Goal: Task Accomplishment & Management: Use online tool/utility

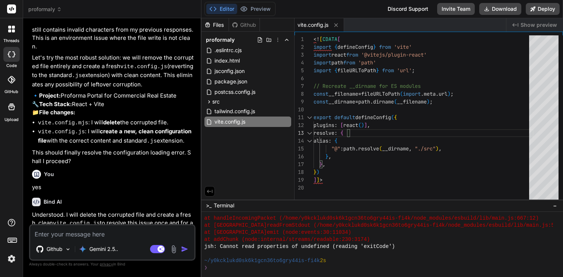
scroll to position [954, 0]
click at [105, 250] on p "Gemini 2.5.." at bounding box center [103, 248] width 29 height 7
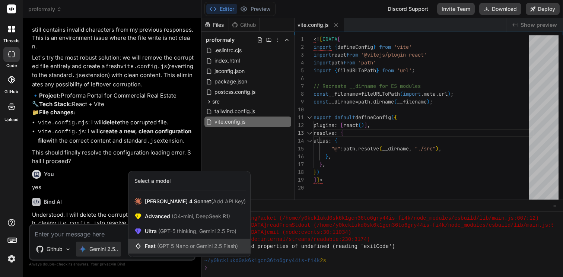
click at [157, 246] on span "(GPT 5 Nano or Gemini 2.5 Flash)" at bounding box center [197, 246] width 81 height 6
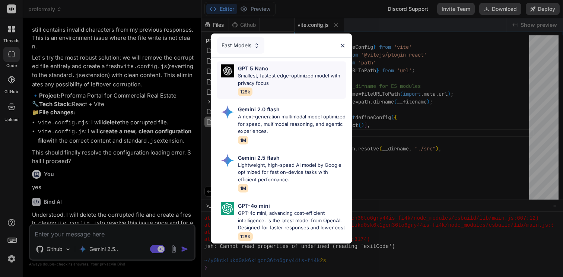
click at [291, 75] on p "Smallest, fastest edge-optimized model with privacy focus" at bounding box center [292, 79] width 108 height 15
type textarea "x"
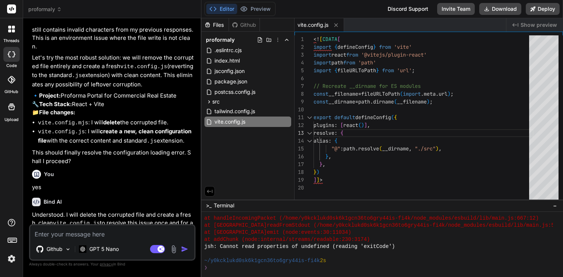
click at [157, 232] on textarea at bounding box center [112, 231] width 164 height 13
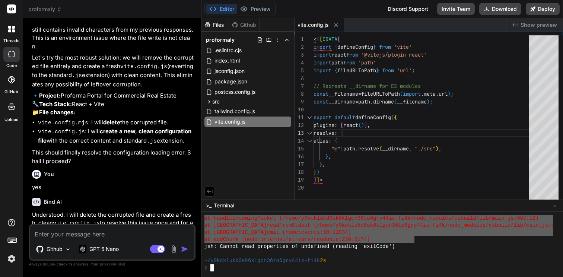
drag, startPoint x: 205, startPoint y: 246, endPoint x: 414, endPoint y: 241, distance: 209.5
click at [63, 237] on textarea at bounding box center [112, 231] width 164 height 13
type textarea "f"
type textarea "x"
type textarea "fi"
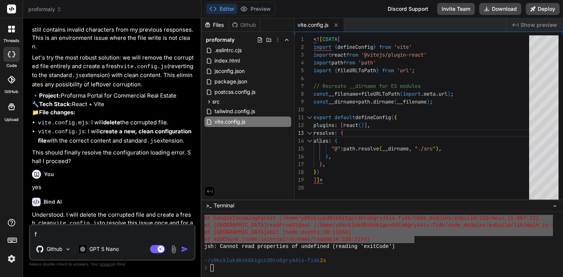
type textarea "x"
type textarea "fix"
type textarea "x"
type textarea "fix"
type textarea "x"
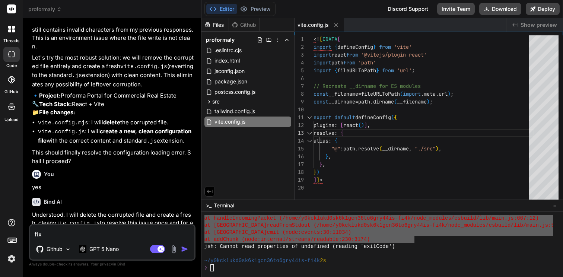
type textarea "fix e"
type textarea "x"
type textarea "fix er"
type textarea "x"
type textarea "fix err"
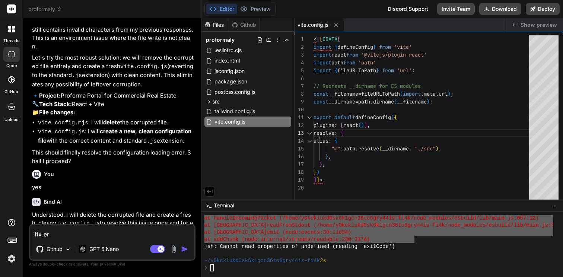
type textarea "x"
type textarea "fix erro"
type textarea "x"
type textarea "fix error"
type textarea "x"
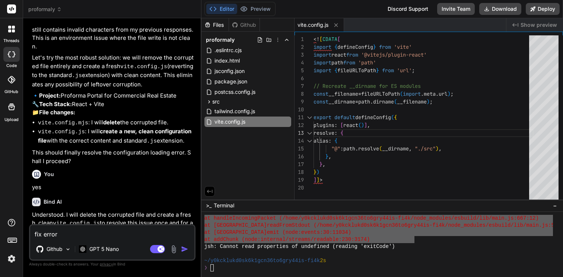
type textarea "fix error"
type textarea "x"
type textarea "fix error ""
type textarea "x"
paste textarea "✘ [ERROR] The JSX syntax extension is not currently enabled vite.config.js:1:30…"
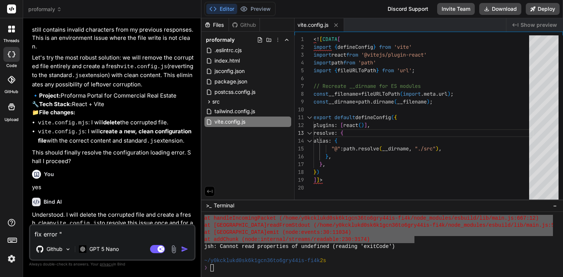
type textarea "fix error "✘ [ERROR] The JSX syntax extension is not currently enabled vite.con…"
type textarea "x"
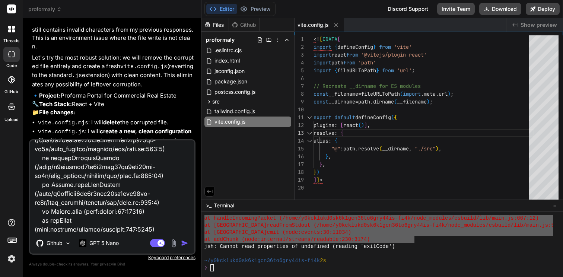
type textarea "fix error "✘ [ERROR] The JSX syntax extension is not currently enabled vite.con…"
type textarea "x"
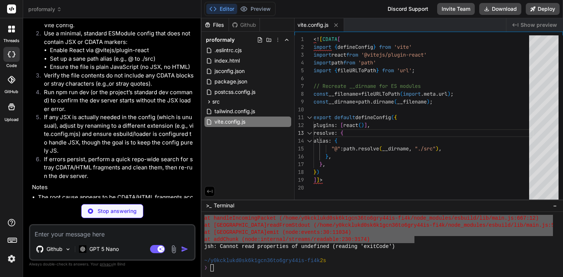
scroll to position [2220, 0]
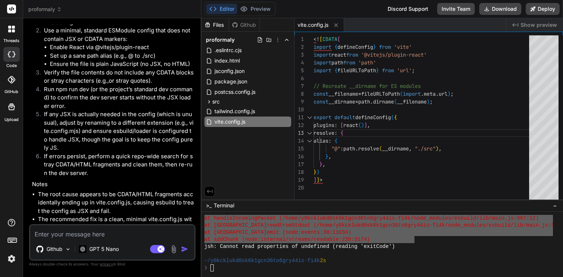
type textarea "x"
type textarea "y"
type textarea "x"
type textarea "ye"
type textarea "x"
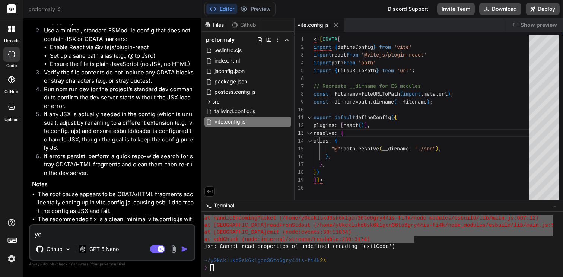
type textarea "yes"
type textarea "x"
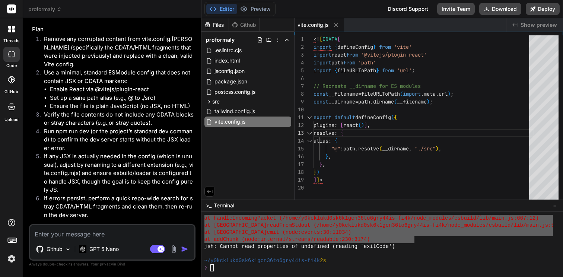
scroll to position [1824, 0]
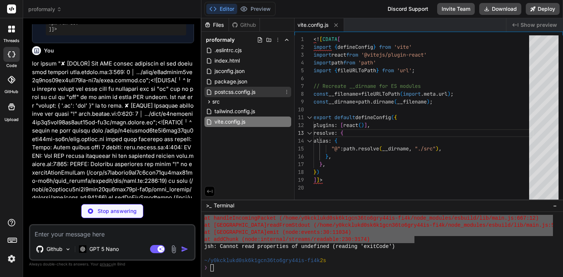
type textarea "x"
type textarea ""eslint-plugin-react-refresh": "^0.4.6" } }"
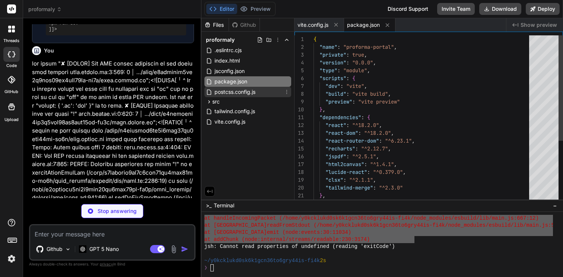
scroll to position [990, 0]
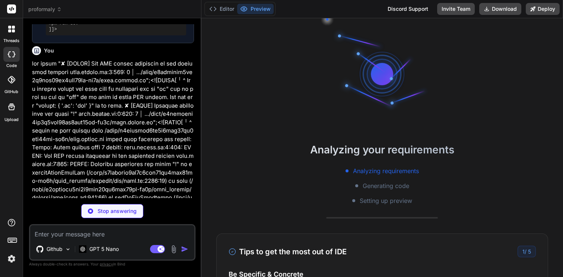
type textarea "x"
type textarea "plugins: [react()], resolve: { alias: { "@": path.resolve(__dirname, "./src"), …"
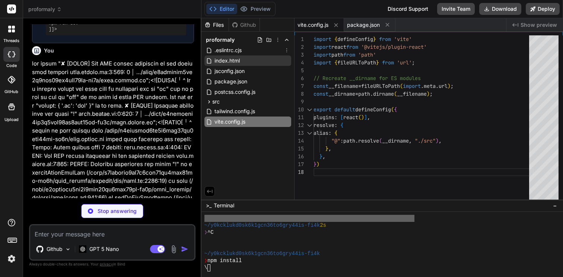
scroll to position [1039, 0]
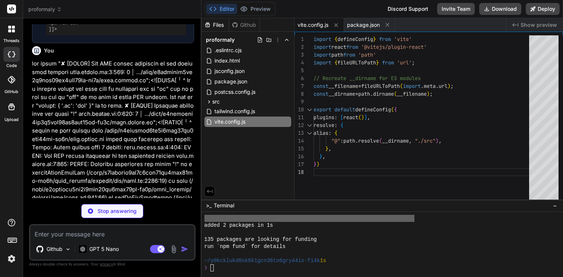
type textarea "x"
type textarea "<script type="module" src="/src/main.jsx"></script> </body> </html>"
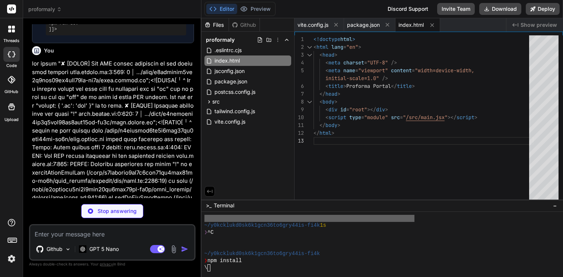
scroll to position [1124, 0]
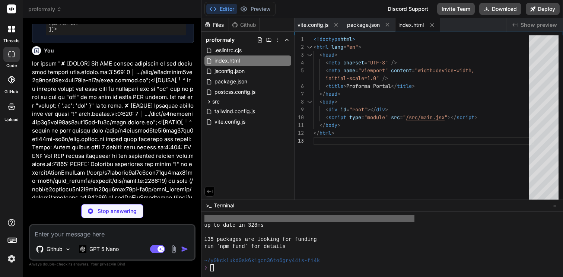
type textarea "x"
type textarea "plugins: [react()], resolve: { alias: { "@": path.resolve(__dirname, "./src"), …"
type textarea "x"
type textarea "<script type="module" src="/src/main.jsx"></script> </body> </html>"
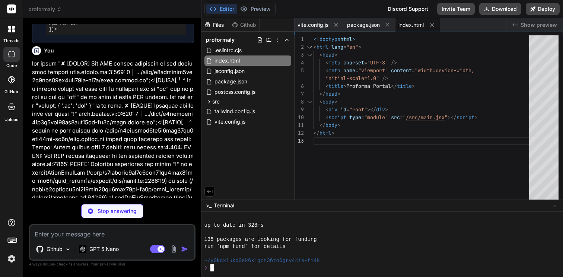
scroll to position [1118, 0]
type textarea "x"
type textarea "lg: "var(--radius)", md: "calc(var(--radius) - 2px)", sm: "calc(var(--radius) -…"
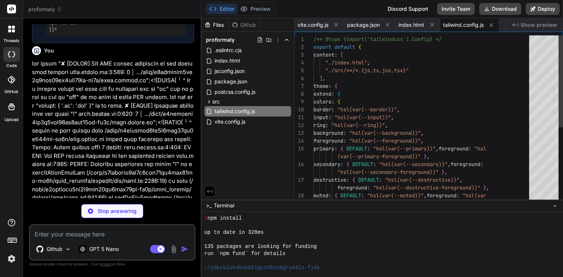
type textarea "x"
type textarea "export default { plugins: { tailwindcss: {}, autoprefixer: {}, }, }"
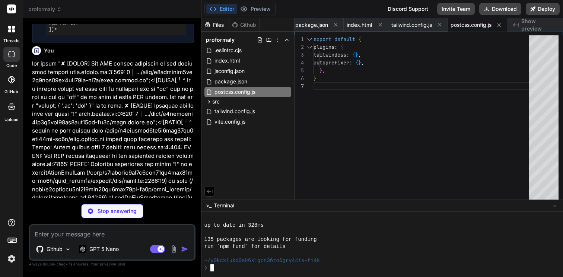
scroll to position [1124, 0]
type textarea "x"
type textarea ")"
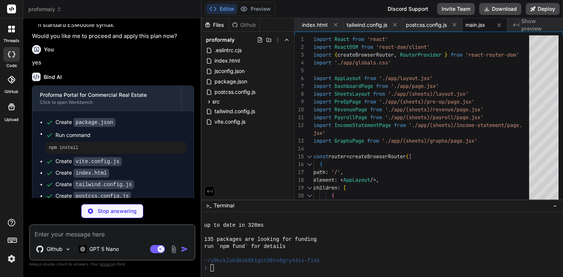
scroll to position [2433, 0]
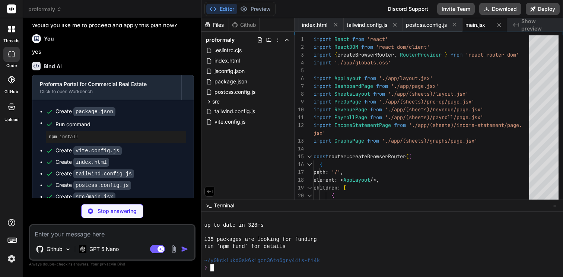
type textarea "x"
type textarea "}"
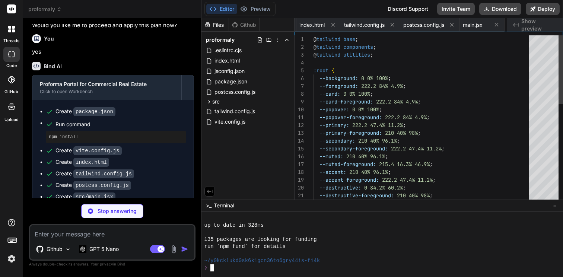
scroll to position [0, 145]
type textarea "x"
type textarea "</div> <div className="flex-1"> <Outlet /> </div> </div> </ProformaProvider> );…"
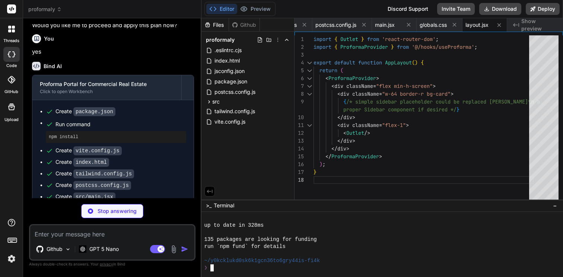
type textarea "x"
type textarea "import { Outlet } from 'react-router-dom'; export default function SheetsLayout…"
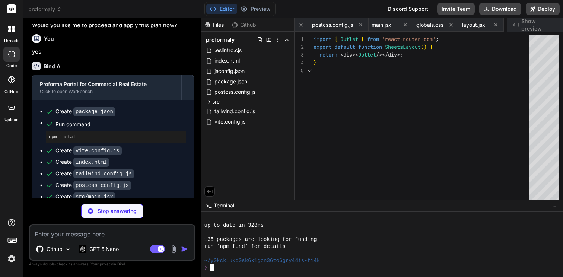
scroll to position [31, 0]
type textarea "x"
type textarea "</div> </div> </div> ); }"
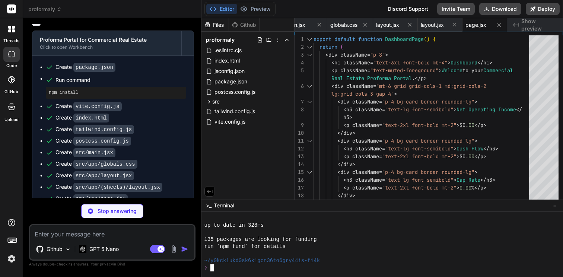
scroll to position [2479, 0]
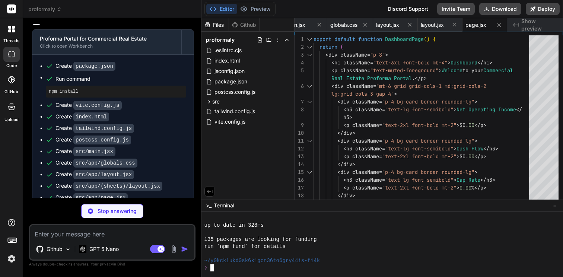
type textarea "x"
type textarea "<div className="p-8"> <h1 className="text-3xl font-bold mb-6">Pre-Operation</h1…"
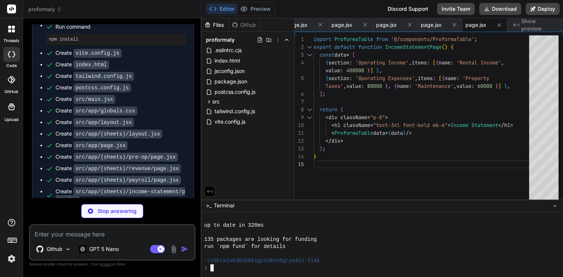
scroll to position [2532, 0]
type textarea "x"
type textarea "</div> </div> </div> </div> ); }"
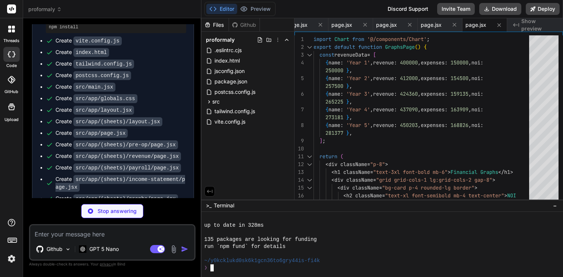
type textarea "x"
type textarea "Export to PDF </button> </header> ); }"
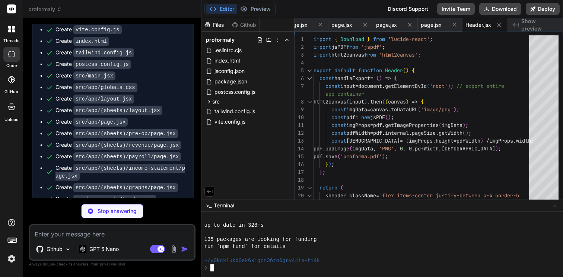
type textarea "x"
type textarea "</NavLink> ))} </nav> </aside> ); }"
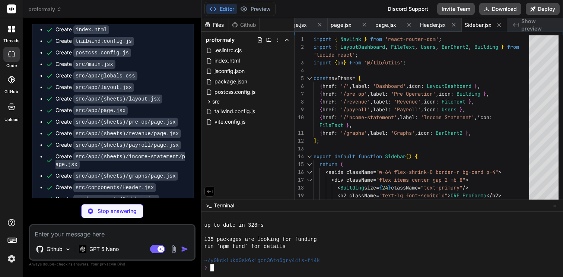
type textarea "x"
type textarea ")} </React.Fragment> ))} </tbody> </table> </div> ); }"
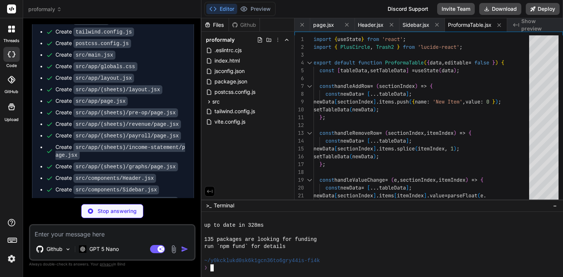
scroll to position [2577, 0]
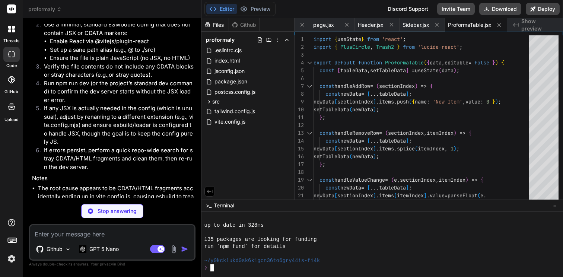
type textarea "x"
type textarea "); }"
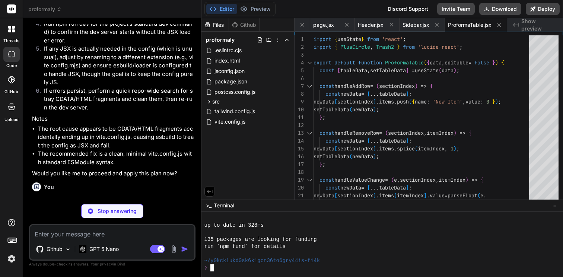
scroll to position [23, 0]
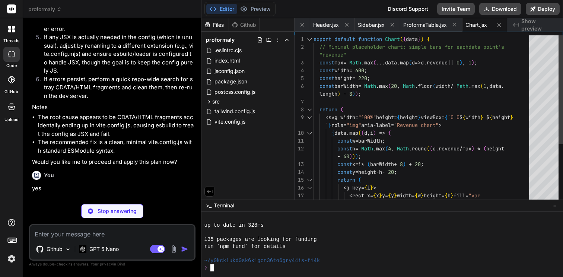
type textarea "x"
type textarea "export function cn(...classes) { return classes.filter(Boolean).join(' '); }"
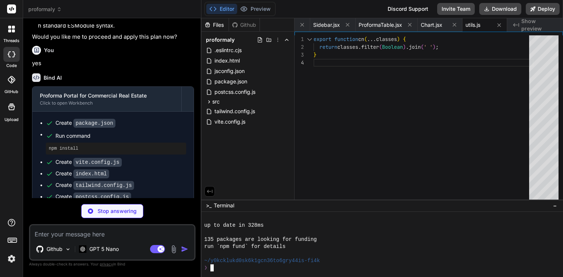
type textarea "x"
type textarea "return projections; }"
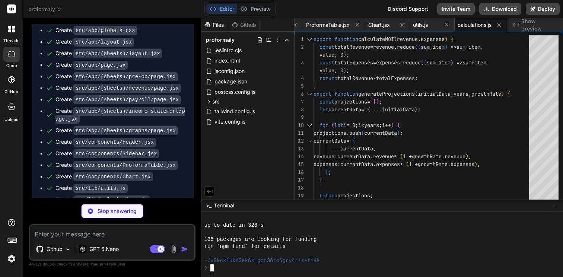
type textarea "x"
type textarea "</ProformaContext.Provider> ); }"
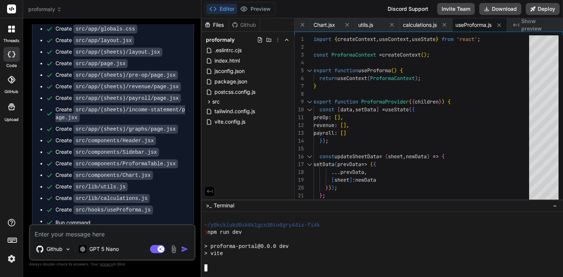
type textarea "x"
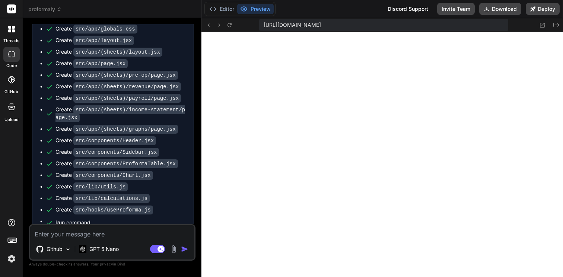
click at [95, 234] on textarea at bounding box center [112, 231] width 164 height 13
type textarea "f"
type textarea "x"
type textarea "fi"
type textarea "x"
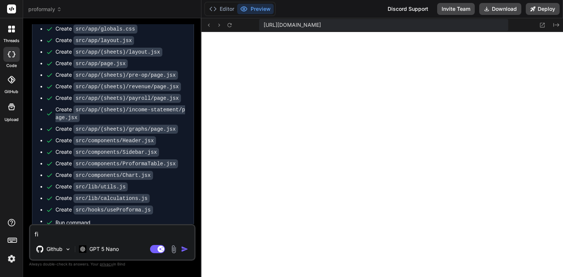
type textarea "fix"
type textarea "x"
type textarea "fix"
type textarea "x"
type textarea "fix ""
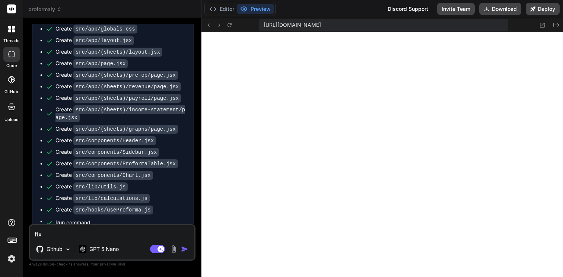
type textarea "x"
paste textarea "plugin:vite:import-analysis] Failed to parse source for import analysis because…"
type textarea "fix "plugin:vite:import-analysis] Failed to parse source for import analysis be…"
type textarea "x"
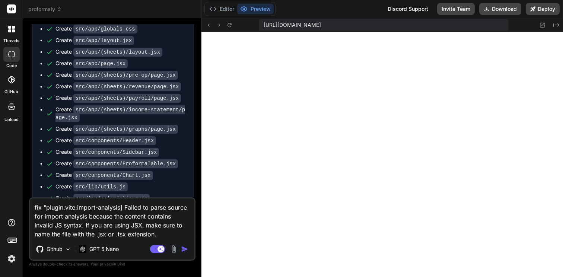
type textarea "fix "plugin:vite:import-analysis] Failed to parse source for import analysis be…"
type textarea "x"
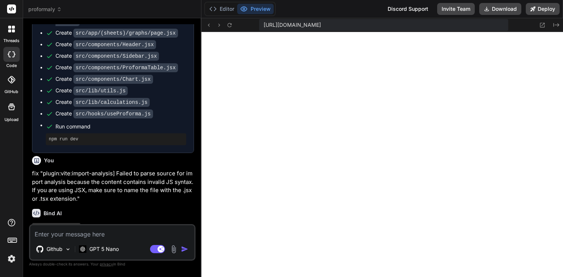
scroll to position [2715, 0]
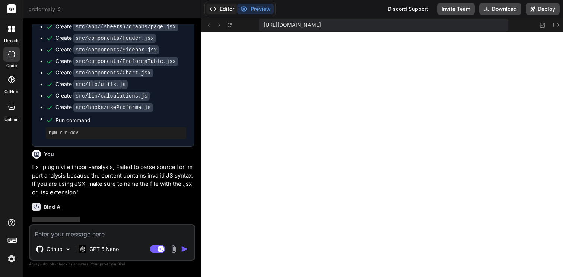
click at [221, 9] on button "Editor" at bounding box center [221, 9] width 31 height 10
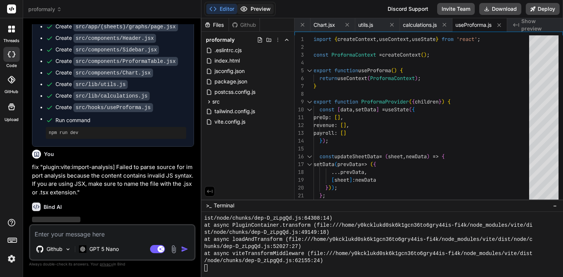
click at [250, 13] on button "Preview" at bounding box center [255, 9] width 36 height 10
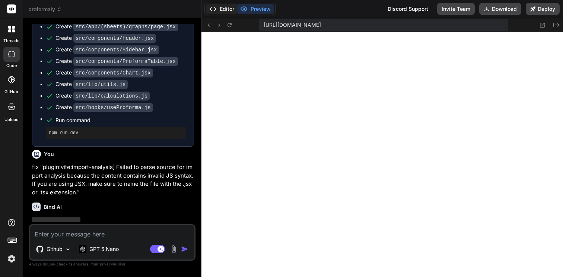
click at [224, 8] on button "Editor" at bounding box center [221, 9] width 31 height 10
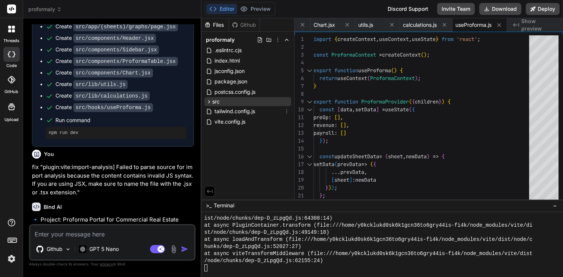
type textarea "x"
click at [209, 105] on div "src" at bounding box center [213, 101] width 14 height 7
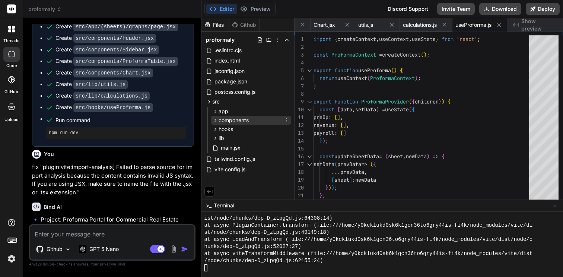
click at [214, 123] on icon at bounding box center [215, 120] width 6 height 6
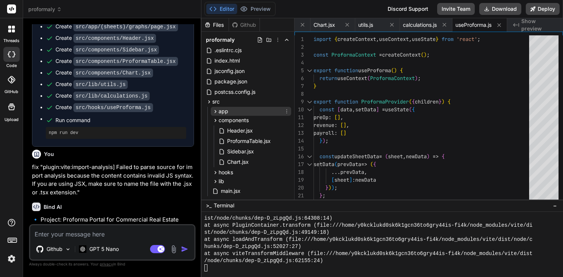
click at [213, 114] on icon at bounding box center [215, 111] width 6 height 6
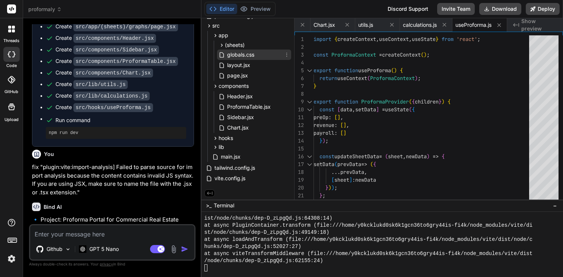
scroll to position [76, 0]
click at [212, 140] on icon at bounding box center [215, 138] width 6 height 6
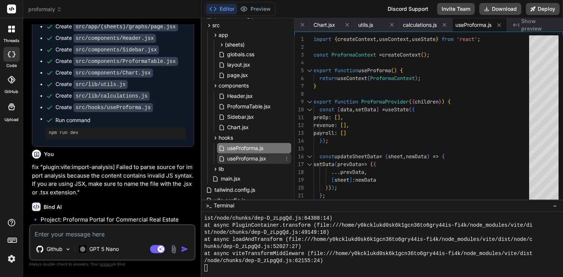
click at [233, 156] on span "useProforma.jsx" at bounding box center [246, 158] width 41 height 9
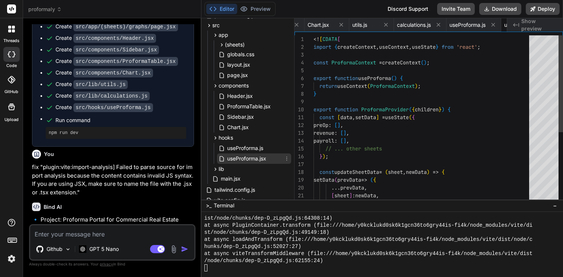
scroll to position [0, 913]
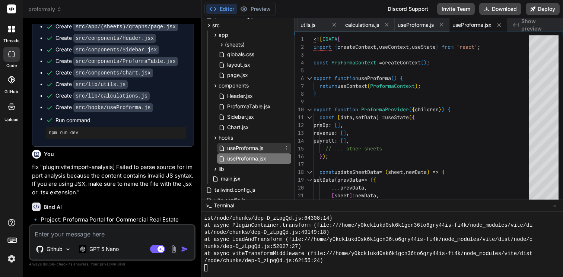
click at [236, 147] on span "useProforma.js" at bounding box center [245, 148] width 38 height 9
type textarea "</ProformaContext.Provider> ); }"
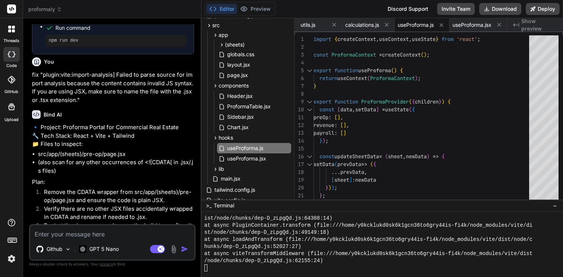
scroll to position [2868, 0]
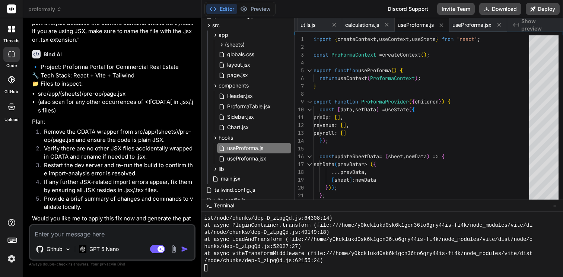
click at [128, 234] on textarea at bounding box center [112, 231] width 164 height 13
type textarea "y"
type textarea "x"
type textarea "ye"
type textarea "x"
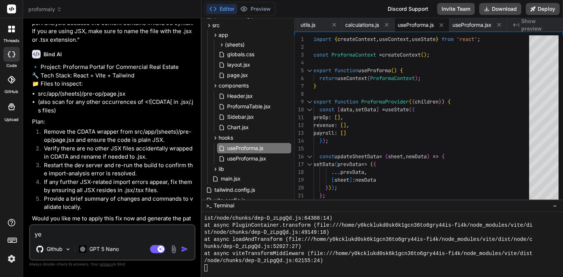
type textarea "yes"
type textarea "x"
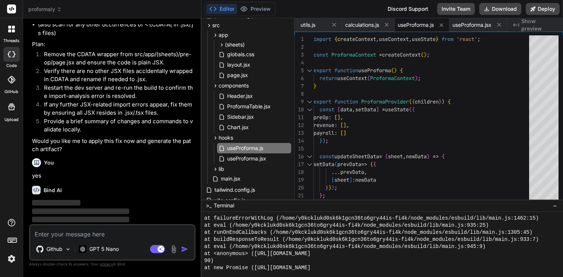
scroll to position [905, 0]
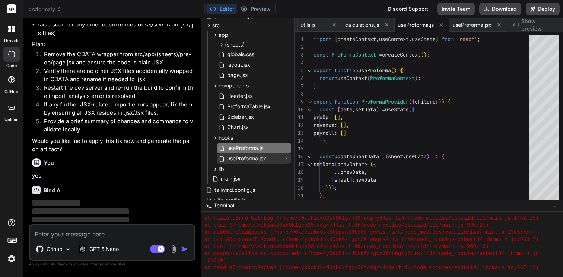
click at [256, 157] on span "useProforma.jsx" at bounding box center [246, 158] width 41 height 9
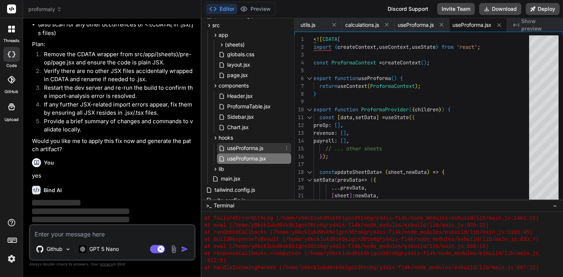
click at [249, 148] on span "useProforma.js" at bounding box center [245, 148] width 38 height 9
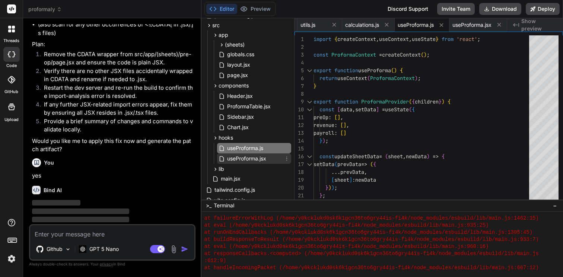
click at [252, 156] on span "useProforma.jsx" at bounding box center [246, 158] width 41 height 9
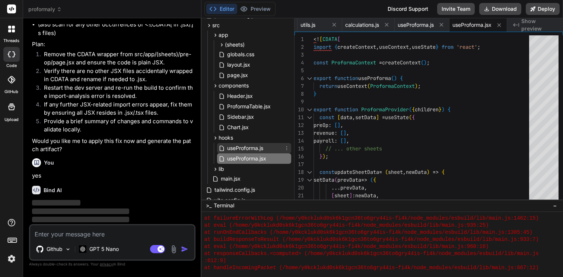
click at [250, 152] on span "useProforma.js" at bounding box center [245, 148] width 38 height 9
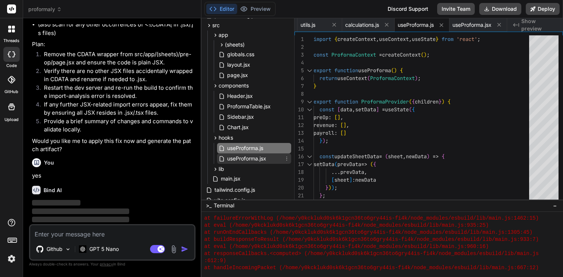
click at [264, 162] on span "useProforma.jsx" at bounding box center [246, 158] width 41 height 9
type textarea "<ProformaContext.Provider value={value}> {children} </ProformaContext.Provider>…"
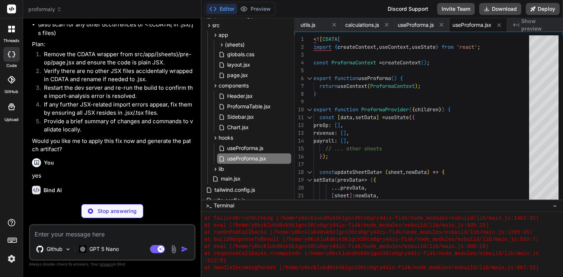
scroll to position [905, 0]
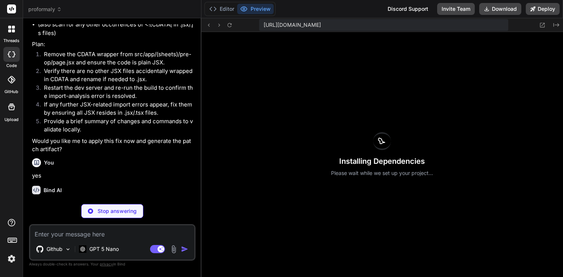
type textarea "x"
type textarea ""tailwindcss": "^3.4.3", "autoprefixer": "^[DATE]", "postcss": "^[DATE]", "vite…"
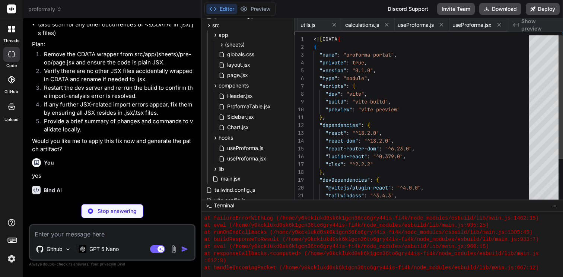
scroll to position [0, 50]
type textarea "x"
type textarea "} } }) ]]>"
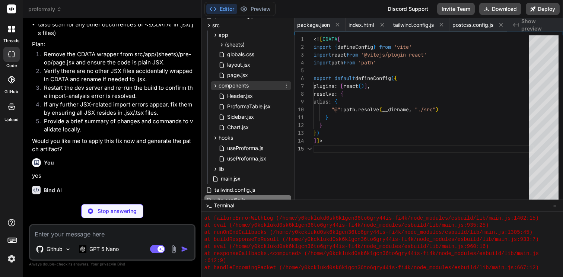
type textarea "x"
type textarea ""tailwindcss": "^3.4.3", "autoprefixer": "^[DATE]", "postcss": "^[DATE]", "vite…"
type textarea "x"
type textarea "} } }) ]]>"
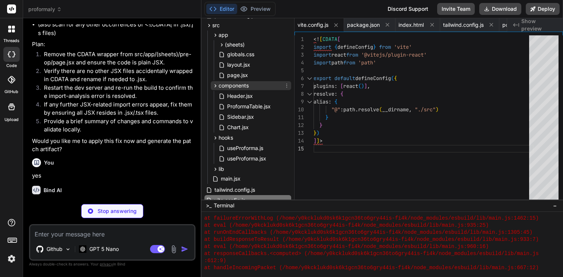
type textarea "x"
type textarea "<div id="root"></div> <script type="module" src="/src/main.jsx"></script> </bod…"
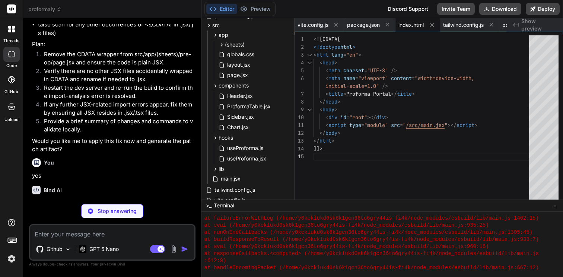
type textarea "x"
type textarea "plugins: [], } ]]>"
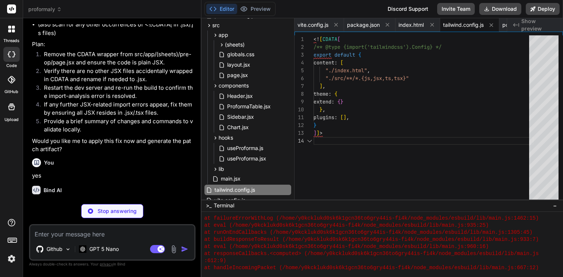
type textarea "x"
type textarea "<![CDATA[ export default { plugins: { tailwindcss: {}, autoprefixer: {}, }, } ]…"
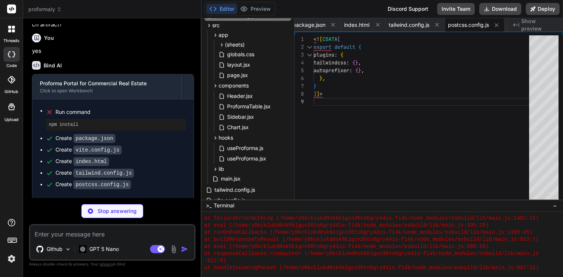
scroll to position [3070, 0]
type textarea "x"
type textarea "</BrowserRouter> ) } createRoot(document.getElementById('root')).render(<AppRou…"
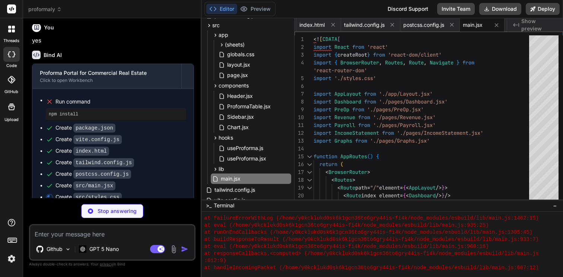
scroll to position [3081, 0]
type textarea "x"
type textarea "body { @apply bg-background text-foreground; } } ]]>"
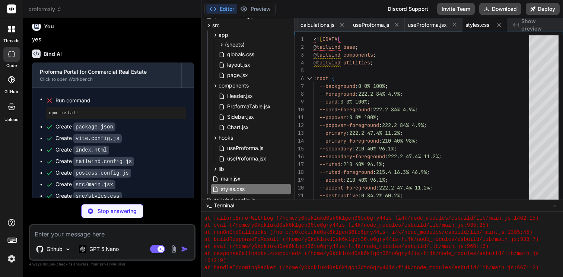
type textarea "x"
type textarea "} ]]>"
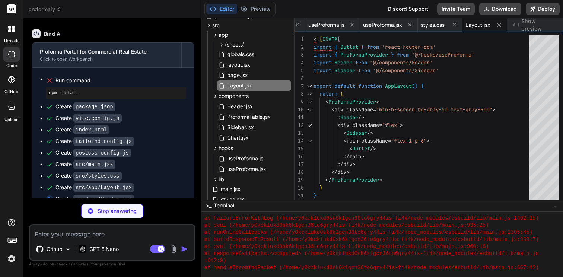
scroll to position [3104, 0]
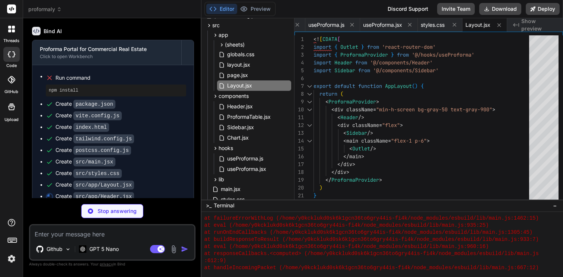
type textarea "x"
type textarea "Export to PDF </button> </header> ); } ]]>"
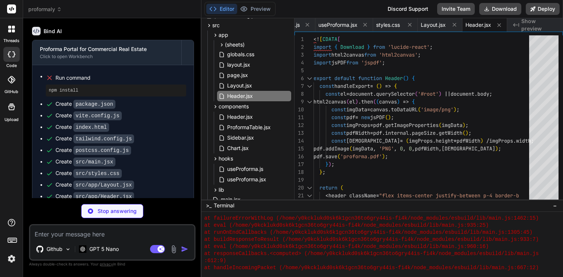
type textarea "x"
type textarea "</aside> ); } ]]>"
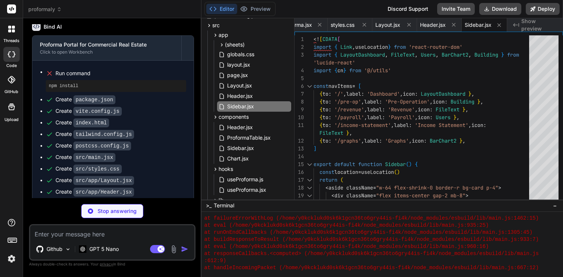
scroll to position [3127, 0]
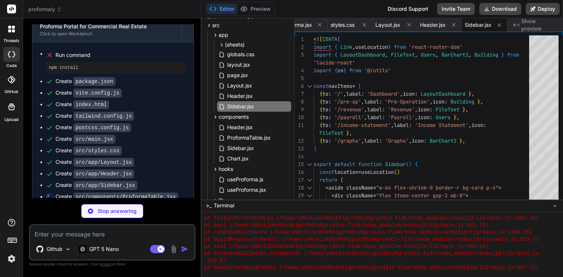
type textarea "x"
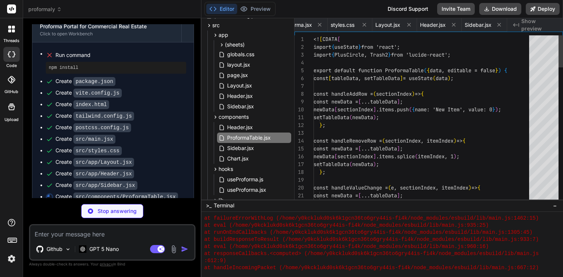
scroll to position [7, 0]
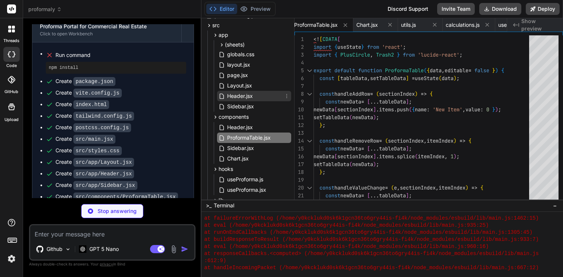
type textarea "x"
click at [243, 97] on span "Header.jsx" at bounding box center [239, 96] width 27 height 9
type textarea "Export to PDF </button> </header> ); } ]]>"
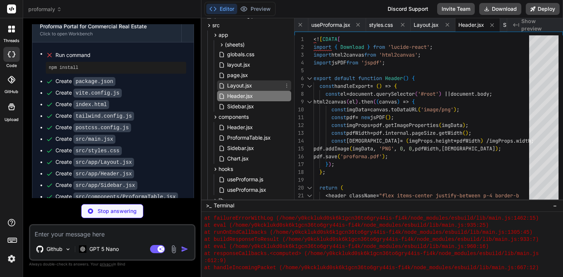
type textarea "x"
type textarea "</svg> ); } ]]>"
type textarea "x"
click at [239, 82] on span "Layout.jsx" at bounding box center [239, 85] width 26 height 9
type textarea "} ]]>"
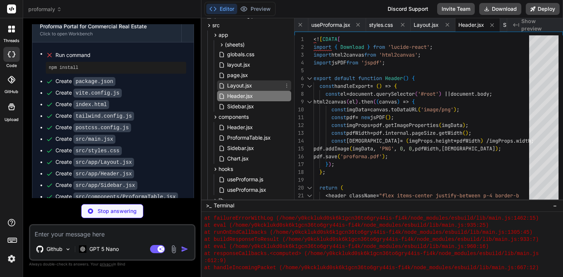
scroll to position [23, 0]
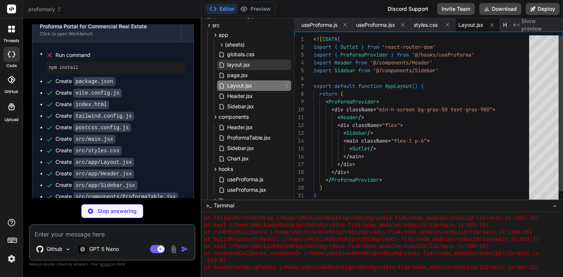
type textarea "x"
type textarea "<![CDATA[ export function cn(...classes) { return classes.filter(Boolean).join(…"
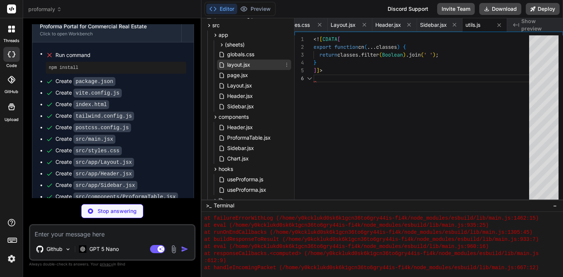
type textarea "x"
click at [237, 67] on span "layout.jsx" at bounding box center [238, 64] width 25 height 9
type textarea "</div> <div className="flex-1"> <Outlet /> </div> </div> </ProformaProvider> );…"
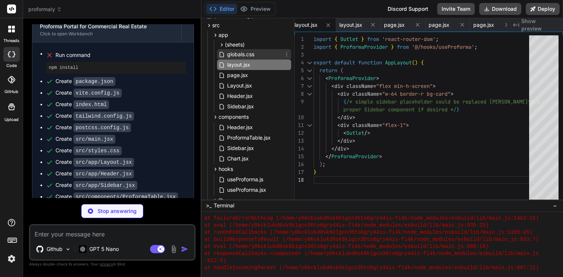
type textarea "x"
type textarea "} ]]>"
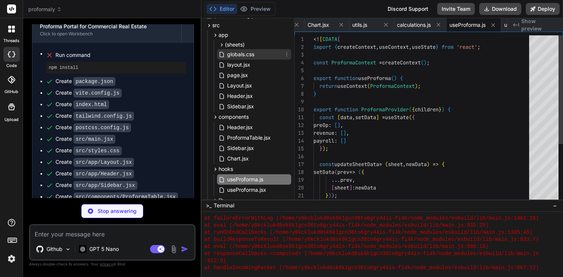
type textarea "x"
click at [232, 50] on span "globals.css" at bounding box center [240, 54] width 29 height 9
type textarea "}"
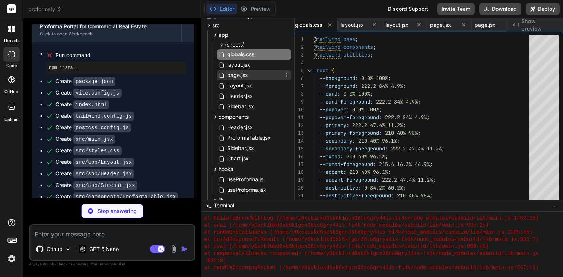
type textarea "x"
click at [237, 78] on span "page.jsx" at bounding box center [237, 75] width 22 height 9
type textarea "</div> </div> </div> ); }"
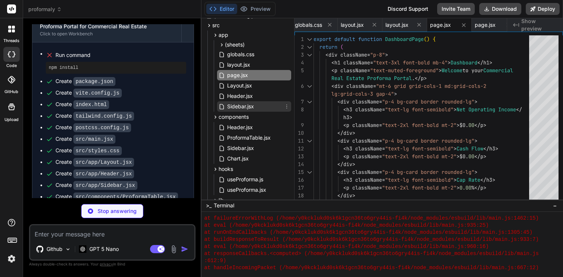
type textarea "x"
click at [237, 104] on span "Sidebar.jsx" at bounding box center [240, 106] width 28 height 9
type textarea "</aside> ); } ]]>"
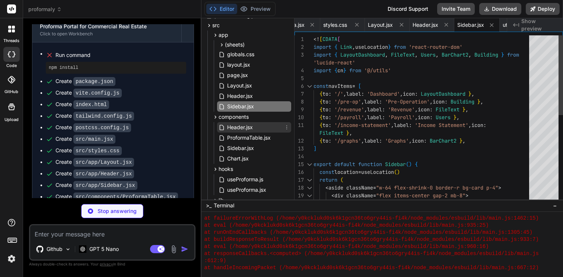
type textarea "x"
type textarea "} ]]>"
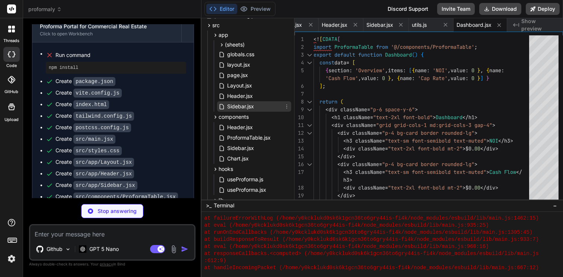
type textarea "x"
type textarea "<div className="p-6"> <h1 className="text-2xl font-bold mb-4">Pre-Operation</h1…"
type textarea "x"
click at [237, 104] on span "Sidebar.jsx" at bounding box center [240, 106] width 28 height 9
type textarea "</aside> ); } ]]>"
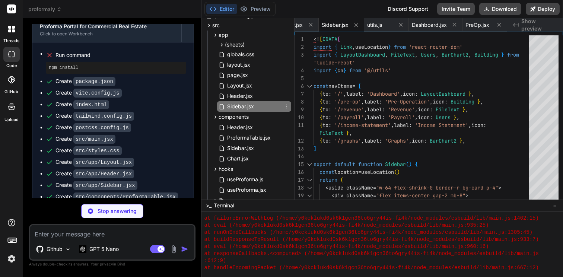
type textarea "x"
type textarea "<div className="p-6"> <h1 className="text-2xl font-bold mb-4">Revenue</h1> <Pro…"
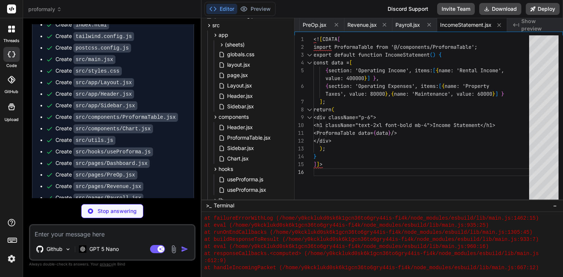
type textarea "x"
type textarea "]; return ( <div className="p-6"> <h1 className="text-2xl font-bold mb-4">Graph…"
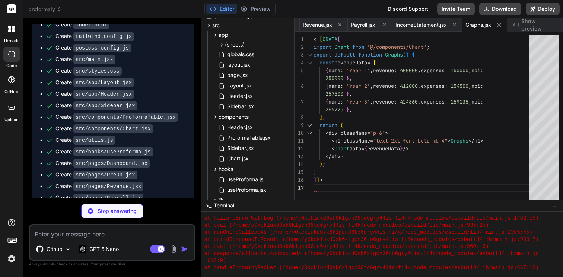
type textarea "x"
type textarea "<![CDATA[ Proforma Portal for Commercial Real Estate - project scaffold - Uses …"
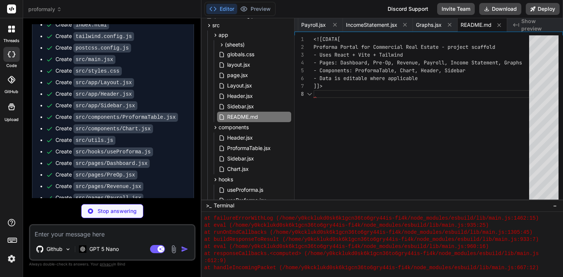
type textarea "x"
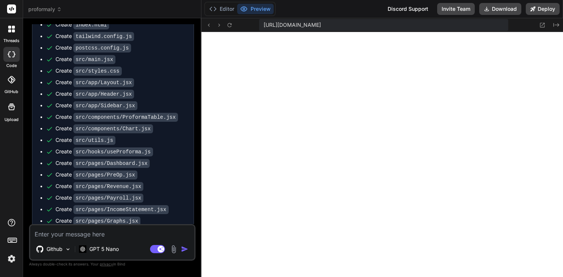
click at [49, 234] on textarea at bounding box center [112, 231] width 164 height 13
type textarea "f"
type textarea "x"
type textarea "fi"
type textarea "x"
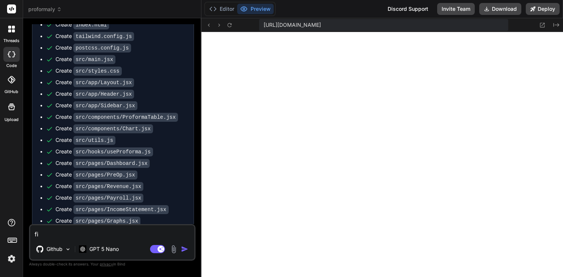
type textarea "fix"
type textarea "x"
type textarea "fix"
type textarea "x"
type textarea "fix e"
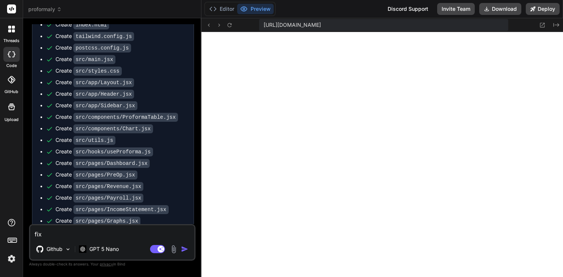
type textarea "x"
type textarea "fix er"
type textarea "x"
type textarea "fix err"
type textarea "x"
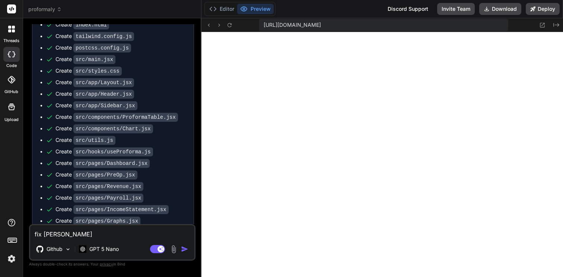
type textarea "fix erro"
type textarea "x"
type textarea "fix error"
type textarea "x"
type textarea "fix error"
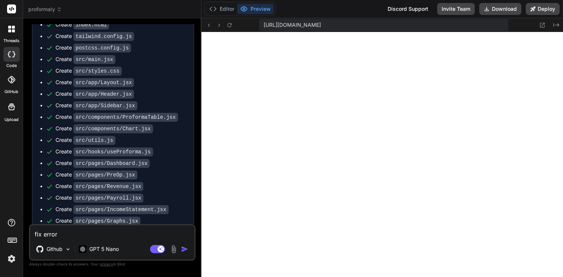
type textarea "x"
type textarea "fix error ""
type textarea "x"
paste textarea "Unable to parse HTML; parse5 error code cdata-in-html-content at /home/y0kckluk…"
type textarea "fix error "Unable to parse HTML; parse5 error code cdata-in-html-content at /ho…"
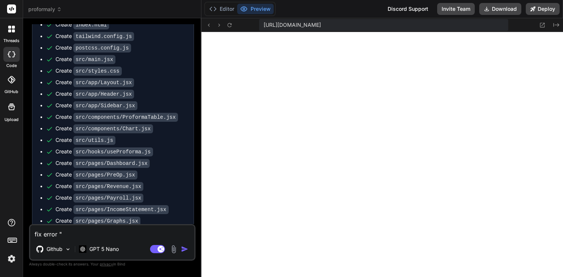
type textarea "x"
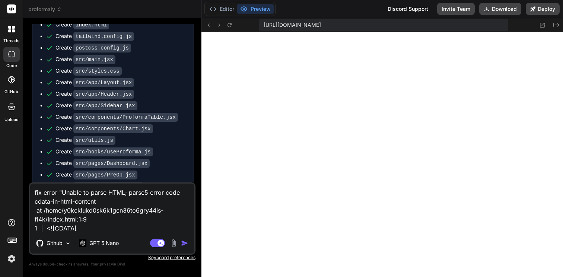
type textarea "fix error "Unable to parse HTML; parse5 error code cdata-in-html-content at /ho…"
type textarea "x"
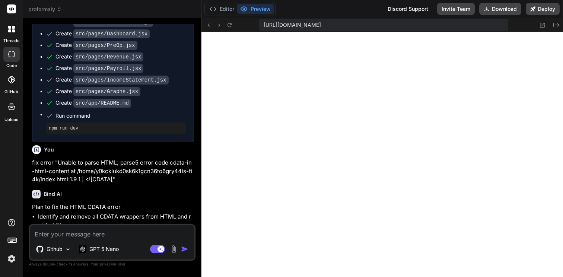
type textarea "x"
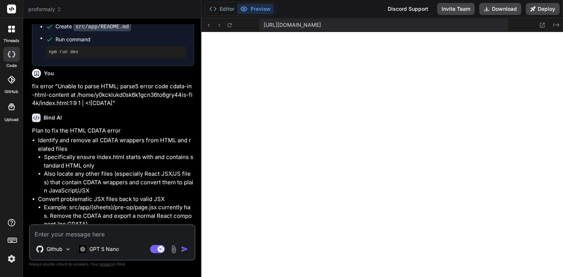
scroll to position [3555, 0]
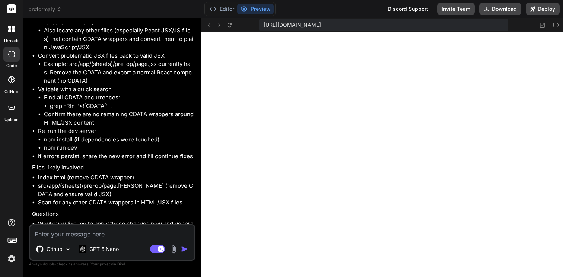
click at [122, 233] on textarea at bounding box center [112, 231] width 164 height 13
type textarea "y"
type textarea "x"
type textarea "ye"
type textarea "x"
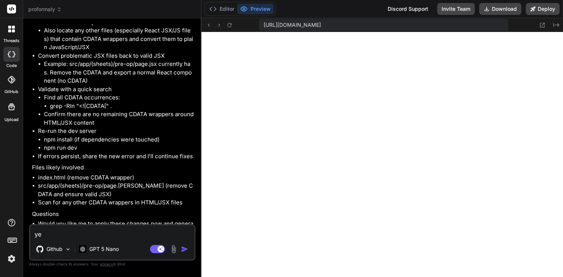
type textarea "yes"
type textarea "x"
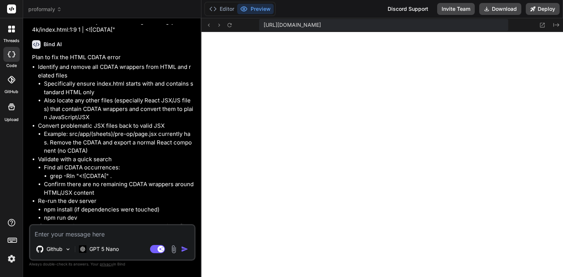
scroll to position [3431, 0]
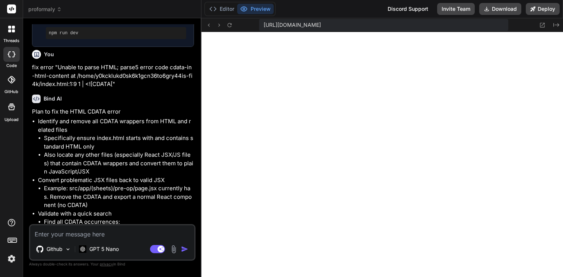
click at [81, 151] on li "Also locate any other files (especially React JSX/JS files) that contain CDATA …" at bounding box center [119, 163] width 150 height 25
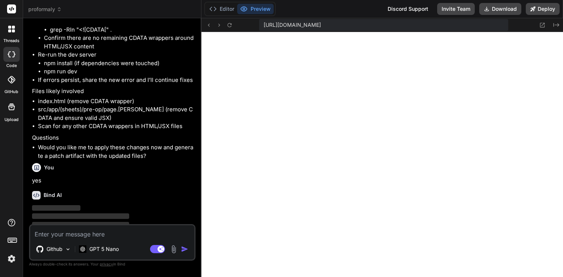
scroll to position [3633, 0]
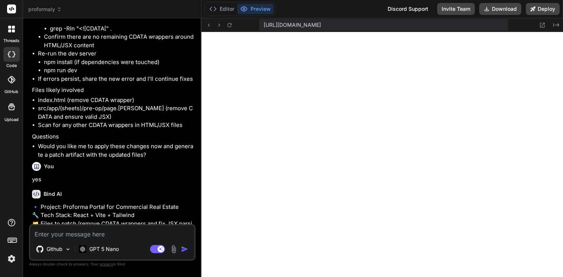
type textarea "x"
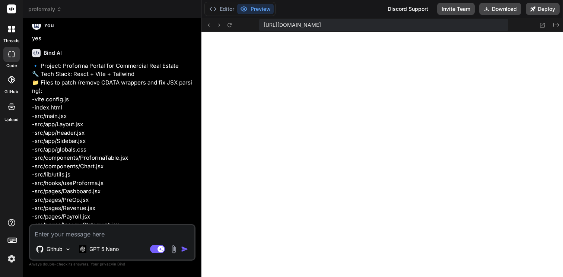
scroll to position [3856, 0]
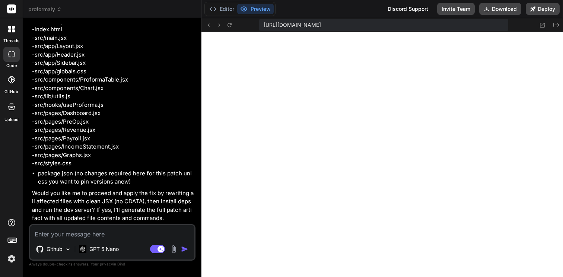
click at [102, 233] on textarea at bounding box center [112, 231] width 164 height 13
type textarea "y"
type textarea "x"
type textarea "ye"
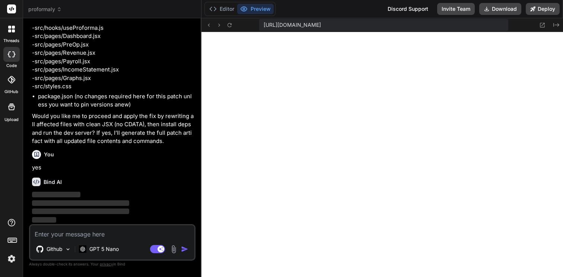
scroll to position [3933, 0]
click at [216, 10] on icon at bounding box center [212, 8] width 7 height 7
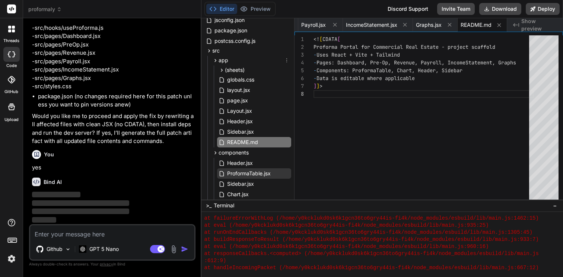
scroll to position [0, 0]
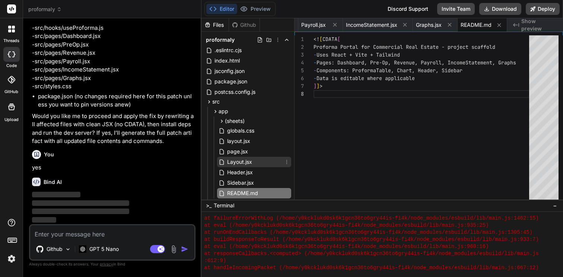
click at [252, 159] on div "Layout.jsx" at bounding box center [254, 162] width 74 height 10
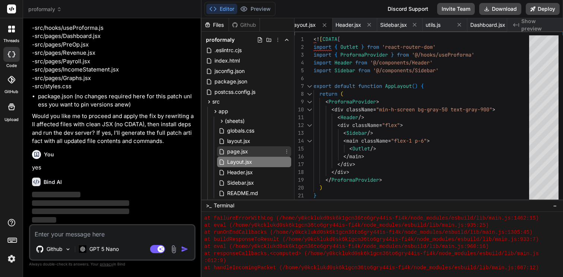
click at [245, 148] on span "page.jsx" at bounding box center [237, 151] width 22 height 9
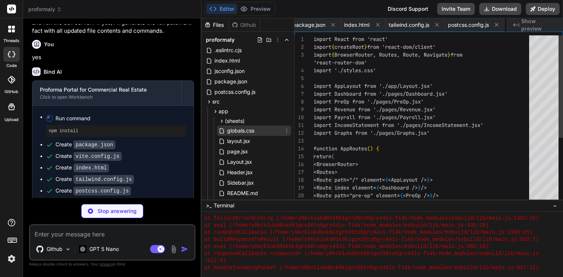
scroll to position [31, 0]
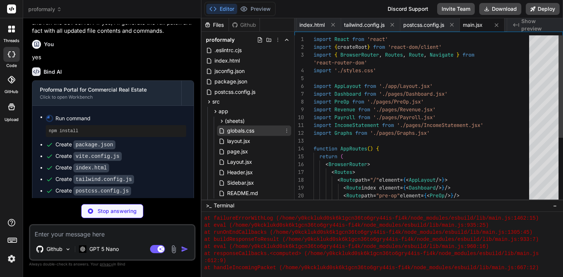
click at [247, 131] on span "globals.css" at bounding box center [240, 130] width 29 height 9
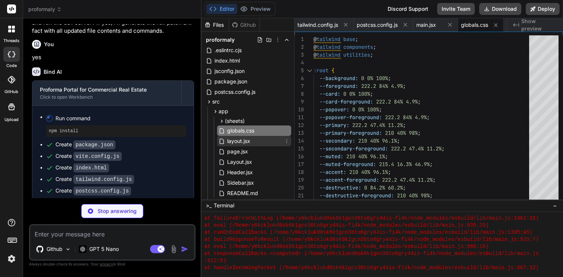
click at [236, 140] on span "layout.jsx" at bounding box center [238, 141] width 25 height 9
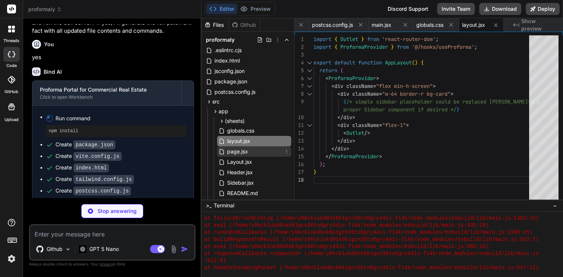
click at [234, 153] on span "page.jsx" at bounding box center [237, 151] width 22 height 9
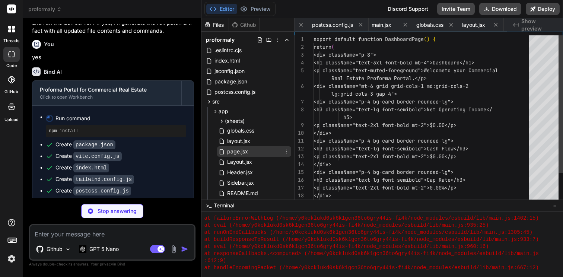
scroll to position [39, 0]
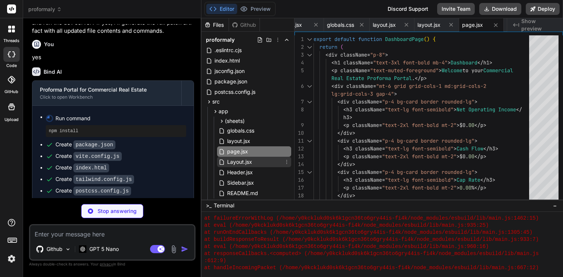
click at [233, 159] on span "Layout.jsx" at bounding box center [239, 161] width 26 height 9
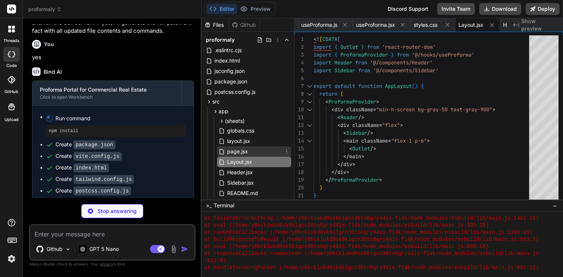
scroll to position [15, 0]
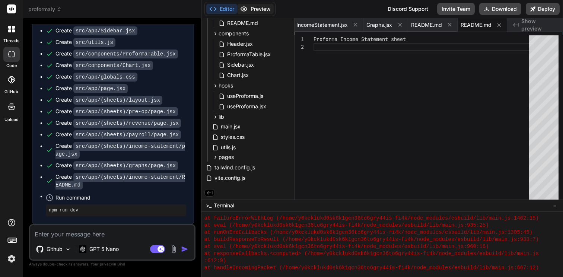
click at [256, 5] on button "Preview" at bounding box center [255, 9] width 36 height 10
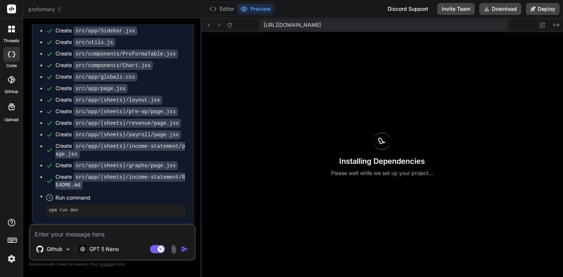
click at [109, 184] on div "Create src/app/(sheets)/income-statement/README.md" at bounding box center [120, 181] width 131 height 16
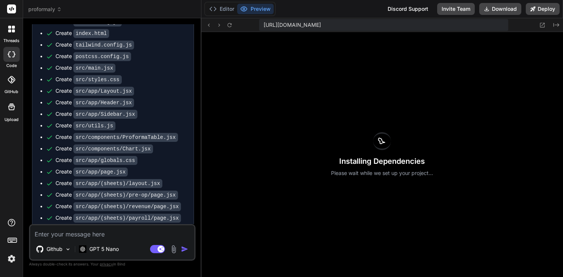
scroll to position [4099, 0]
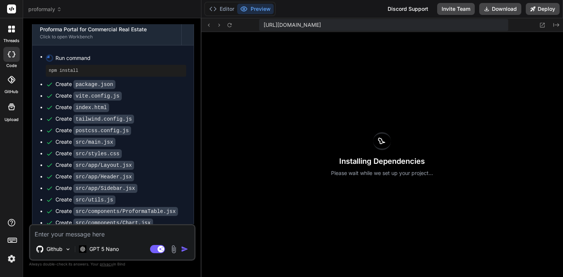
click at [333, 148] on div "Installing Dependencies Please wait while we set up your project..." at bounding box center [382, 154] width 362 height 245
click at [225, 11] on button "Editor" at bounding box center [221, 9] width 31 height 10
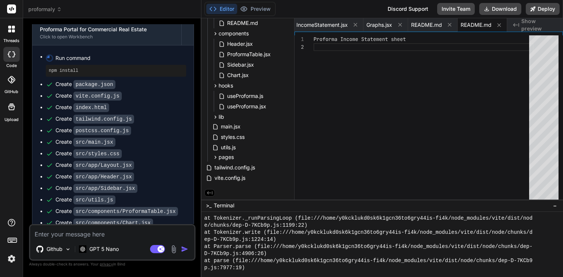
scroll to position [2880, 0]
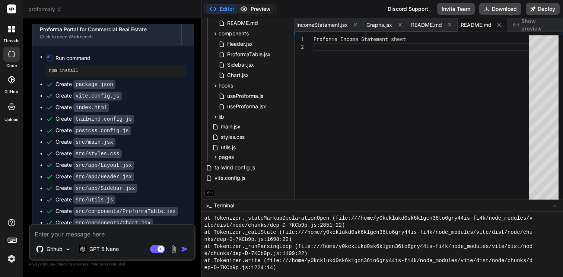
click at [248, 11] on button "Preview" at bounding box center [255, 9] width 36 height 10
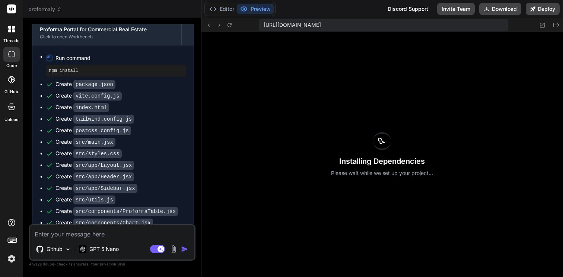
click at [309, 109] on div "Installing Dependencies Please wait while we set up your project..." at bounding box center [382, 154] width 362 height 245
click at [232, 28] on button at bounding box center [229, 24] width 9 height 9
click at [232, 26] on icon at bounding box center [229, 25] width 6 height 6
click at [227, 12] on button "Editor" at bounding box center [221, 9] width 31 height 10
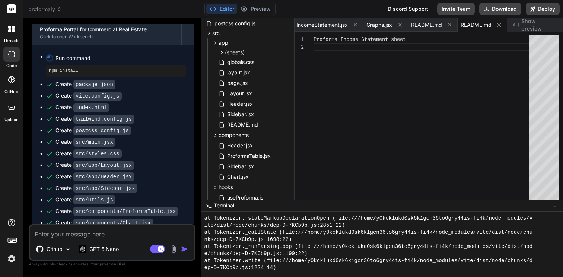
scroll to position [0, 0]
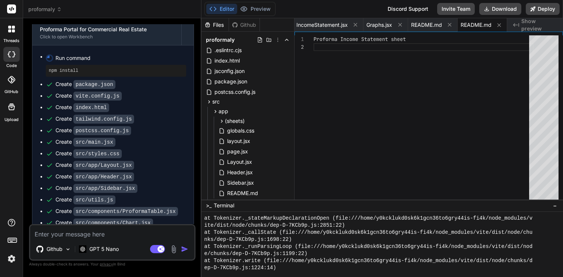
click at [349, 119] on div "Proforma Income Statement sheet" at bounding box center [423, 118] width 220 height 167
click at [473, 25] on span "README.md" at bounding box center [475, 24] width 31 height 7
click at [428, 25] on span "README.md" at bounding box center [426, 24] width 31 height 7
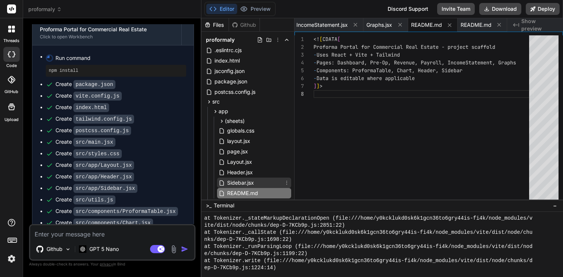
click at [238, 182] on span "Sidebar.jsx" at bounding box center [240, 182] width 28 height 9
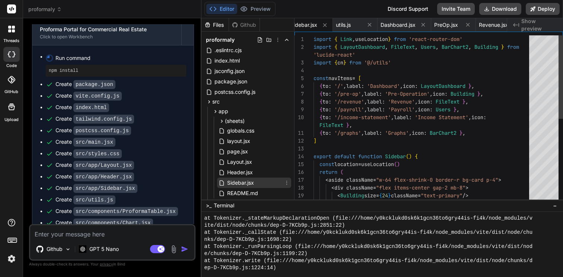
scroll to position [16, 0]
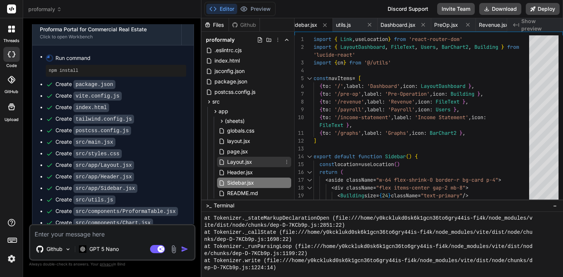
click at [240, 165] on span "Layout.jsx" at bounding box center [239, 161] width 26 height 9
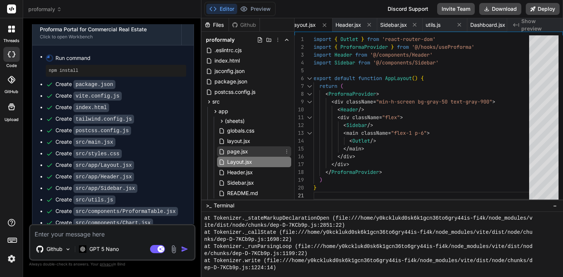
click at [238, 154] on span "page.jsx" at bounding box center [237, 151] width 22 height 9
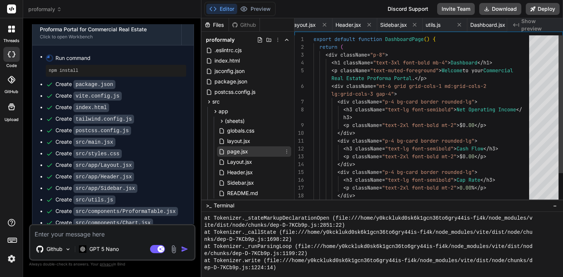
scroll to position [0, 447]
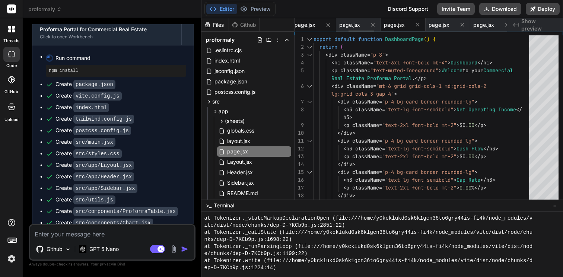
click at [393, 22] on span "page.jsx" at bounding box center [394, 24] width 21 height 7
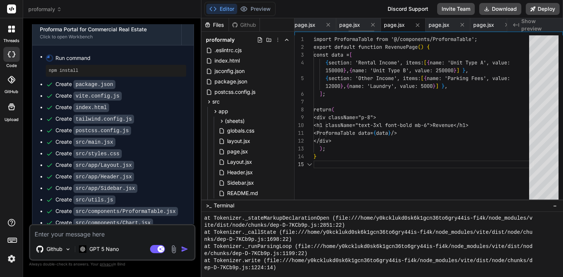
scroll to position [47, 0]
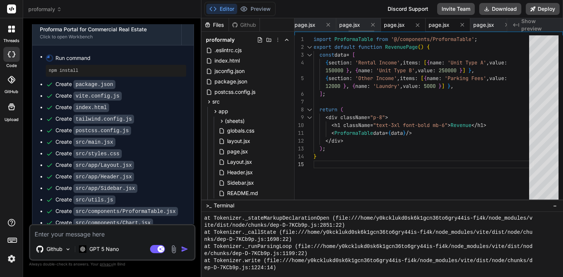
click at [442, 22] on span "page.jsx" at bounding box center [438, 24] width 21 height 7
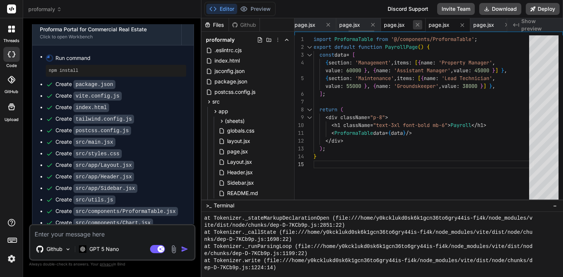
click at [418, 23] on icon at bounding box center [417, 25] width 4 height 4
click at [420, 24] on icon at bounding box center [417, 25] width 6 height 6
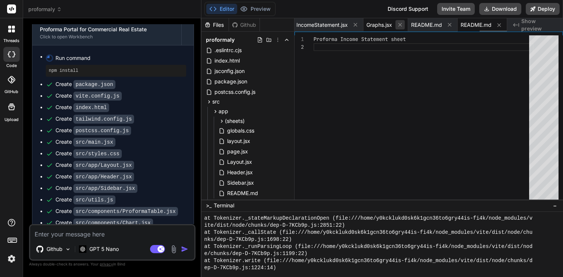
click at [395, 25] on button at bounding box center [399, 24] width 9 height 9
click at [398, 24] on icon at bounding box center [400, 25] width 6 height 6
click at [397, 24] on icon at bounding box center [400, 25] width 6 height 6
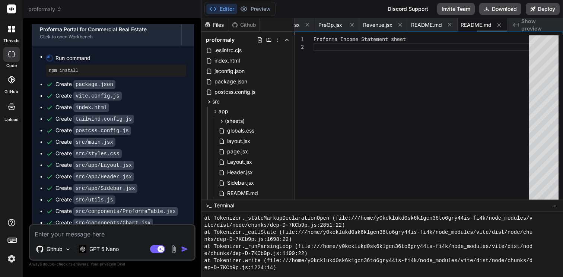
click at [397, 24] on icon at bounding box center [400, 25] width 6 height 6
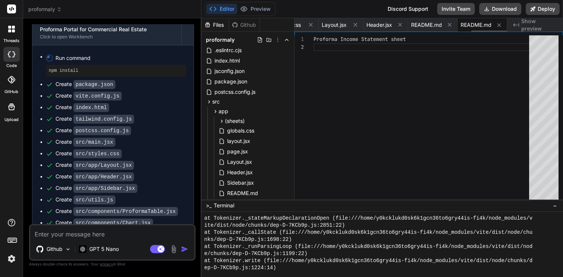
click at [397, 24] on icon at bounding box center [400, 25] width 6 height 6
click at [396, 24] on icon at bounding box center [393, 25] width 6 height 6
click at [397, 24] on icon at bounding box center [400, 25] width 6 height 6
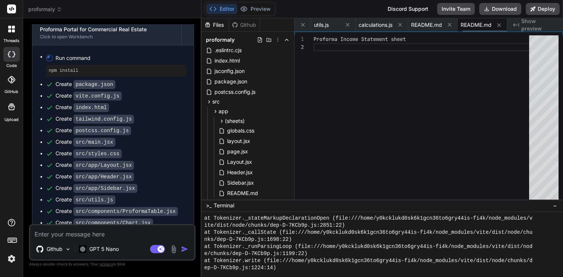
click at [397, 24] on icon at bounding box center [400, 25] width 6 height 6
click at [397, 24] on icon at bounding box center [396, 25] width 6 height 6
click at [397, 24] on icon at bounding box center [400, 25] width 6 height 6
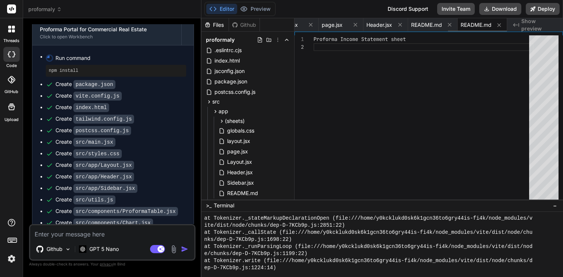
click at [397, 24] on icon at bounding box center [400, 25] width 6 height 6
click at [397, 24] on icon at bounding box center [396, 25] width 6 height 6
click at [397, 24] on icon at bounding box center [400, 25] width 6 height 6
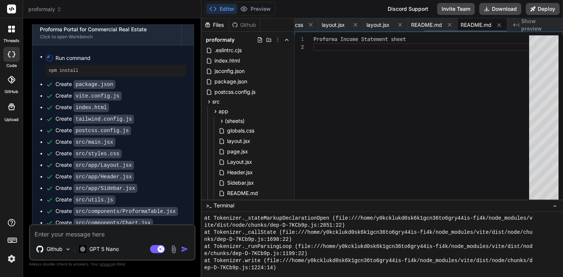
click at [397, 24] on icon at bounding box center [400, 25] width 6 height 6
click at [397, 24] on icon at bounding box center [396, 25] width 6 height 6
click at [397, 24] on icon at bounding box center [400, 25] width 6 height 6
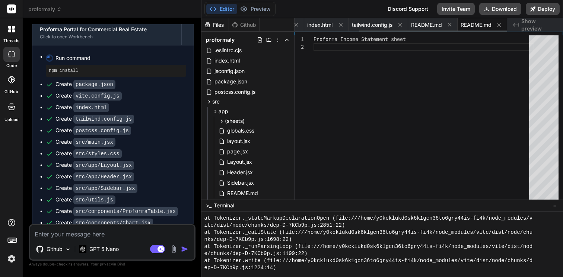
click at [397, 24] on icon at bounding box center [400, 25] width 6 height 6
click at [397, 24] on icon at bounding box center [399, 25] width 6 height 6
click at [397, 24] on div "README.md" at bounding box center [419, 24] width 49 height 13
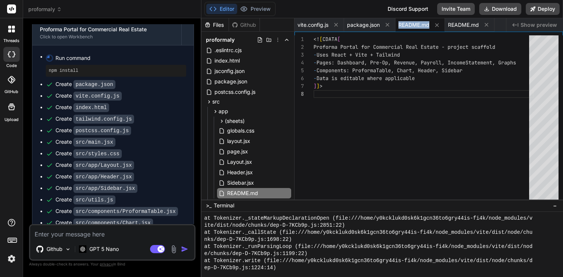
scroll to position [55, 0]
click at [397, 24] on div "README.md" at bounding box center [419, 24] width 49 height 13
click at [384, 23] on icon at bounding box center [387, 25] width 6 height 6
click at [333, 21] on button at bounding box center [335, 24] width 9 height 9
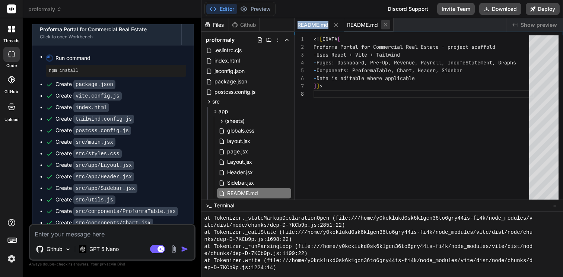
click at [382, 22] on icon at bounding box center [385, 25] width 6 height 6
click at [336, 26] on icon at bounding box center [336, 25] width 6 height 6
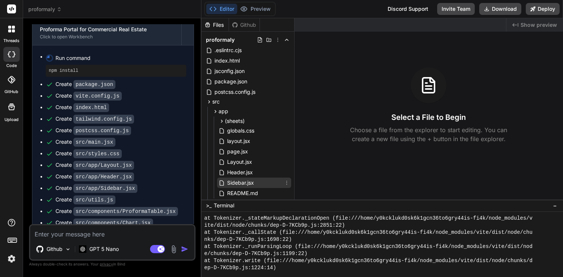
click at [253, 182] on span "Sidebar.jsx" at bounding box center [240, 182] width 28 height 9
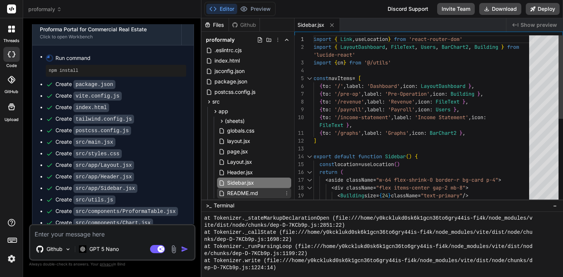
click at [253, 190] on span "README.md" at bounding box center [242, 193] width 32 height 9
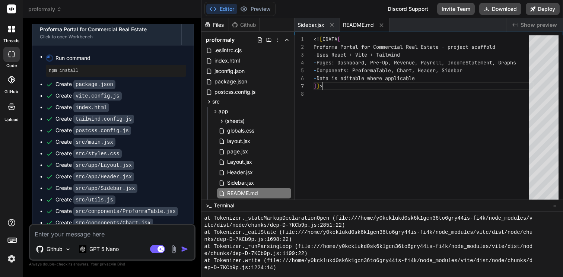
scroll to position [47, 0]
drag, startPoint x: 325, startPoint y: 86, endPoint x: 284, endPoint y: 83, distance: 41.0
click at [313, 83] on div "<! [ CDATA [ Proforma Portal for Commercial Real Estate - proje ct scaffold - U…" at bounding box center [423, 118] width 220 height 167
drag, startPoint x: 358, startPoint y: 40, endPoint x: 297, endPoint y: 34, distance: 61.3
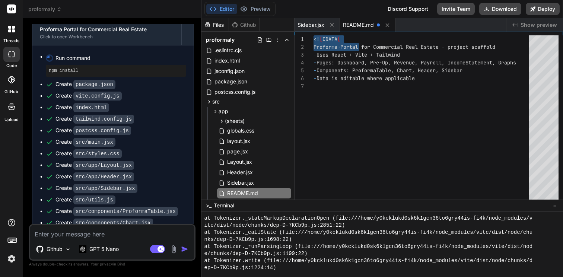
click at [313, 35] on div "<! [ CDATA [ Proforma Portal for Commercial Real Estate - proje ct scaffold - U…" at bounding box center [423, 118] width 220 height 167
click at [356, 35] on div "1 2 3 4 5 6 7 <! [ CDATA [ Proforma Portal for Commercial Real Estate - proje c…" at bounding box center [428, 115] width 268 height 167
click at [343, 38] on div "<! [ CDATA [ Proforma Portal for Commercial Real Estate - proje ct scaffold - U…" at bounding box center [423, 118] width 220 height 167
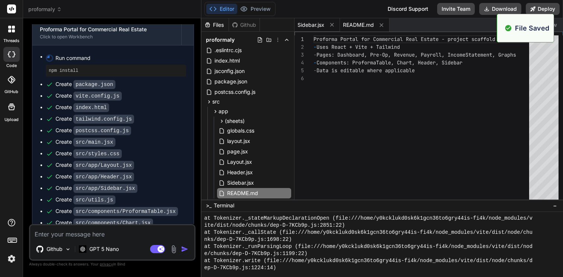
click at [315, 22] on span "Sidebar.jsx" at bounding box center [310, 24] width 27 height 7
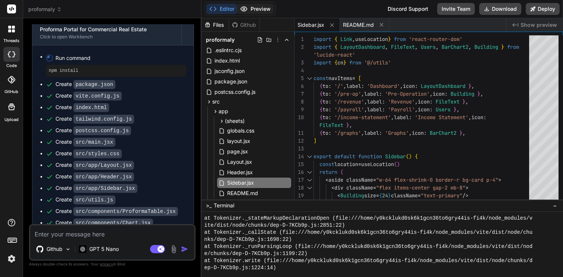
click at [265, 7] on button "Preview" at bounding box center [255, 9] width 36 height 10
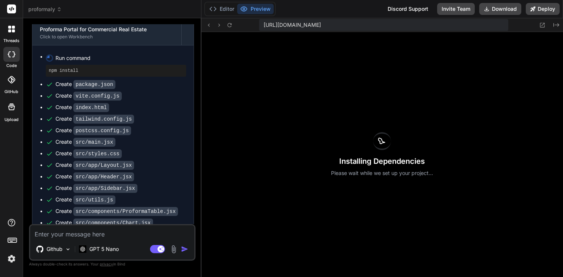
click at [420, 147] on div "Installing Dependencies Please wait while we set up your project..." at bounding box center [382, 154] width 362 height 245
click at [380, 137] on icon at bounding box center [381, 141] width 9 height 9
click at [541, 24] on icon at bounding box center [542, 25] width 6 height 6
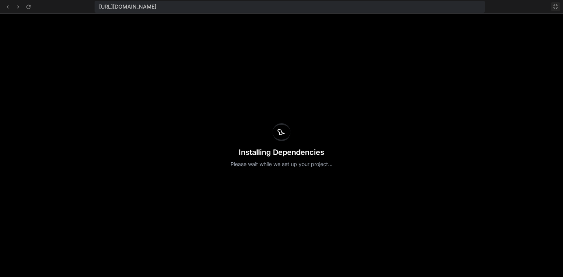
click at [553, 7] on icon at bounding box center [555, 6] width 4 height 4
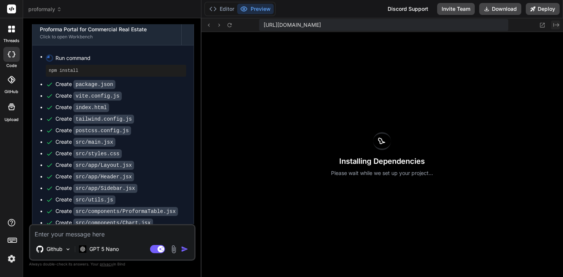
click at [554, 22] on icon "Created with Pixso." at bounding box center [556, 25] width 6 height 6
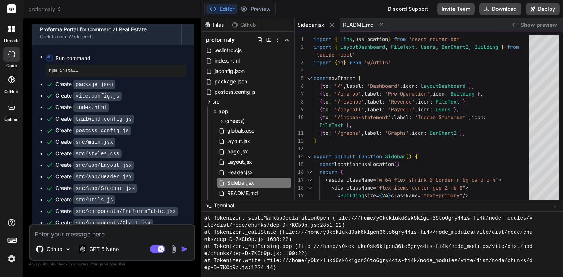
click at [554, 22] on span "Show preview" at bounding box center [538, 24] width 36 height 7
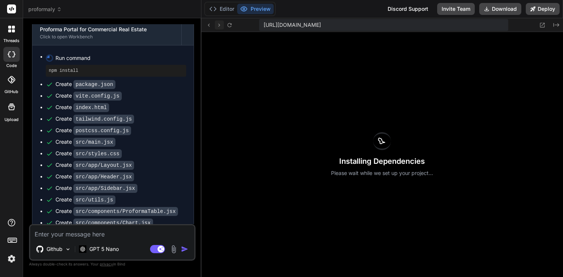
click at [219, 26] on icon at bounding box center [219, 25] width 6 height 6
click at [209, 25] on icon at bounding box center [208, 25] width 6 height 6
click at [227, 22] on icon at bounding box center [229, 25] width 6 height 6
click at [148, 132] on div "Create postcss.config.js" at bounding box center [116, 131] width 140 height 8
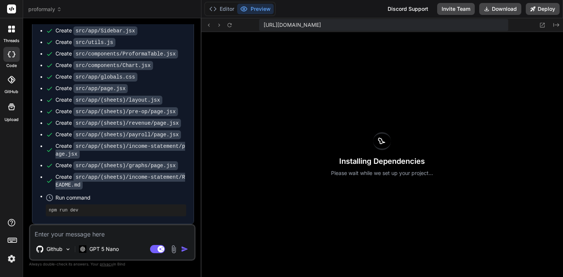
click at [122, 181] on code "src/app/(sheets)/income-statement/README.md" at bounding box center [119, 181] width 129 height 17
click at [54, 9] on span "proformaly" at bounding box center [44, 9] width 33 height 7
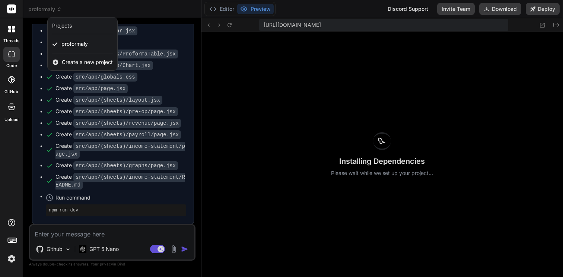
click at [54, 9] on div at bounding box center [281, 138] width 563 height 277
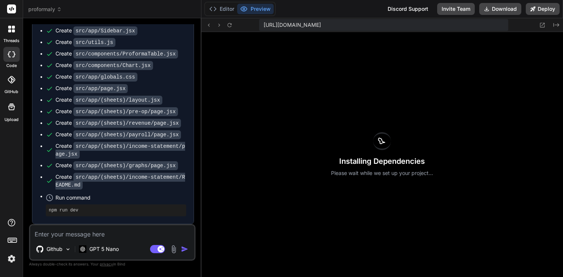
click at [14, 80] on icon at bounding box center [10, 79] width 7 height 7
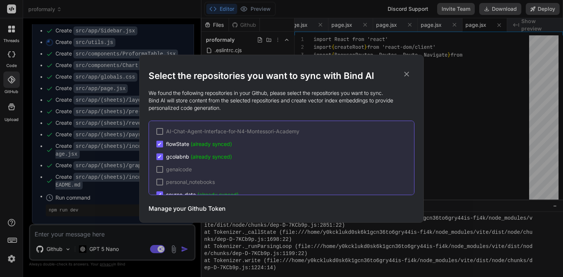
scroll to position [2877, 0]
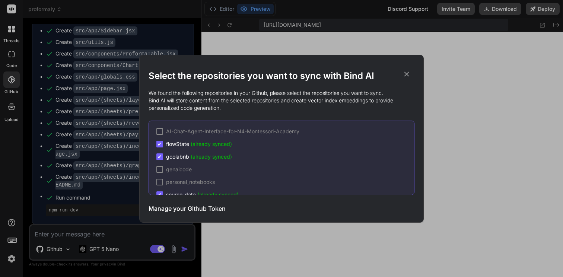
click at [407, 72] on icon at bounding box center [406, 74] width 8 height 8
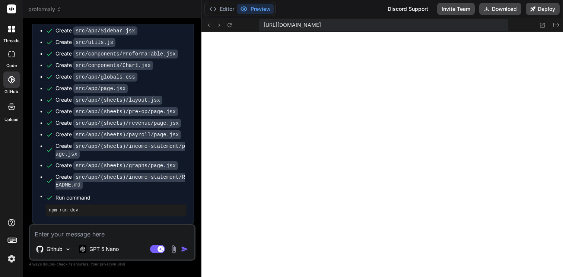
scroll to position [2644, 0]
click at [124, 234] on textarea at bounding box center [112, 231] width 164 height 13
paste textarea "[plugin:vite:import-analysis] Failed to parse source for import analysis becaus…"
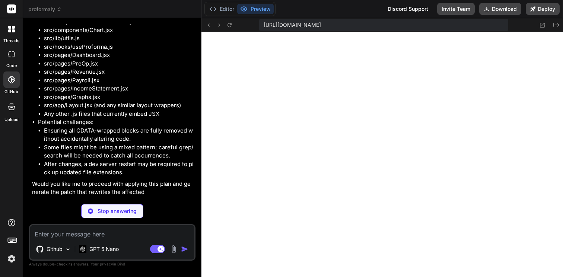
scroll to position [4725, 0]
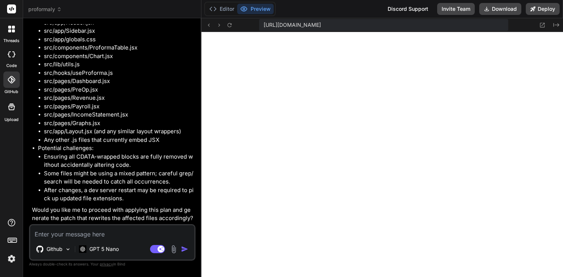
click at [107, 237] on textarea at bounding box center [112, 231] width 164 height 13
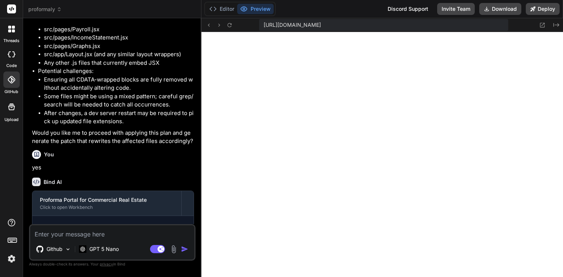
scroll to position [5087, 0]
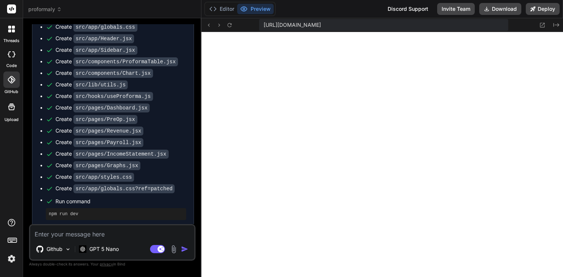
click at [130, 231] on textarea at bounding box center [112, 231] width 164 height 13
click at [111, 247] on p "GPT 5 Nano" at bounding box center [103, 248] width 29 height 7
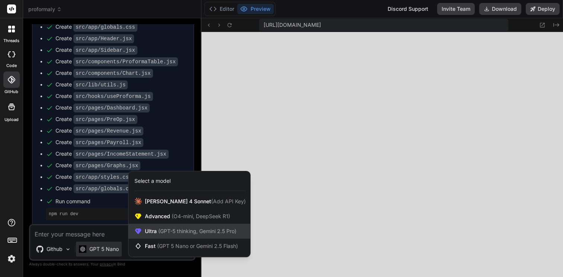
click at [150, 235] on div "Ultra (GPT-5 thinking, Gemini 2.5 Pro)" at bounding box center [189, 231] width 122 height 15
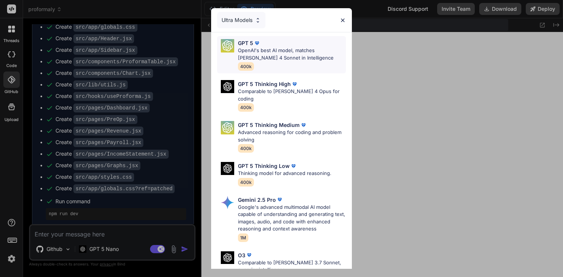
click at [273, 58] on p "OpenAI's best AI model, matches Claude 4 Sonnet in Intelligence" at bounding box center [292, 54] width 108 height 15
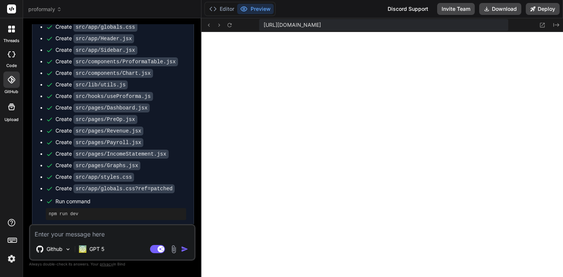
click at [132, 236] on textarea at bounding box center [112, 231] width 164 height 13
click at [93, 249] on p "GPT 5" at bounding box center [96, 248] width 15 height 7
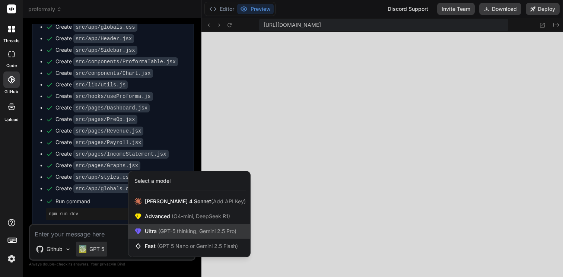
click at [156, 226] on div "Ultra (GPT-5 thinking, Gemini 2.5 Pro)" at bounding box center [189, 231] width 122 height 15
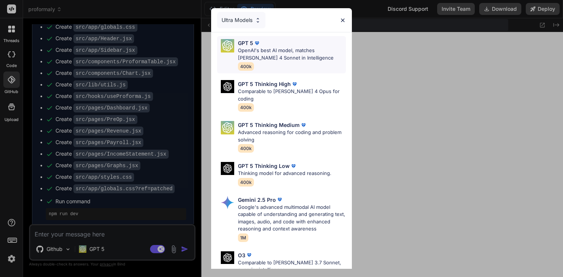
click at [255, 53] on p "OpenAI's best AI model, matches Claude 4 Sonnet in Intelligence" at bounding box center [292, 54] width 108 height 15
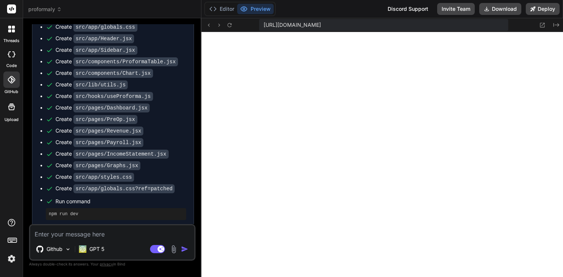
click at [104, 234] on textarea at bounding box center [112, 231] width 164 height 13
paste textarea "[plugin:vite:css] [postcss] /home/y0kcklukd0sk6k1gcn36to6gry44is-fi4k/src/style…"
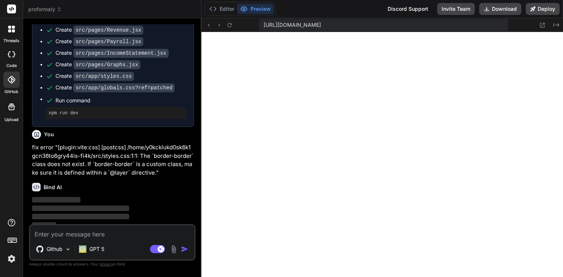
scroll to position [5190, 0]
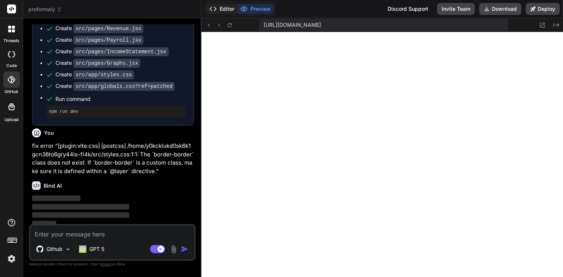
click at [220, 8] on button "Editor" at bounding box center [221, 9] width 31 height 10
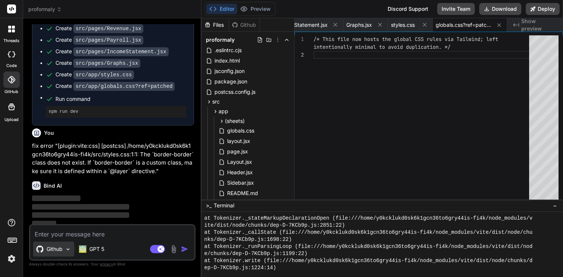
click at [66, 249] on img at bounding box center [68, 249] width 6 height 6
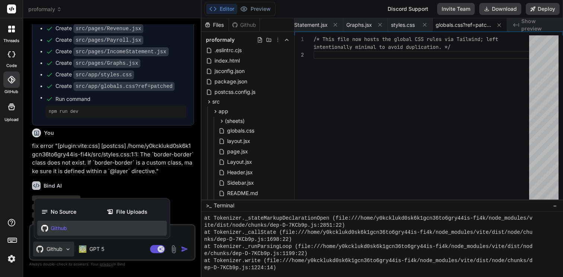
click at [66, 249] on div at bounding box center [281, 138] width 563 height 277
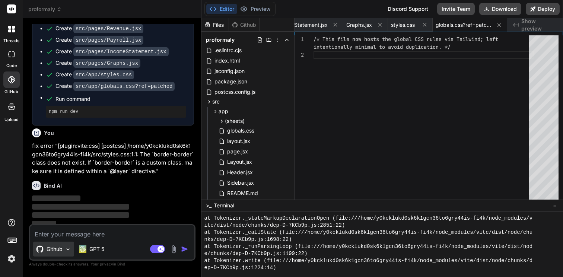
click at [66, 249] on img at bounding box center [68, 249] width 6 height 6
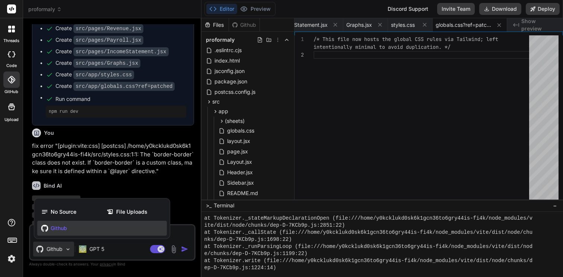
click at [66, 249] on div at bounding box center [281, 138] width 563 height 277
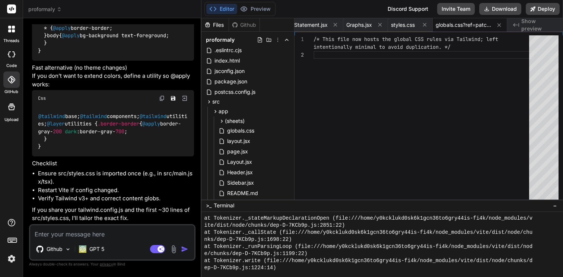
scroll to position [6356, 0]
click at [77, 232] on textarea at bounding box center [112, 231] width 164 height 13
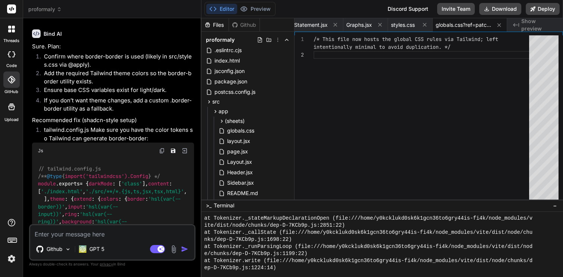
scroll to position [5215, 0]
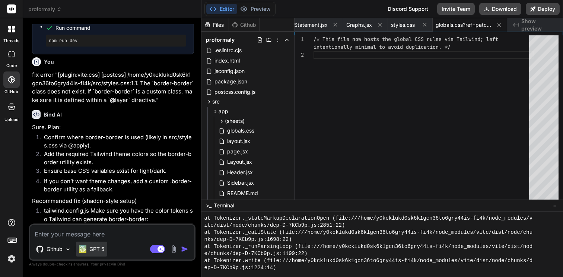
click at [90, 253] on div "GPT 5" at bounding box center [91, 248] width 31 height 15
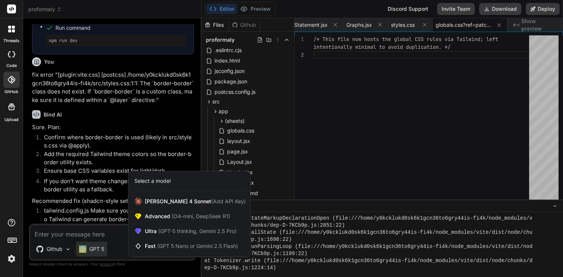
click at [69, 103] on div at bounding box center [281, 138] width 563 height 277
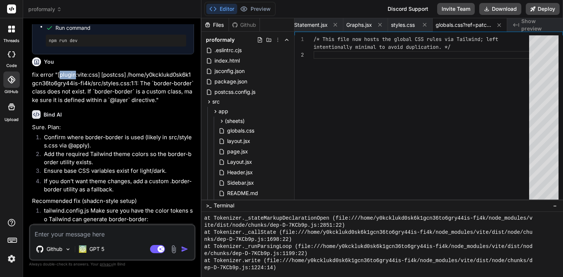
click at [69, 103] on p "fix error "[plugin:vite:css] [postcss] /home/y0kcklukd0sk6k1gcn36to6gry44is-fi4…" at bounding box center [113, 87] width 162 height 33
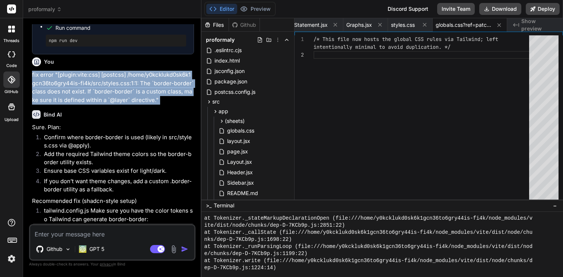
click at [69, 103] on p "fix error "[plugin:vite:css] [postcss] /home/y0kcklukd0sk6k1gcn36to6gry44is-fi4…" at bounding box center [113, 87] width 162 height 33
copy div "fix error "[plugin:vite:css] [postcss] /home/y0kcklukd0sk6k1gcn36to6gry44is-fi4…"
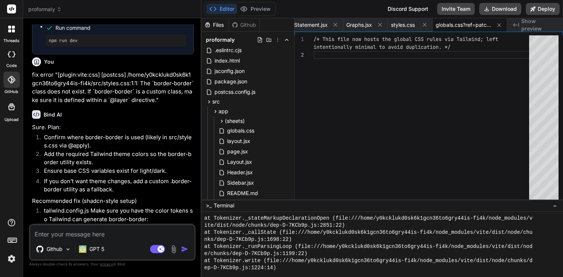
click at [124, 228] on textarea at bounding box center [112, 231] width 164 height 13
click at [101, 246] on p "GPT 5" at bounding box center [96, 248] width 15 height 7
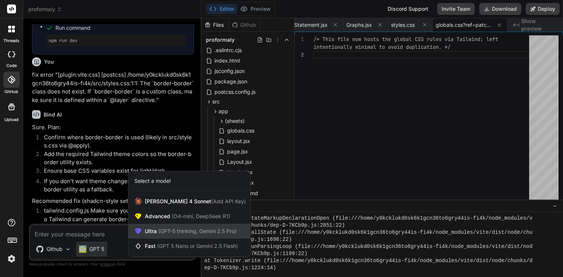
click at [139, 224] on div "Ultra (GPT-5 thinking, Gemini 2.5 Pro)" at bounding box center [189, 231] width 122 height 15
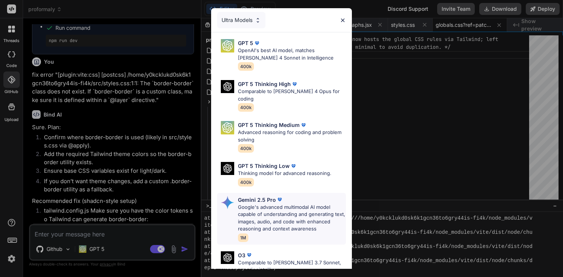
click at [255, 204] on p "Google's advanced multimodal AI model capable of understanding and generating t…" at bounding box center [292, 218] width 108 height 29
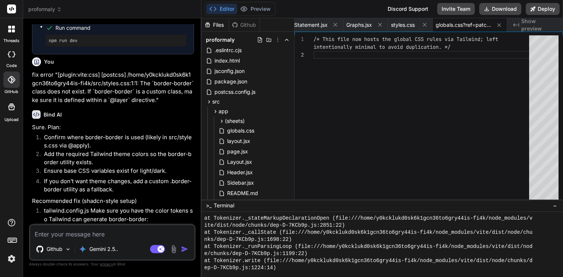
click at [97, 230] on textarea at bounding box center [112, 231] width 164 height 13
paste textarea "fix error "[plugin:vite:css] [postcss] /home/y0kcklukd0sk6k1gcn36to6gry44is-fi4…"
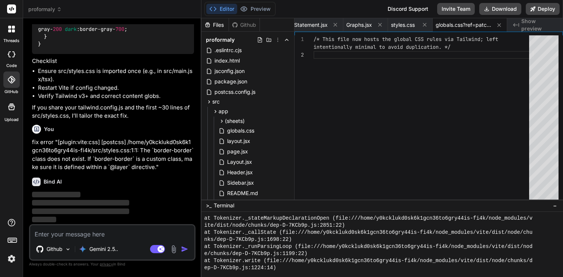
scroll to position [6459, 0]
click at [357, 27] on span "Graphs.jsx" at bounding box center [359, 24] width 26 height 7
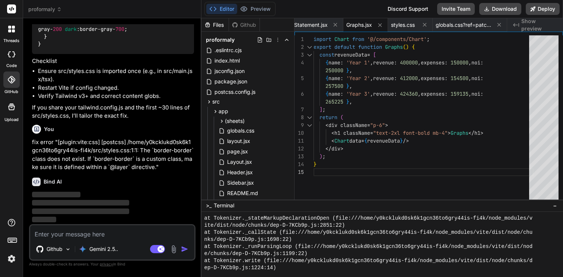
click at [136, 170] on p "fix error "[plugin:vite:css] [postcss] /home/y0kcklukd0sk6k1gcn36to6gry44is-fi4…" at bounding box center [113, 154] width 162 height 33
click at [77, 173] on div "Bind AI ‌ ‌ ‌ ‌" at bounding box center [113, 198] width 162 height 52
click at [227, 102] on div "src" at bounding box center [247, 101] width 87 height 9
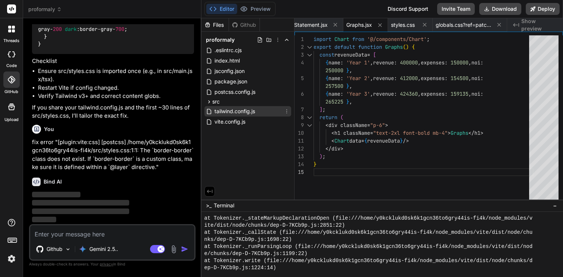
click at [241, 111] on span "tailwind.config.js" at bounding box center [235, 111] width 42 height 9
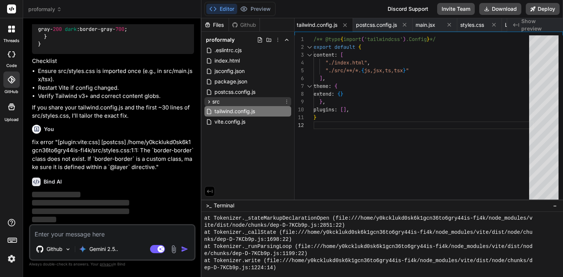
click at [208, 99] on icon at bounding box center [209, 102] width 6 height 6
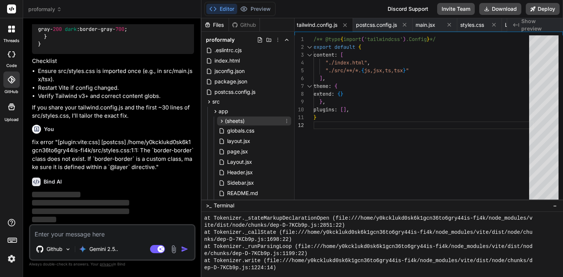
click at [225, 124] on span "(sheets)" at bounding box center [235, 120] width 20 height 7
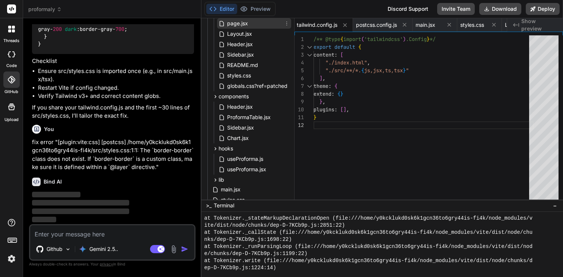
scroll to position [137, 0]
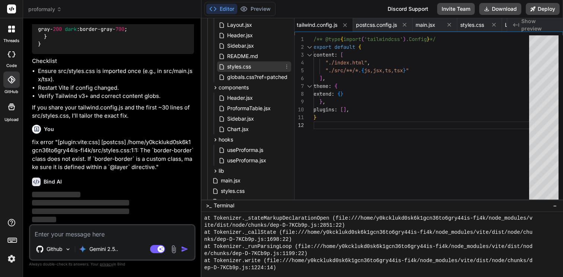
click at [232, 70] on span "styles.css" at bounding box center [238, 66] width 25 height 9
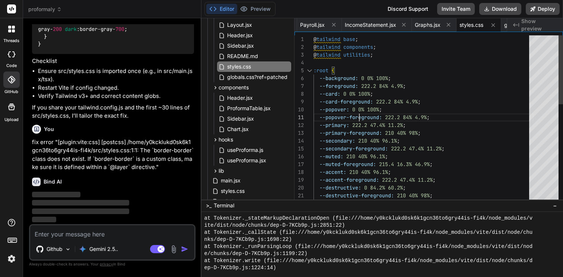
scroll to position [0, 0]
click at [358, 110] on div "@ tailwind base ; @ tailwind components ; @ tailwind utilities ; :root { --back…" at bounding box center [423, 238] width 220 height 406
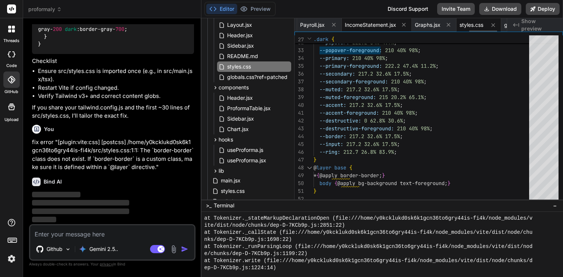
click at [396, 25] on span "IncomeStatement.jsx" at bounding box center [370, 24] width 51 height 7
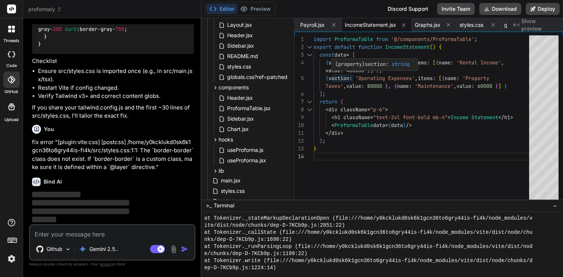
click at [353, 72] on div "import ProformaTable from '@/components/ProformaTable' ; export default functio…" at bounding box center [423, 118] width 220 height 167
click at [139, 231] on textarea at bounding box center [112, 231] width 164 height 13
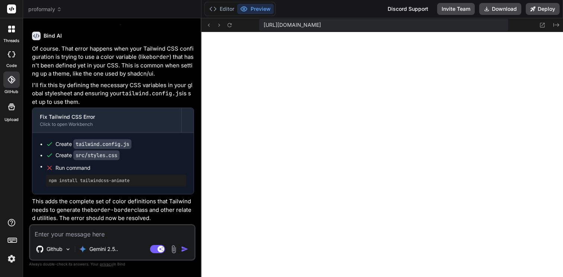
scroll to position [6605, 0]
click at [131, 234] on textarea at bounding box center [112, 231] width 164 height 13
click at [70, 228] on textarea at bounding box center [112, 231] width 164 height 13
paste textarea "fix error "[plugin:vite:css] [postcss] /home/y0kcklukd0sk6k1gcn36to6gry44is-fi4…"
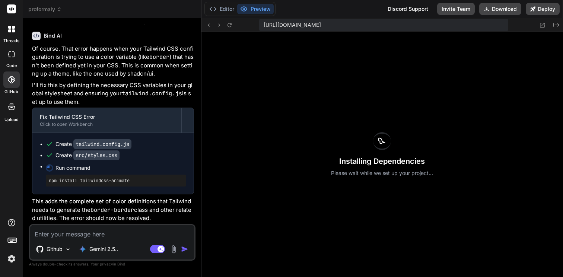
scroll to position [6853, 0]
click at [132, 189] on div "Create tailwind.config.js Create src/styles.css Run command npm install tailwin…" at bounding box center [112, 163] width 161 height 61
click at [312, 171] on div "Installing Dependencies Please wait while we set up your project..." at bounding box center [382, 154] width 362 height 245
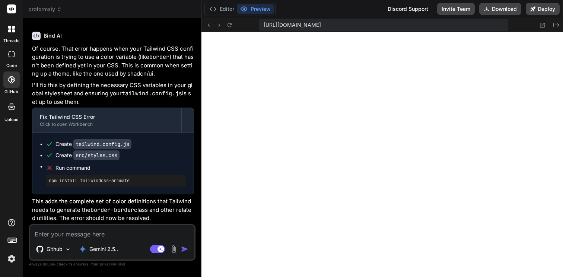
scroll to position [1845, 0]
click at [84, 233] on textarea at bounding box center [112, 231] width 164 height 13
paste textarea "[plugin:vite:import-analysis] Failed to parse source for import analysis becaus…"
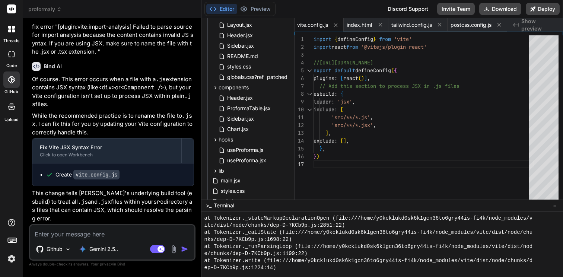
scroll to position [7062, 0]
click at [265, 6] on button "Preview" at bounding box center [255, 9] width 36 height 10
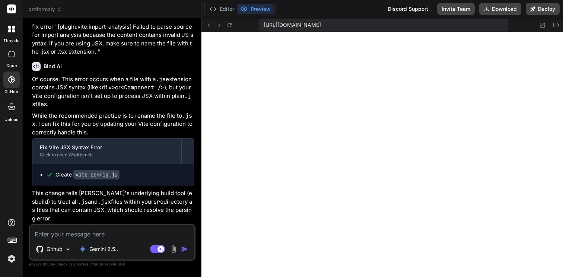
click at [107, 216] on p "This change tells Vite's underlying build tool (esbuild) to treat all .js and .…" at bounding box center [113, 205] width 162 height 33
click at [88, 231] on textarea at bounding box center [112, 231] width 164 height 13
click at [216, 4] on button "Editor" at bounding box center [221, 9] width 31 height 10
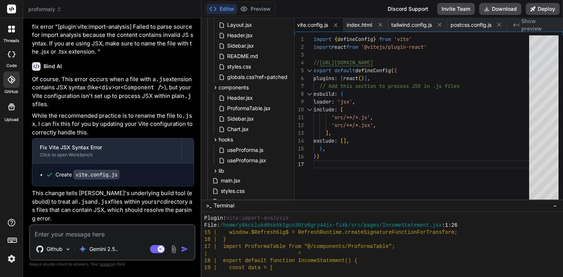
scroll to position [7069, 0]
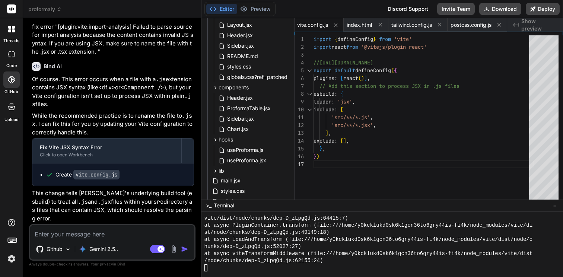
click at [206, 4] on button "Editor" at bounding box center [221, 9] width 31 height 10
click at [77, 235] on textarea at bounding box center [112, 231] width 164 height 13
paste textarea "[plugin:vite:import-analysis] Failed to resolve import "@/components/Chart" fro…"
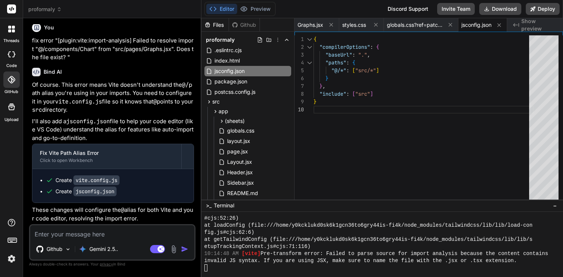
scroll to position [7266, 0]
click at [253, 8] on button "Preview" at bounding box center [255, 9] width 36 height 10
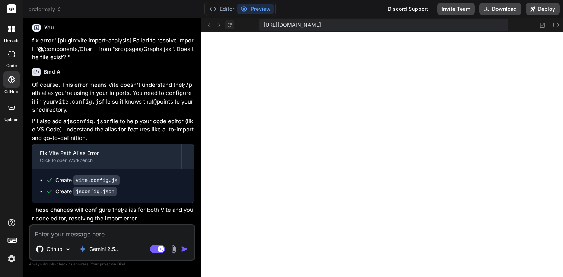
click at [225, 24] on button at bounding box center [229, 24] width 9 height 9
click at [232, 24] on icon at bounding box center [229, 25] width 6 height 6
click at [218, 11] on button "Editor" at bounding box center [221, 9] width 31 height 10
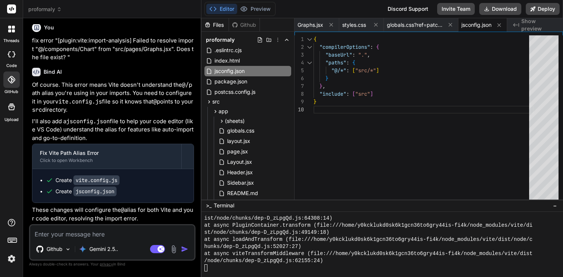
click at [121, 231] on textarea at bounding box center [112, 231] width 164 height 13
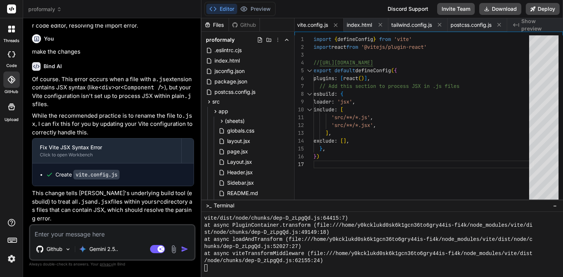
scroll to position [7451, 0]
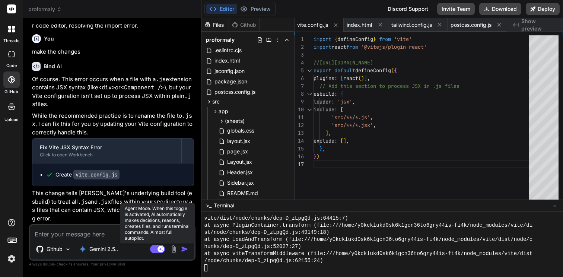
click at [154, 249] on rect at bounding box center [157, 249] width 15 height 8
click at [153, 249] on icon at bounding box center [154, 249] width 4 height 4
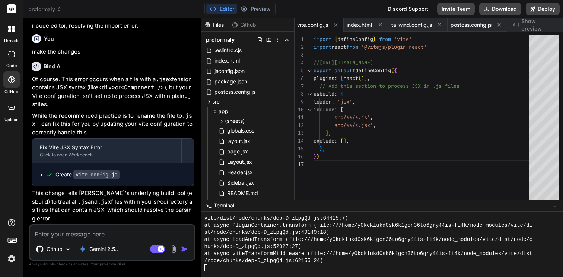
click at [57, 231] on textarea at bounding box center [112, 231] width 164 height 13
click at [115, 234] on textarea at bounding box center [112, 231] width 164 height 13
click at [109, 253] on div "Gemini 2.5.." at bounding box center [98, 248] width 45 height 15
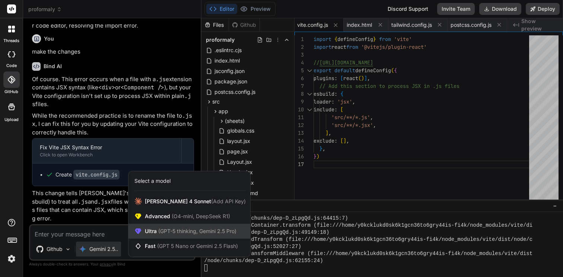
click at [150, 233] on span "Ultra (GPT-5 thinking, Gemini 2.5 Pro)" at bounding box center [191, 230] width 92 height 7
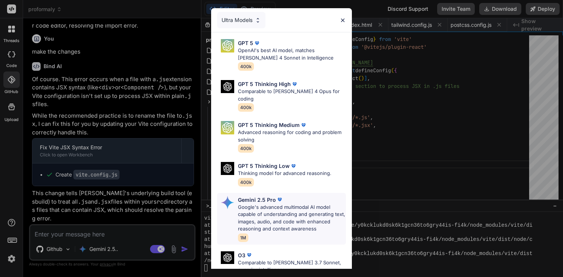
click at [245, 204] on p "Google's advanced multimodal AI model capable of understanding and generating t…" at bounding box center [292, 218] width 108 height 29
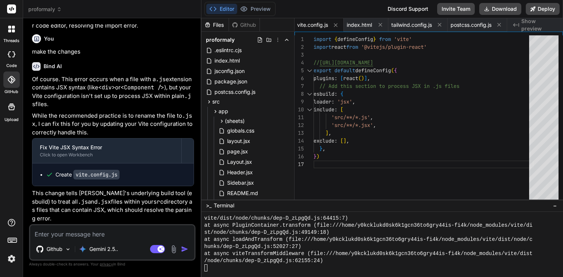
click at [97, 230] on textarea at bounding box center [112, 231] width 164 height 13
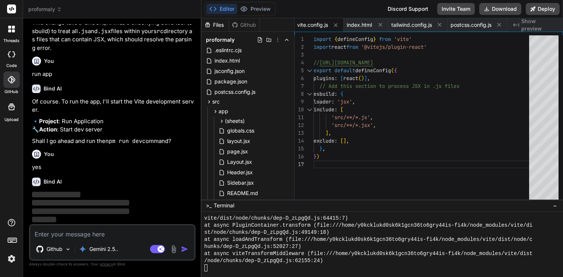
scroll to position [7621, 0]
click at [258, 12] on button "Preview" at bounding box center [255, 9] width 36 height 10
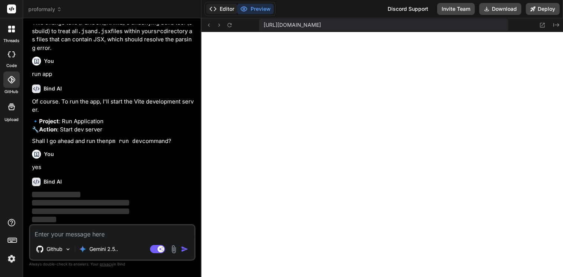
click at [217, 7] on button "Editor" at bounding box center [221, 9] width 31 height 10
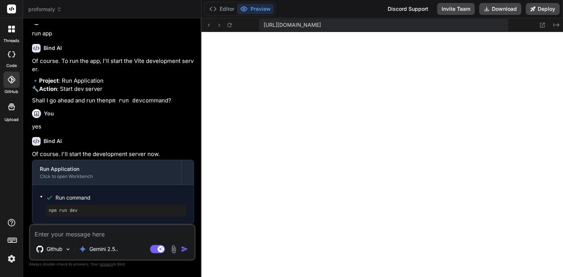
scroll to position [7662, 0]
click at [212, 10] on icon at bounding box center [212, 8] width 7 height 7
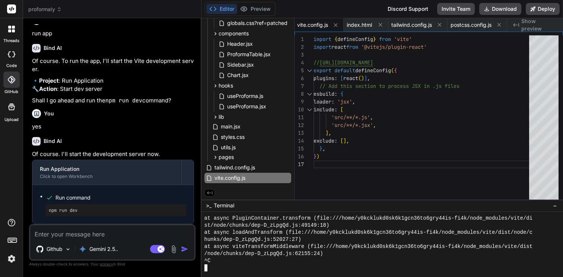
scroll to position [7069, 0]
click at [257, 14] on div "Editor Preview" at bounding box center [239, 9] width 71 height 14
click at [256, 8] on button "Preview" at bounding box center [255, 9] width 36 height 10
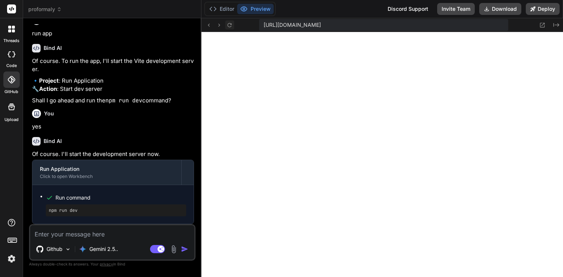
click at [230, 25] on icon at bounding box center [229, 25] width 6 height 6
click at [93, 237] on textarea at bounding box center [112, 231] width 164 height 13
paste textarea "[plugin:vite:import-analysis] Failed to resolve import "@/components/ProformaTa…"
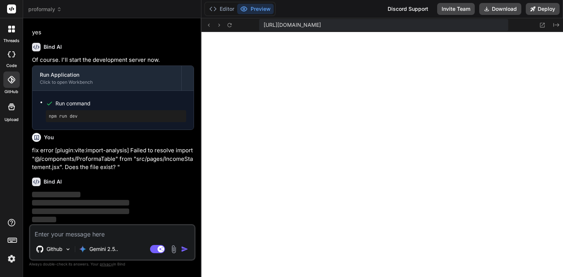
scroll to position [7755, 0]
click at [230, 23] on icon at bounding box center [229, 25] width 6 height 6
click at [222, 11] on button "Editor" at bounding box center [221, 9] width 31 height 10
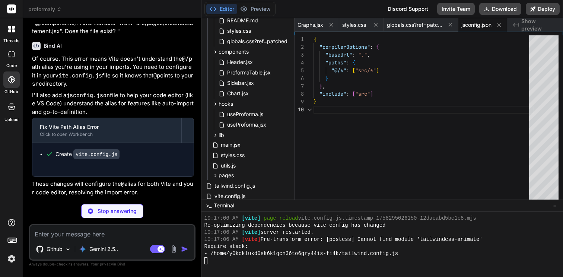
scroll to position [7866, 0]
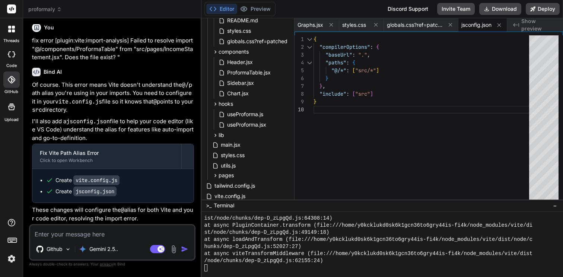
click at [122, 233] on textarea at bounding box center [112, 231] width 164 height 13
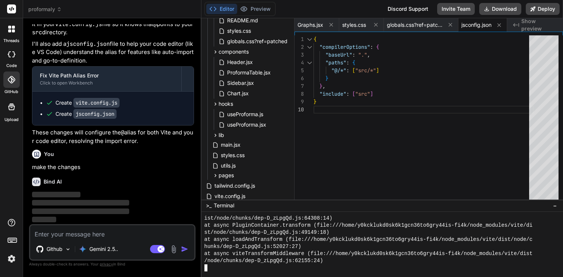
scroll to position [7069, 0]
click at [272, 10] on button "Preview" at bounding box center [255, 9] width 36 height 10
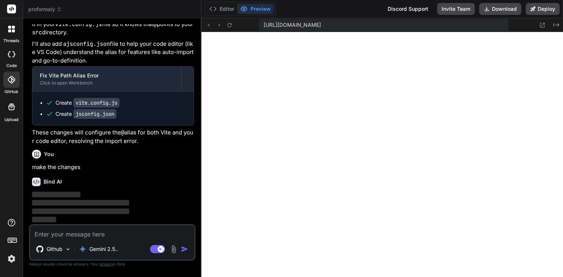
scroll to position [7943, 0]
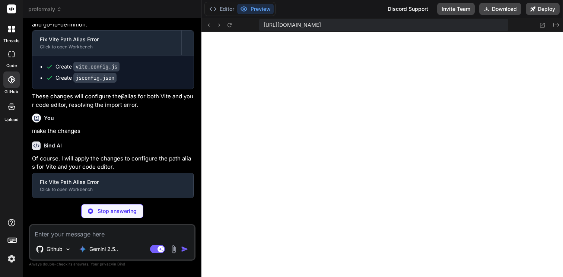
click at [234, 23] on div "https://y0kcklukd0sk6k1gcn36to6gry44is-fi4k--5173--96435430.local-corp.webconta…" at bounding box center [382, 25] width 362 height 14
click at [232, 24] on icon at bounding box center [229, 25] width 6 height 6
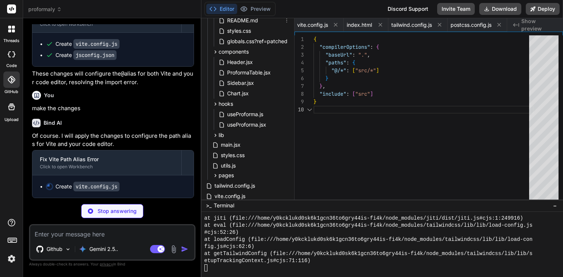
scroll to position [70, 0]
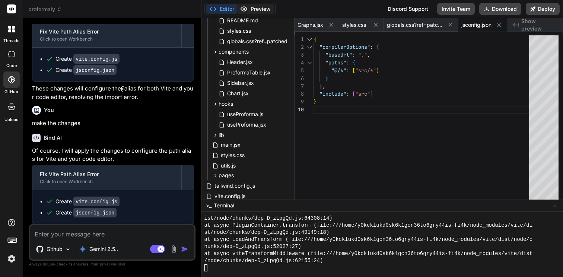
click at [256, 6] on button "Preview" at bounding box center [255, 9] width 36 height 10
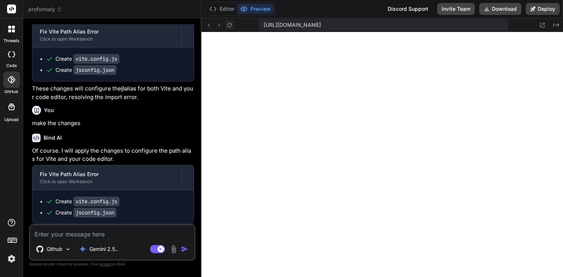
click at [232, 25] on icon at bounding box center [229, 25] width 6 height 6
click at [60, 234] on textarea at bounding box center [112, 231] width 164 height 13
paste textarea "[plugin:vite:import-analysis] Failed to parse source for import analysis becaus…"
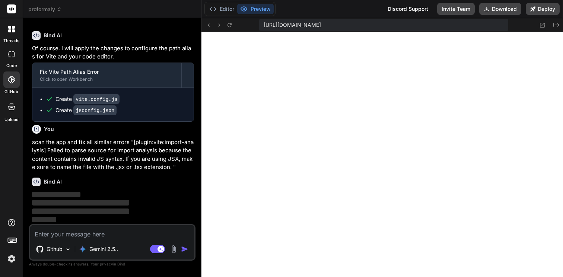
scroll to position [8089, 0]
click at [226, 26] on button at bounding box center [229, 24] width 9 height 9
click at [228, 26] on icon at bounding box center [229, 25] width 6 height 6
click at [221, 9] on button "Editor" at bounding box center [221, 9] width 31 height 10
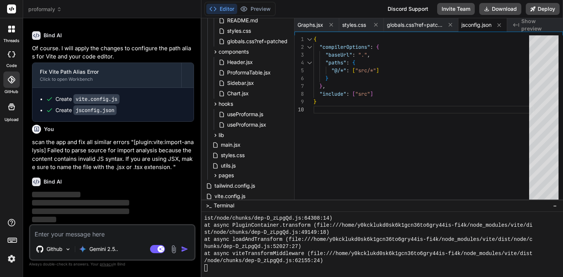
click at [310, 249] on div "hunks/dep-D_zLpgQd.js:52027:27)" at bounding box center [378, 246] width 348 height 7
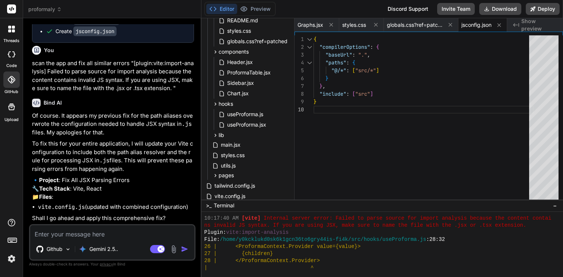
scroll to position [8101, 0]
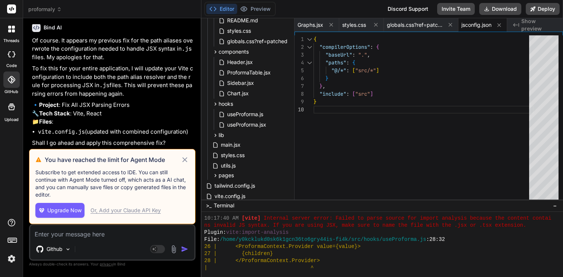
click at [184, 161] on icon at bounding box center [184, 159] width 9 height 9
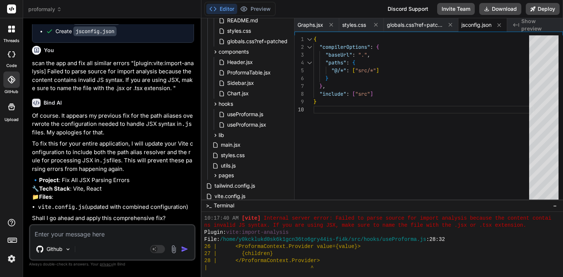
click at [95, 237] on textarea at bounding box center [112, 231] width 164 height 13
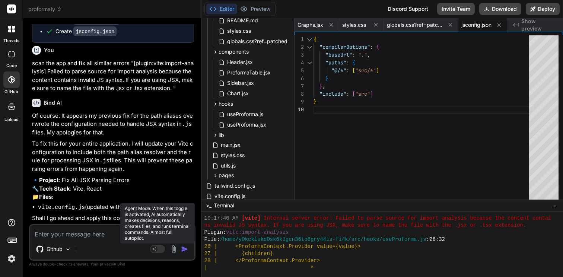
click at [154, 248] on icon at bounding box center [154, 249] width 4 height 4
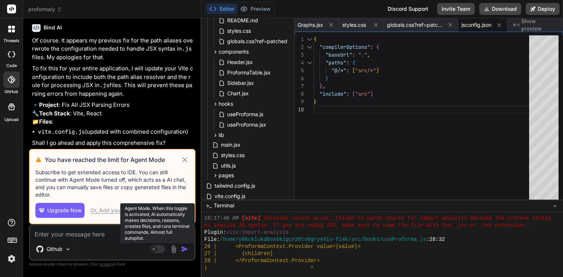
click at [154, 249] on rect at bounding box center [154, 249] width 7 height 7
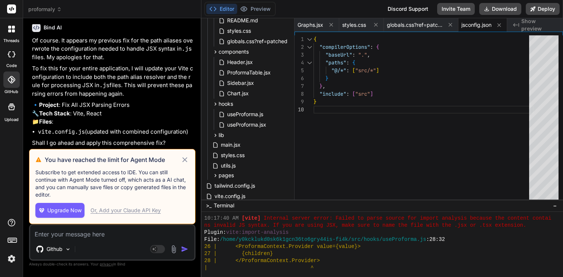
click at [106, 212] on div "Or, Add your Claude API Key" at bounding box center [125, 209] width 70 height 7
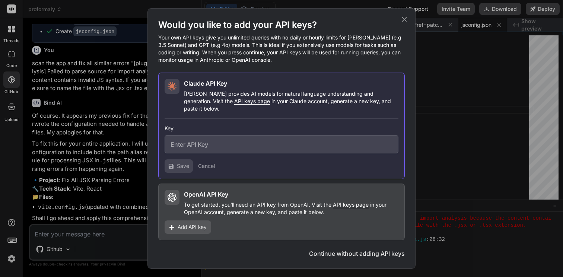
click at [406, 22] on icon at bounding box center [404, 19] width 5 height 5
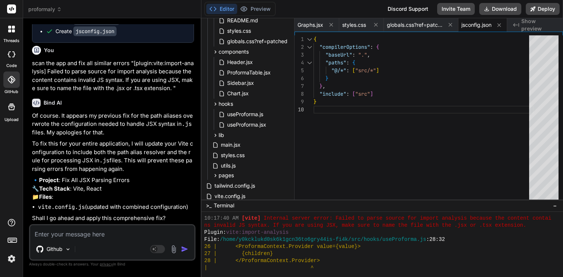
click at [119, 93] on p "scan the app and fix all similar errors "[plugin:vite:import-analysis] Failed t…" at bounding box center [113, 75] width 162 height 33
click at [122, 239] on div "Github Agent Mode. When this toggle is activated, AI automatically makes decisi…" at bounding box center [112, 242] width 166 height 36
click at [6, 57] on div at bounding box center [11, 54] width 16 height 15
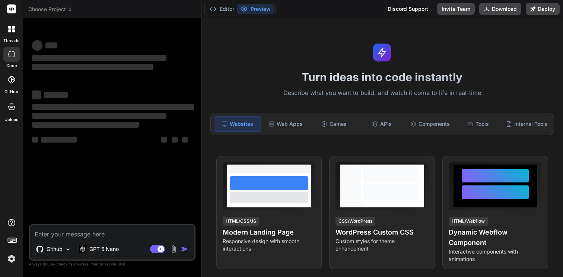
click at [13, 261] on img at bounding box center [11, 258] width 13 height 13
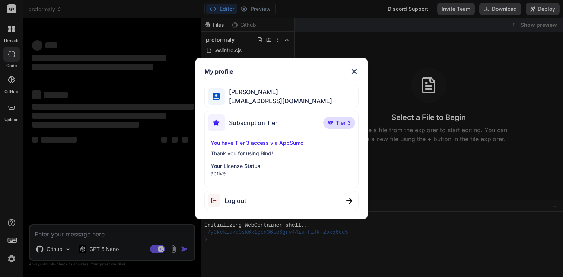
click at [264, 124] on span "Subscription Tier" at bounding box center [253, 122] width 48 height 9
click at [267, 93] on span "[PERSON_NAME]" at bounding box center [278, 91] width 108 height 9
click at [352, 67] on div "My profile Mani Eswaran tech@n4montessori.com Subscription Tier Tier 3 You have…" at bounding box center [281, 138] width 172 height 161
click at [353, 70] on img at bounding box center [353, 71] width 9 height 9
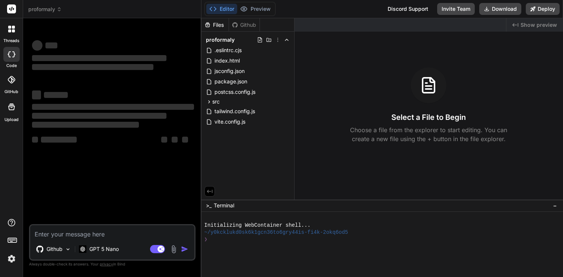
click at [14, 8] on rect at bounding box center [11, 8] width 9 height 9
click at [13, 13] on rect at bounding box center [11, 8] width 9 height 9
click at [63, 12] on div "proformaly" at bounding box center [111, 9] width 167 height 7
click at [49, 9] on span "proformaly" at bounding box center [44, 9] width 33 height 7
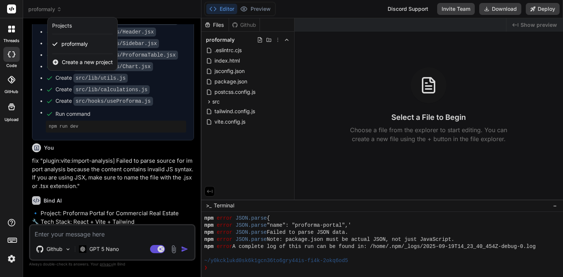
scroll to position [723, 0]
click at [136, 150] on div at bounding box center [281, 138] width 563 height 277
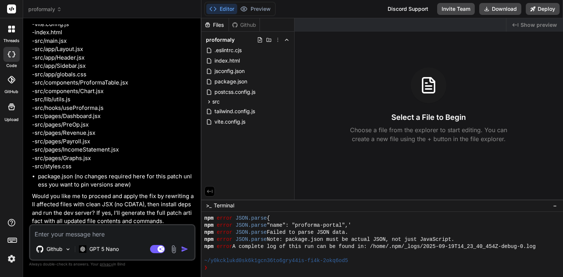
scroll to position [1555, 0]
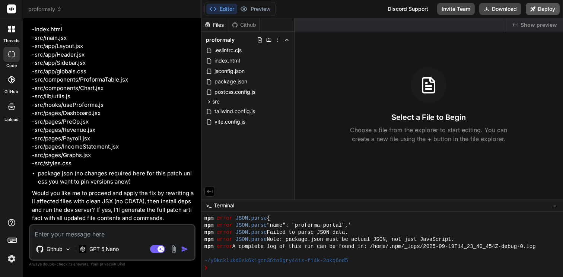
click at [539, 13] on button "Deploy" at bounding box center [542, 9] width 34 height 12
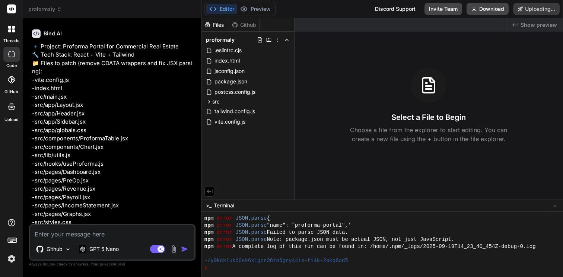
scroll to position [1478, 0]
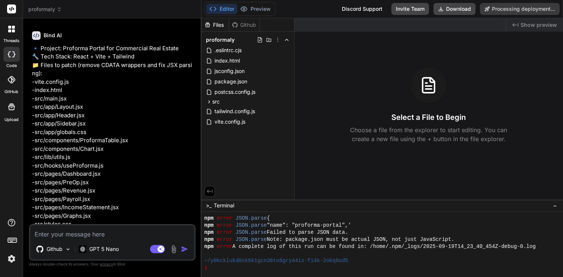
type textarea "x"
click at [12, 8] on icon at bounding box center [12, 9] width 6 height 4
click at [15, 32] on div at bounding box center [12, 29] width 16 height 16
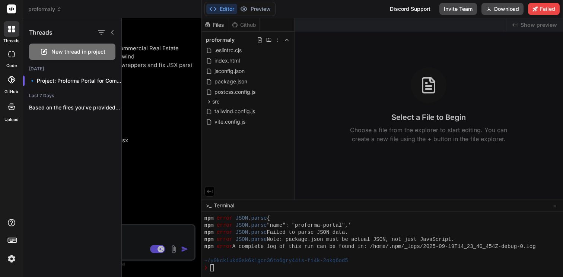
click at [10, 12] on rect at bounding box center [11, 8] width 9 height 9
click at [16, 10] on div at bounding box center [11, 9] width 23 height 18
click at [49, 5] on header "proformaly Created with Pixso." at bounding box center [112, 9] width 178 height 18
click at [49, 10] on span "proformaly" at bounding box center [44, 9] width 33 height 7
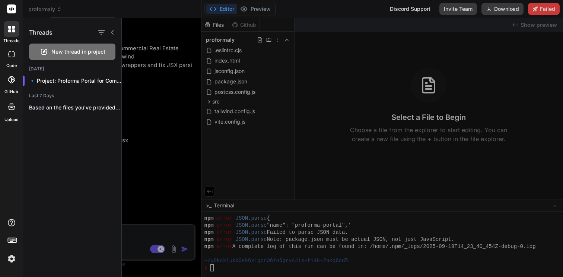
click at [132, 157] on div at bounding box center [342, 147] width 441 height 259
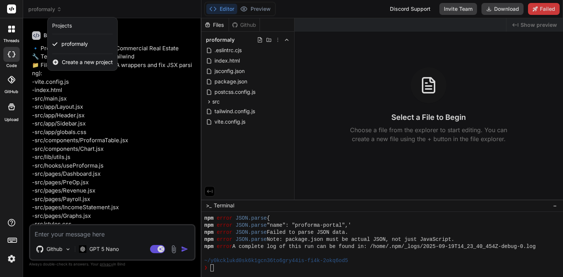
click at [38, 7] on div at bounding box center [281, 138] width 563 height 277
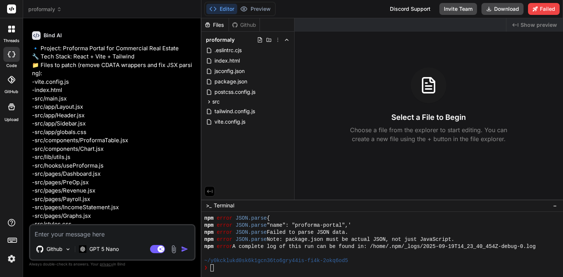
click at [45, 10] on span "proformaly" at bounding box center [44, 9] width 33 height 7
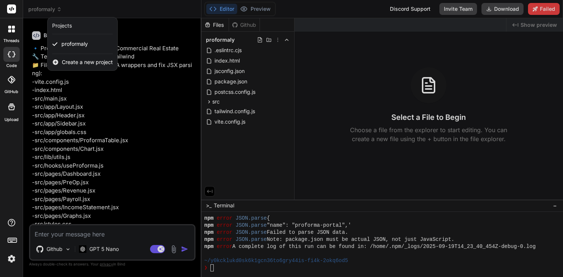
click at [67, 64] on span "Create a new project" at bounding box center [87, 61] width 51 height 7
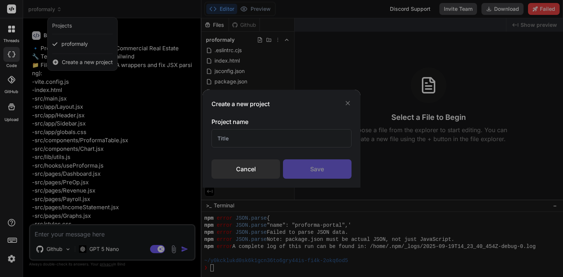
click at [259, 133] on input "text" at bounding box center [281, 138] width 140 height 18
type input "+"
type input "Ira"
click at [306, 169] on div "Save" at bounding box center [317, 168] width 68 height 19
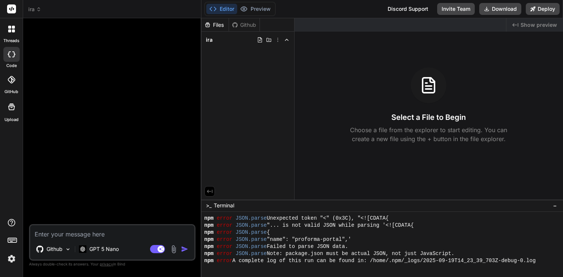
scroll to position [191, 0]
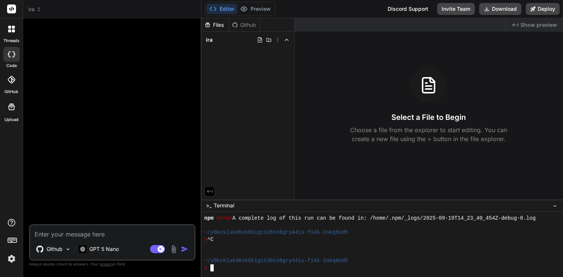
click at [354, 246] on div at bounding box center [378, 246] width 348 height 7
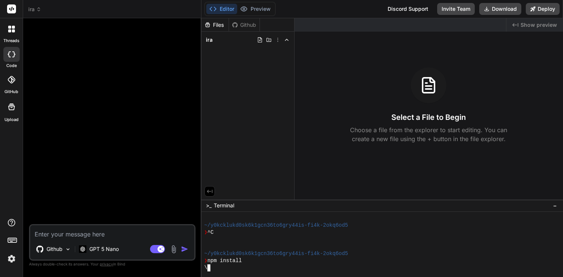
scroll to position [283, 0]
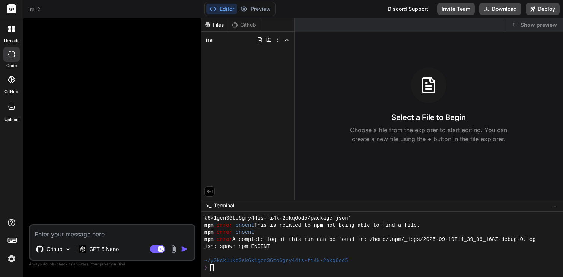
click at [129, 236] on textarea at bounding box center [112, 231] width 164 height 13
click at [174, 249] on img at bounding box center [173, 249] width 9 height 9
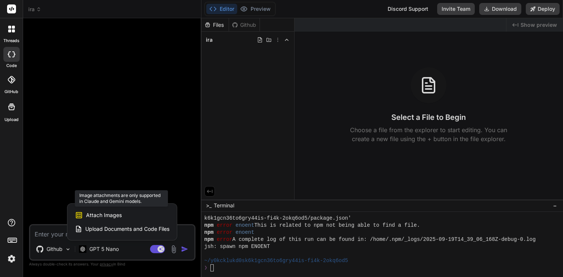
click at [131, 217] on div "Attach Images Image attachments are only supported in Claude and Gemini models." at bounding box center [122, 215] width 95 height 14
click at [93, 217] on span "Attach Images" at bounding box center [104, 214] width 36 height 7
click at [76, 126] on div at bounding box center [281, 138] width 563 height 277
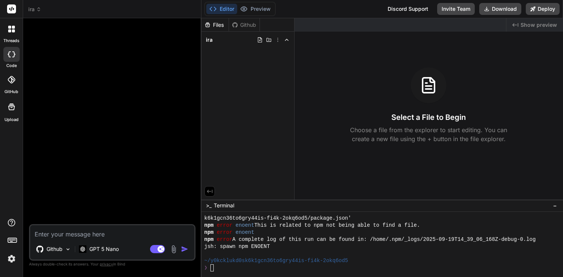
click at [170, 246] on img at bounding box center [173, 249] width 9 height 9
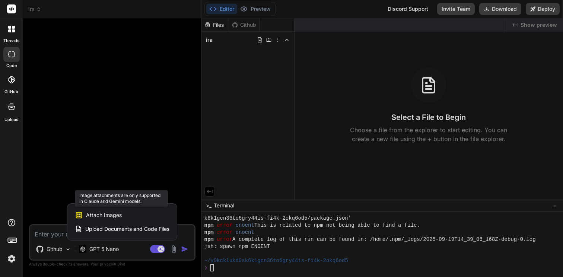
click at [93, 217] on span "Attach Images" at bounding box center [104, 214] width 36 height 7
click at [178, 112] on div at bounding box center [281, 138] width 563 height 277
type textarea "x"
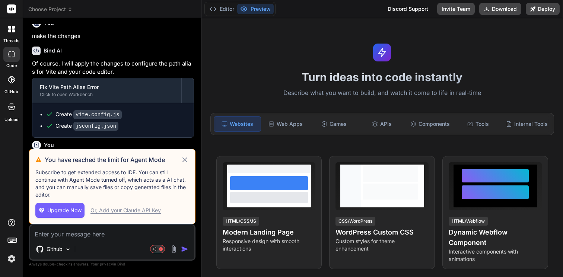
scroll to position [429, 0]
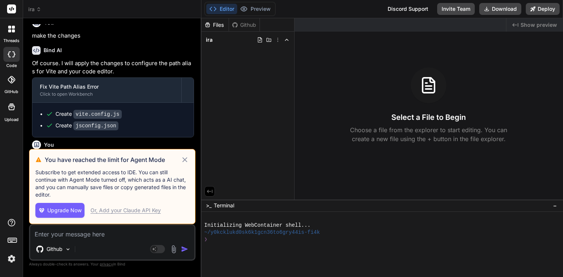
click at [43, 213] on icon "button" at bounding box center [41, 210] width 7 height 7
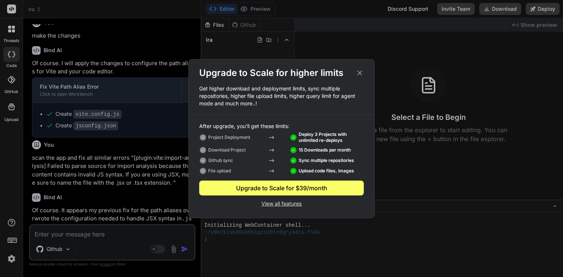
click at [358, 73] on icon at bounding box center [359, 73] width 8 height 8
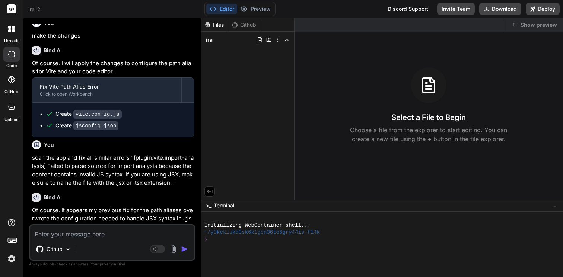
click at [241, 24] on div "Github" at bounding box center [244, 24] width 31 height 7
click at [233, 28] on icon at bounding box center [235, 25] width 6 height 6
click at [216, 28] on div "Files" at bounding box center [214, 24] width 27 height 7
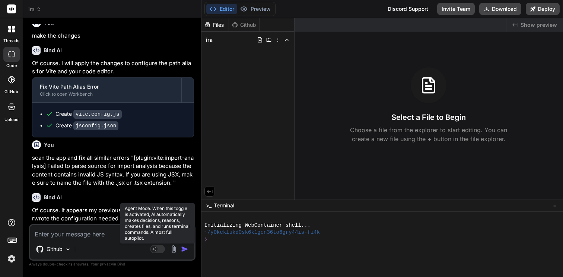
click at [160, 246] on rect at bounding box center [157, 249] width 15 height 8
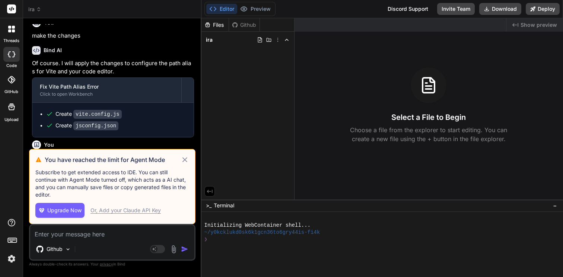
click at [140, 212] on div "Or, Add your Claude API Key" at bounding box center [125, 209] width 70 height 7
type textarea "x"
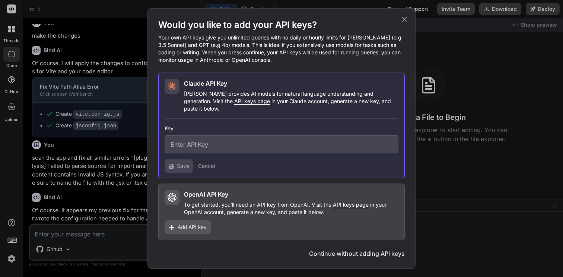
click at [197, 224] on span "Add API key" at bounding box center [191, 226] width 29 height 7
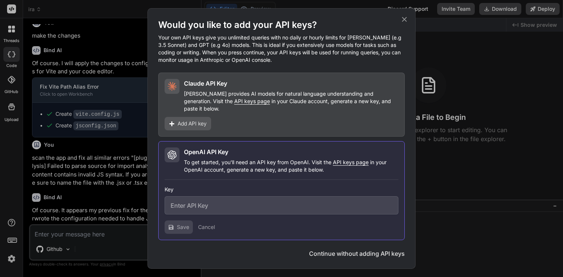
click at [209, 197] on input "text" at bounding box center [281, 205] width 234 height 18
paste input "sk-svcacct-KGvZ4IMyFf9f4aitWjFPISOpmxKoMB8RMXNQ74bkCQCR8YZXhahzc2F14HZGMn6WEIKF…"
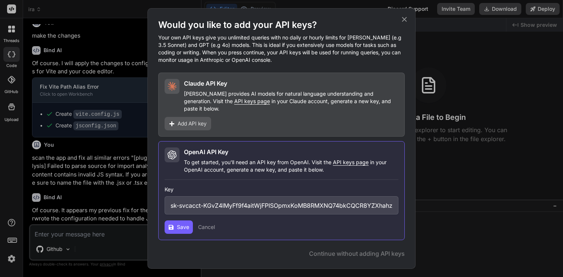
scroll to position [0, 361]
type input "sk-svcacct-KGvZ4IMyFf9f4aitWjFPISOpmxKoMB8RMXNQ74bkCQCR8YZXhahzc2F14HZGMn6WEIKF…"
click at [183, 223] on span "Save" at bounding box center [183, 226] width 12 height 7
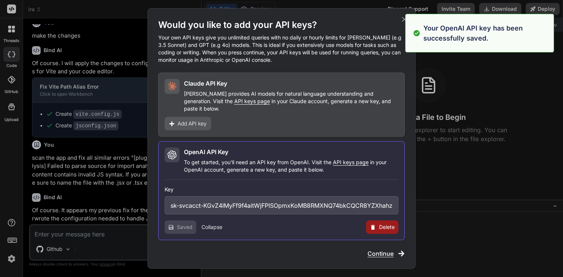
click at [393, 249] on span "Continue" at bounding box center [380, 253] width 26 height 9
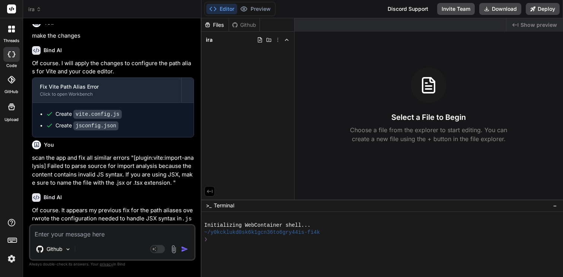
click at [145, 236] on textarea at bounding box center [112, 231] width 164 height 13
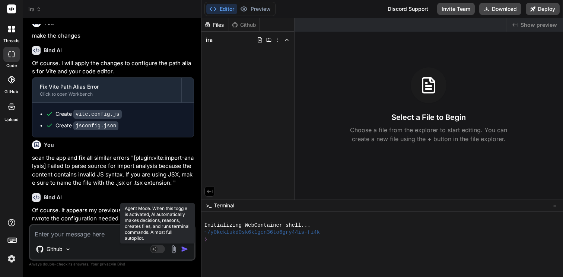
click at [163, 250] on rect at bounding box center [157, 249] width 15 height 8
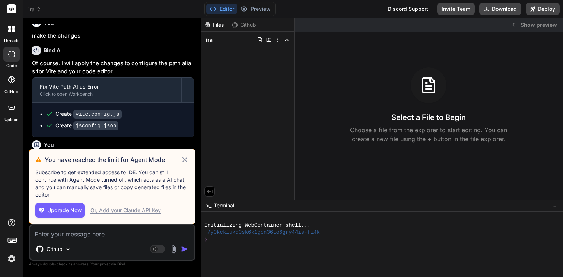
click at [181, 155] on icon at bounding box center [184, 159] width 9 height 9
type textarea "x"
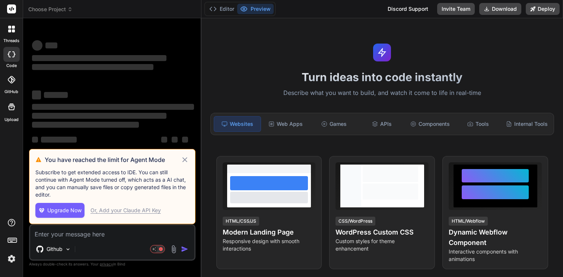
click at [130, 213] on div "Or, Add your Claude API Key" at bounding box center [125, 209] width 70 height 7
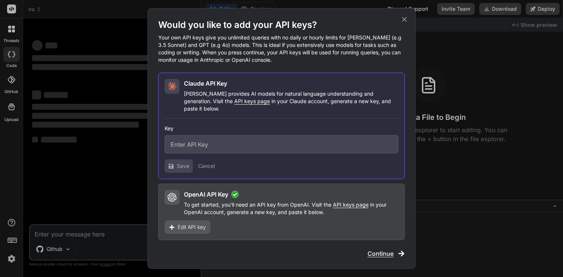
click at [265, 201] on p "To get started, you'll need an API key from OpenAI. Visit the API keys page in …" at bounding box center [291, 208] width 214 height 15
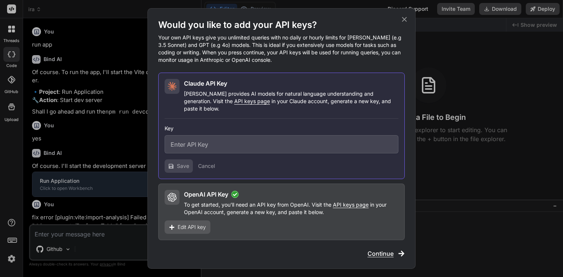
type textarea "x"
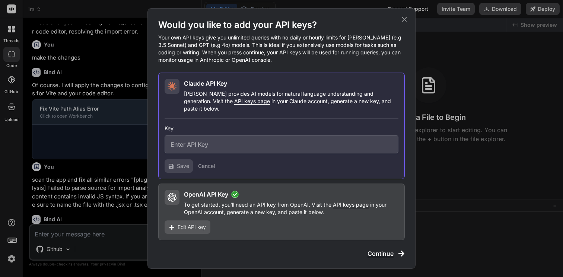
scroll to position [410, 0]
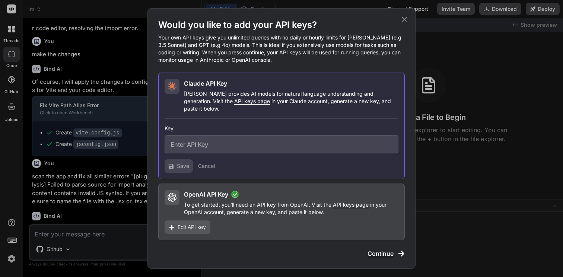
click at [108, 168] on div "Would you like to add your API keys? Your own API keys give you unlimited queri…" at bounding box center [281, 138] width 563 height 277
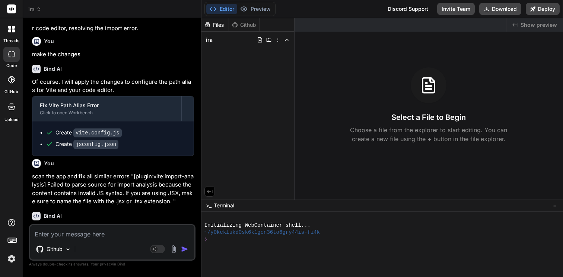
scroll to position [518, 0]
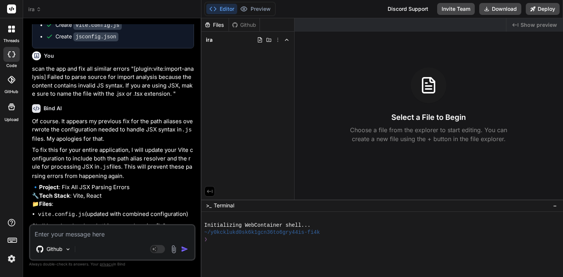
click at [156, 238] on textarea at bounding box center [112, 231] width 164 height 13
click at [234, 236] on div "❯" at bounding box center [378, 239] width 348 height 7
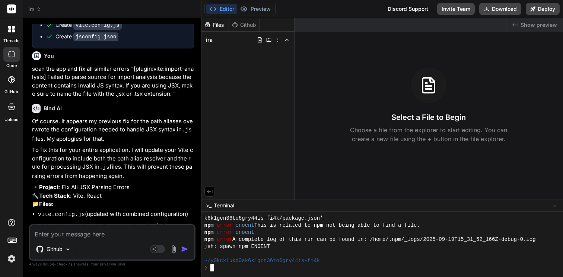
scroll to position [64, 0]
click at [12, 38] on label "threads" at bounding box center [11, 41] width 16 height 6
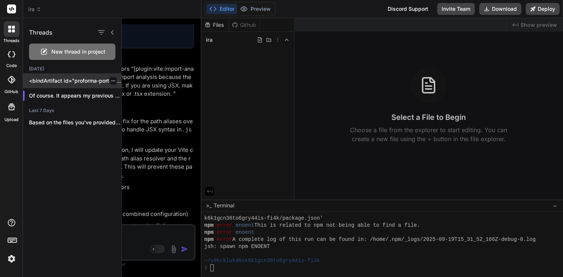
click at [67, 81] on p "<bindArtifact id="proforma-portal" title="Proforma Portal for Commercial Real..." at bounding box center [75, 80] width 92 height 7
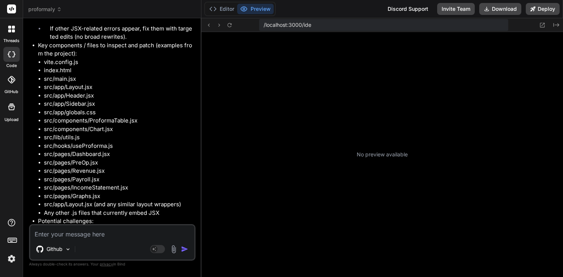
scroll to position [1082, 0]
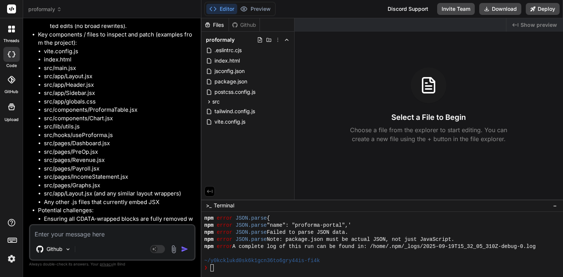
click at [166, 253] on div "Agent Mode. When this toggle is activated, AI automatically makes decisions, re…" at bounding box center [169, 248] width 43 height 9
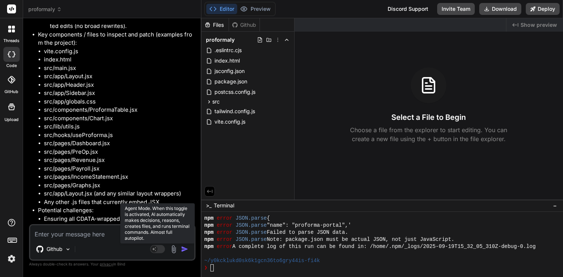
click at [157, 248] on rect at bounding box center [157, 249] width 15 height 8
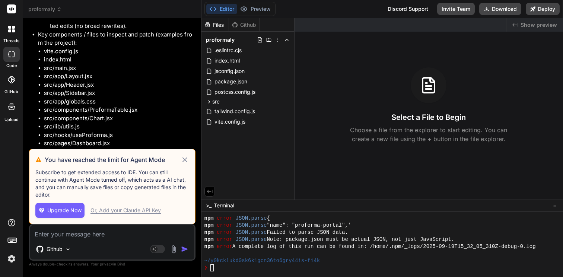
click at [72, 212] on span "Upgrade Now" at bounding box center [64, 209] width 34 height 7
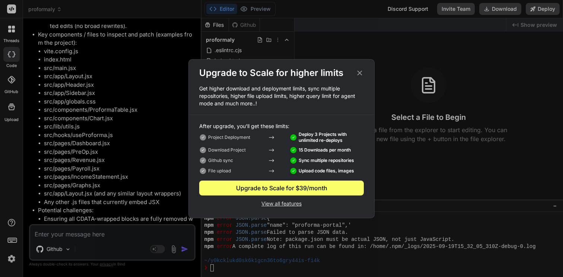
click at [289, 204] on p "View all features" at bounding box center [281, 202] width 164 height 9
click at [361, 71] on icon at bounding box center [359, 72] width 5 height 5
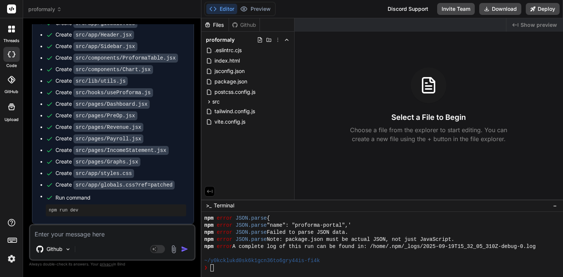
scroll to position [1536, 0]
click at [96, 239] on div "Github Agent Mode. When this toggle is activated, AI automatically makes decisi…" at bounding box center [112, 242] width 166 height 36
click at [15, 259] on img at bounding box center [11, 258] width 13 height 13
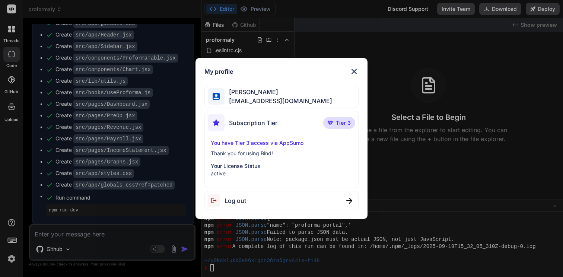
click at [248, 148] on div "You have Tier 3 access via AppSumo Thank you for using Bind! Your License Statu…" at bounding box center [281, 158] width 147 height 38
click at [249, 146] on p "You have Tier 3 access via AppSumo" at bounding box center [281, 142] width 141 height 7
click at [249, 141] on p "You have Tier 3 access via AppSumo" at bounding box center [281, 142] width 141 height 7
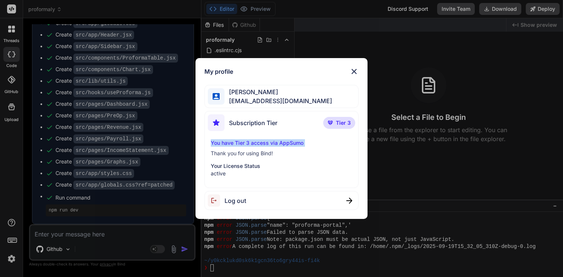
click at [249, 141] on p "You have Tier 3 access via AppSumo" at bounding box center [281, 142] width 141 height 7
click at [296, 88] on span "Mani Eswaran" at bounding box center [278, 91] width 108 height 9
click at [297, 92] on span "Mani Eswaran" at bounding box center [278, 91] width 108 height 9
click at [358, 67] on div "My profile Mani Eswaran tech@n4montessori.com Subscription Tier Tier 3 You have…" at bounding box center [281, 138] width 172 height 161
click at [352, 71] on img at bounding box center [353, 71] width 9 height 9
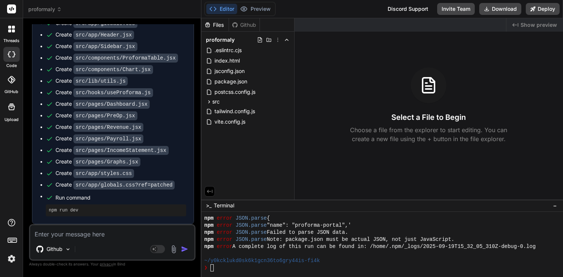
click at [102, 232] on textarea at bounding box center [112, 231] width 164 height 13
click at [241, 124] on span "vite.config.js" at bounding box center [230, 121] width 32 height 9
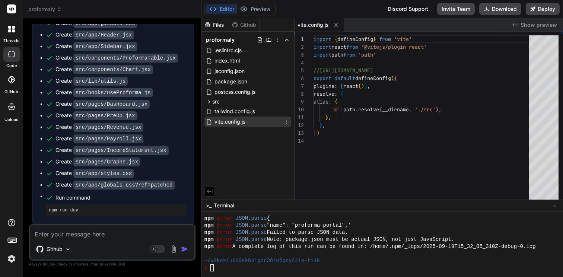
type textarea "x"
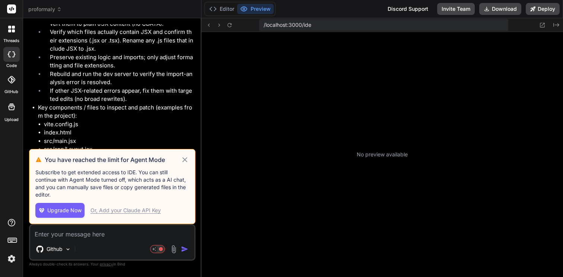
scroll to position [1012, 0]
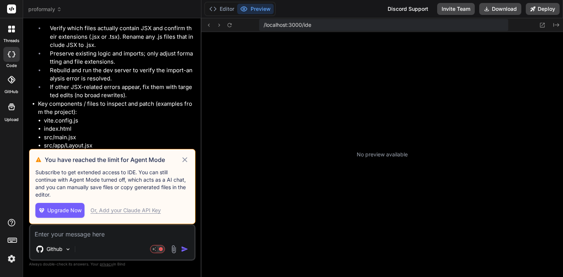
click at [181, 160] on icon at bounding box center [184, 159] width 9 height 9
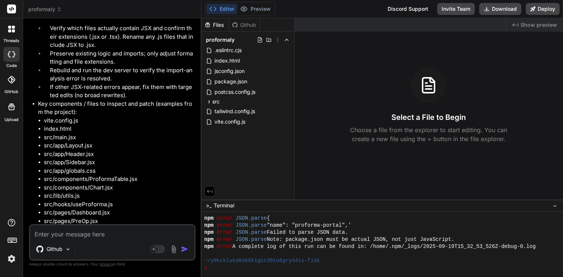
click at [100, 241] on div "Github" at bounding box center [112, 250] width 164 height 18
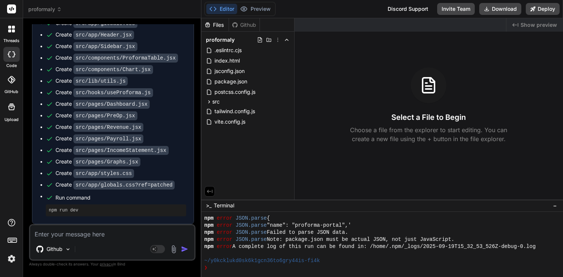
scroll to position [1536, 0]
click at [70, 246] on img at bounding box center [68, 249] width 6 height 6
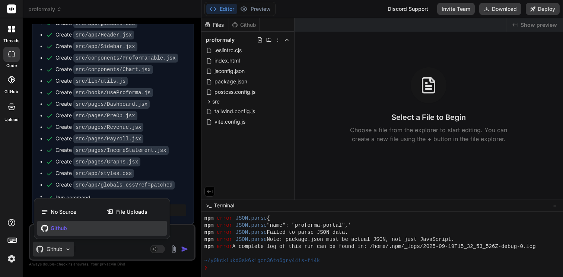
click at [180, 157] on div at bounding box center [281, 138] width 563 height 277
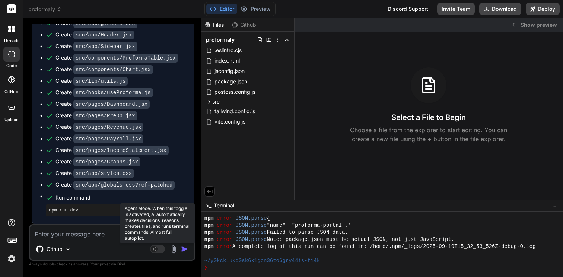
click at [153, 249] on icon at bounding box center [154, 249] width 4 height 4
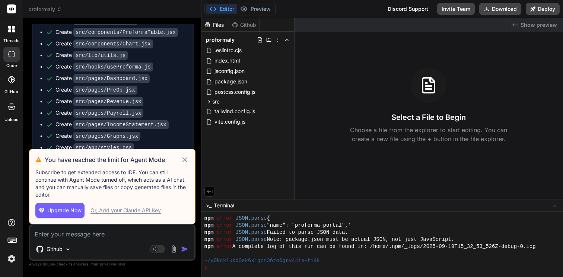
click at [185, 157] on icon at bounding box center [184, 159] width 9 height 9
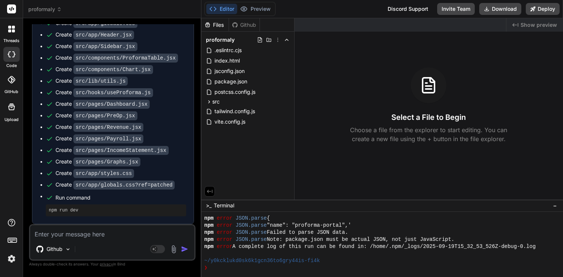
click at [16, 264] on img at bounding box center [11, 258] width 13 height 13
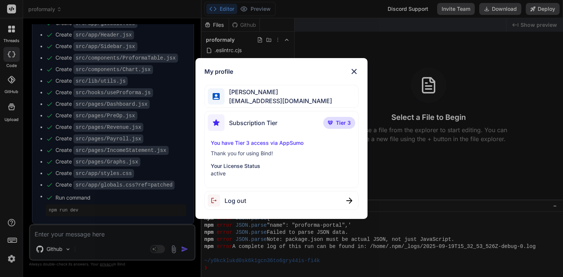
click at [355, 69] on img at bounding box center [353, 71] width 9 height 9
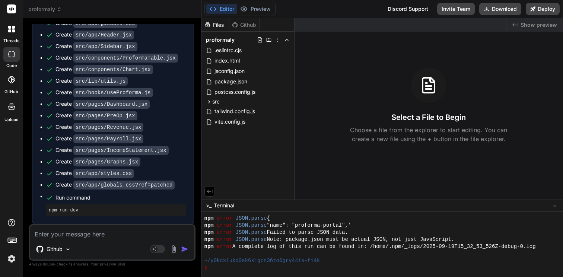
click at [16, 9] on rect at bounding box center [11, 8] width 9 height 9
click at [74, 204] on div "npm run dev" at bounding box center [116, 210] width 140 height 12
click at [7, 87] on div at bounding box center [11, 79] width 16 height 16
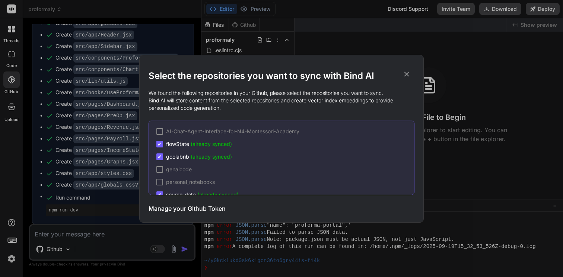
click at [410, 74] on icon at bounding box center [406, 74] width 8 height 8
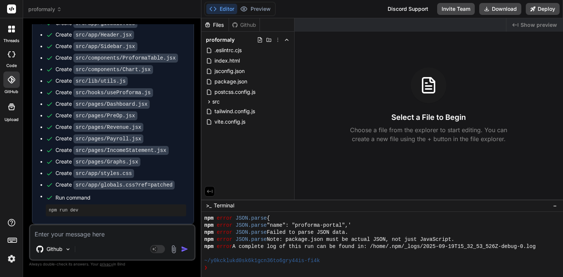
click at [13, 35] on div at bounding box center [12, 29] width 16 height 16
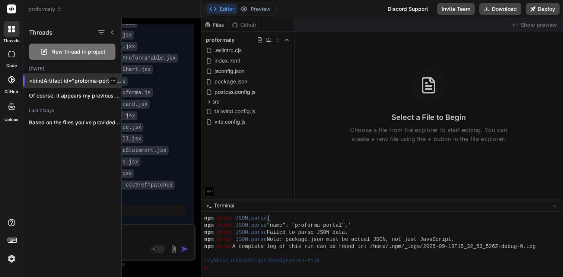
click at [55, 80] on p "<bindArtifact id="proforma-portal" title="Proforma Portal for Commercial Real..." at bounding box center [75, 80] width 92 height 7
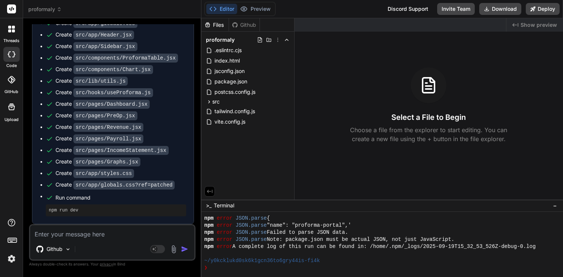
click at [64, 81] on div "Create src/lib/utils.js" at bounding box center [91, 81] width 72 height 8
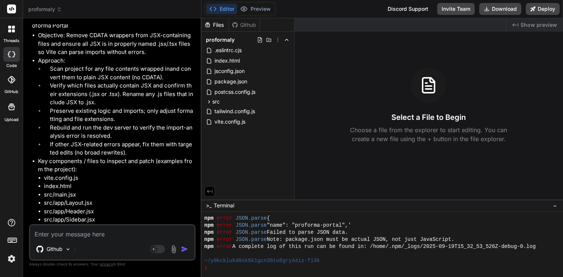
scroll to position [940, 0]
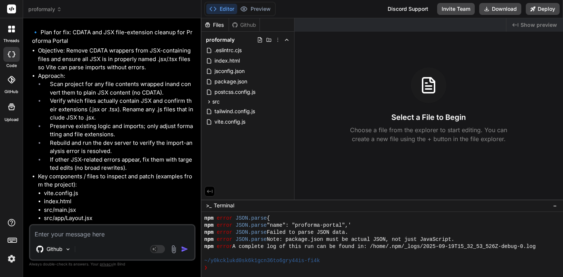
click at [14, 30] on icon at bounding box center [13, 30] width 3 height 3
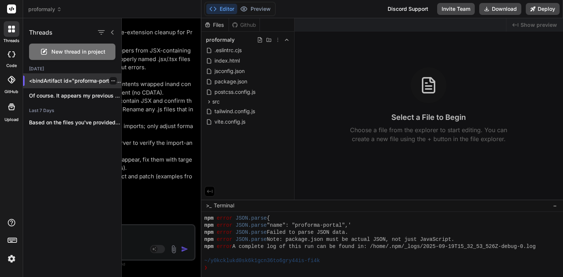
click at [42, 84] on p "<bindArtifact id="proforma-portal" title="Proforma Portal for Commercial Real..." at bounding box center [75, 80] width 92 height 7
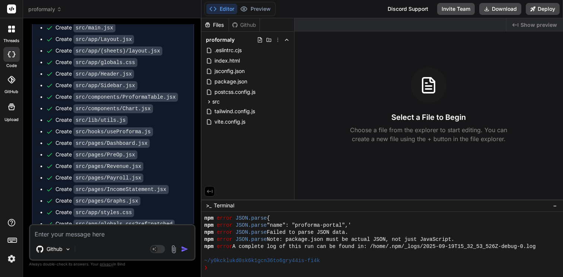
scroll to position [1536, 0]
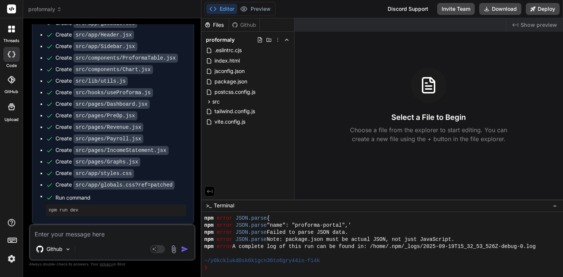
click at [6, 26] on div at bounding box center [12, 29] width 16 height 16
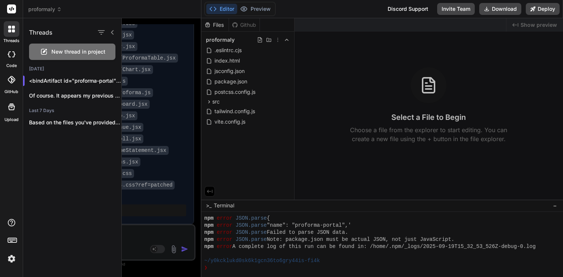
click at [6, 26] on div at bounding box center [12, 29] width 16 height 16
click at [8, 10] on rect at bounding box center [11, 8] width 9 height 9
click at [41, 8] on span "proformaly" at bounding box center [44, 9] width 33 height 7
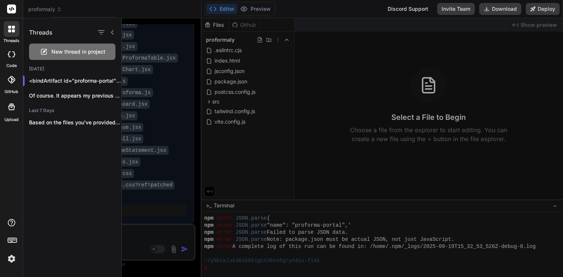
click at [41, 8] on div at bounding box center [281, 138] width 563 height 277
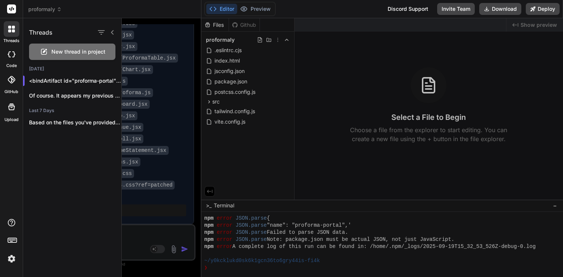
click at [148, 60] on div at bounding box center [342, 147] width 441 height 259
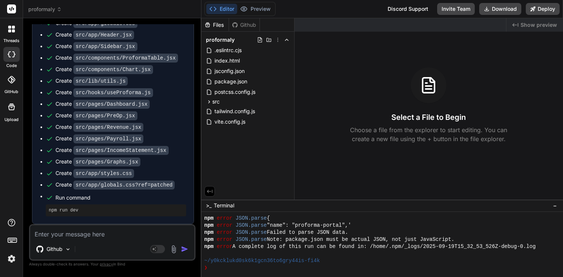
click at [52, 6] on span "proformaly" at bounding box center [44, 9] width 33 height 7
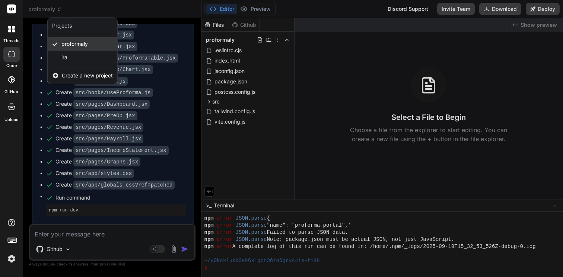
click at [64, 47] on span "proformaly" at bounding box center [74, 43] width 26 height 7
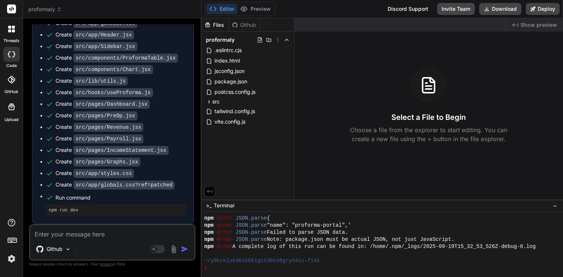
click at [11, 237] on icon at bounding box center [12, 239] width 10 height 10
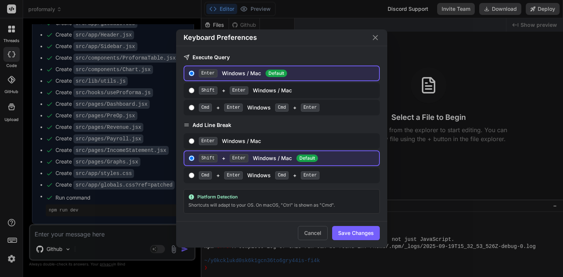
click at [378, 36] on icon "Close" at bounding box center [375, 37] width 9 height 9
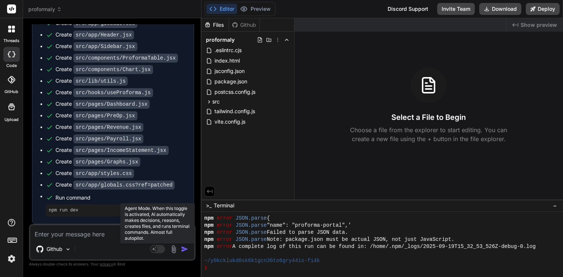
click at [156, 247] on rect at bounding box center [154, 249] width 7 height 7
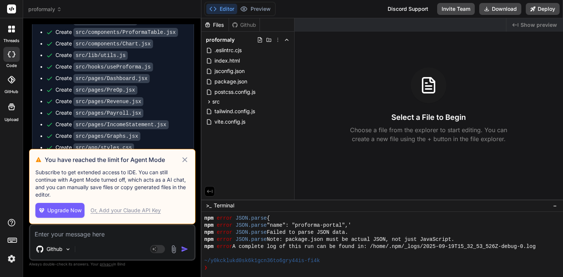
click at [125, 210] on div "Or, Add your Claude API Key" at bounding box center [125, 209] width 70 height 7
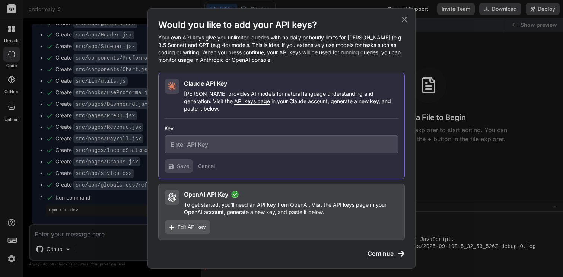
click at [206, 164] on button "Cancel" at bounding box center [206, 165] width 17 height 7
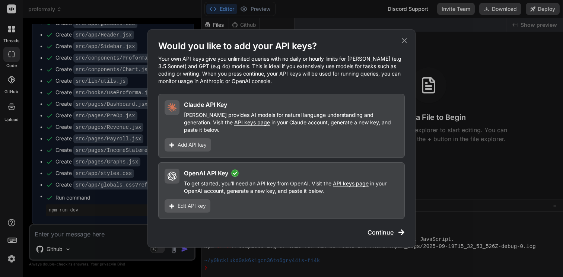
click at [386, 222] on div "Would you like to add your API keys? Your own API keys give you unlimited queri…" at bounding box center [281, 138] width 246 height 196
click at [388, 230] on span "Continue" at bounding box center [380, 232] width 26 height 9
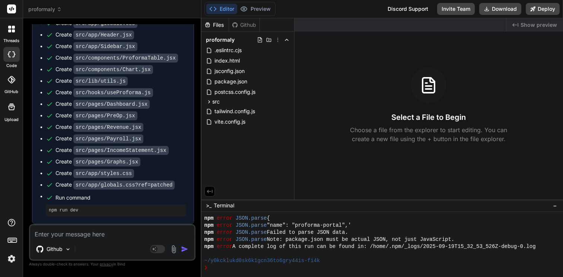
click at [155, 232] on textarea at bounding box center [112, 231] width 164 height 13
click at [227, 93] on span "postcss.config.js" at bounding box center [235, 91] width 42 height 9
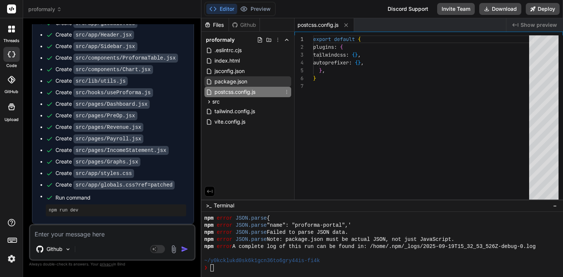
type textarea "x"
click at [225, 82] on span "package.json" at bounding box center [231, 81] width 34 height 9
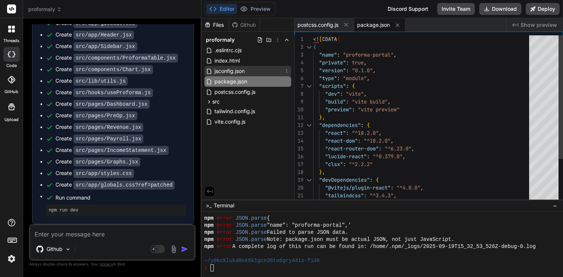
click at [224, 66] on div "jsconfig.json" at bounding box center [247, 71] width 87 height 10
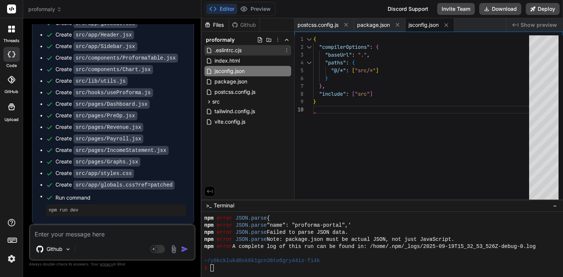
click at [227, 52] on span ".eslintrc.cjs" at bounding box center [228, 50] width 29 height 9
type textarea "} }"
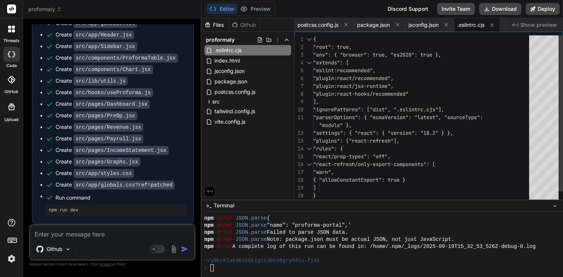
click at [225, 41] on span "proformaly" at bounding box center [220, 39] width 29 height 7
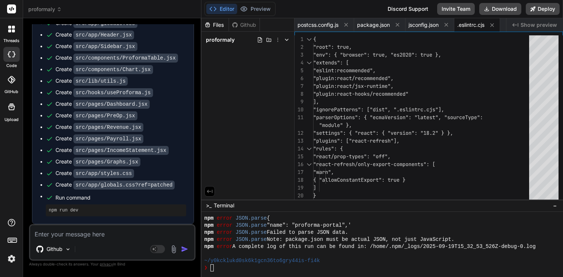
click at [224, 46] on div "proformaly" at bounding box center [247, 40] width 93 height 16
click at [224, 43] on span "proformaly" at bounding box center [220, 39] width 29 height 7
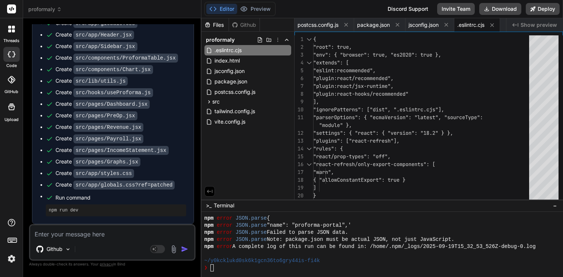
click at [140, 226] on textarea at bounding box center [112, 231] width 164 height 13
type textarea "r"
type textarea "x"
type textarea "ru"
type textarea "x"
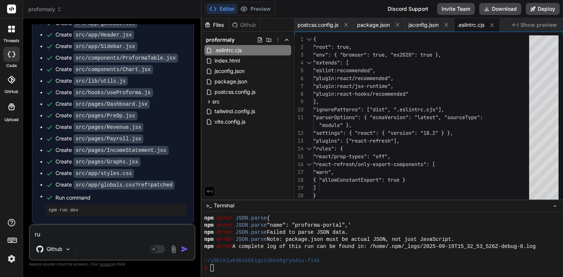
type textarea "run"
type textarea "x"
type textarea "run"
type textarea "x"
type textarea "run a"
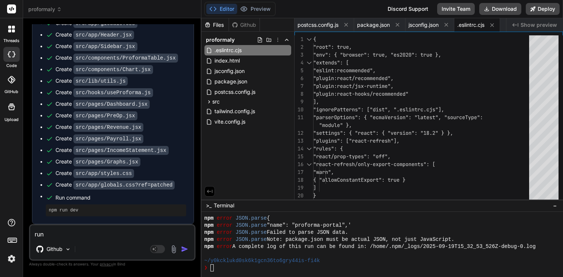
type textarea "x"
type textarea "run ap"
type textarea "x"
type textarea "run app"
type textarea "x"
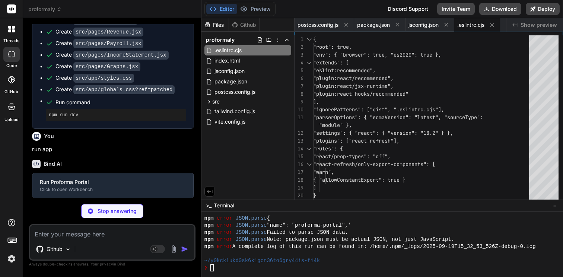
scroll to position [1613, 0]
type textarea "x"
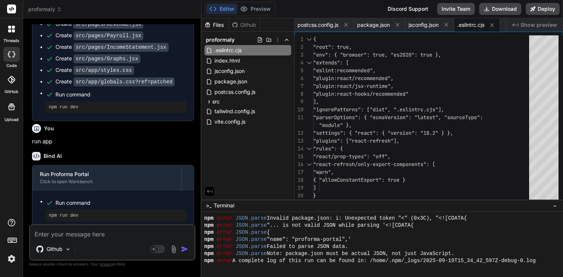
scroll to position [138, 0]
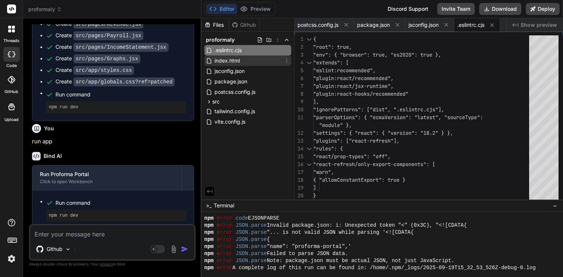
click at [244, 59] on div "index.html" at bounding box center [247, 60] width 87 height 10
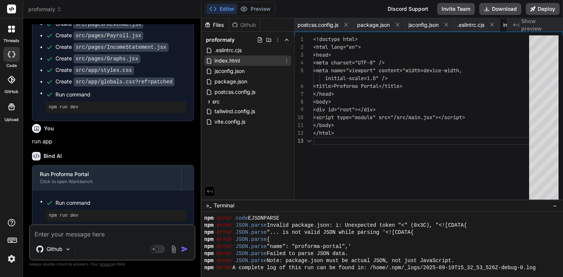
scroll to position [23, 0]
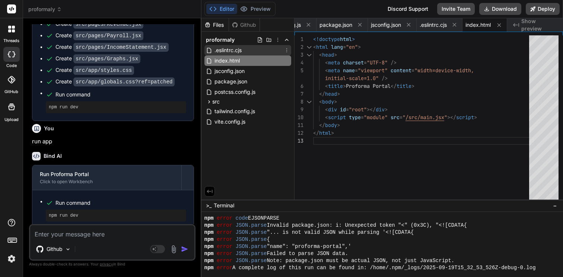
click at [228, 51] on span ".eslintrc.cjs" at bounding box center [228, 50] width 29 height 9
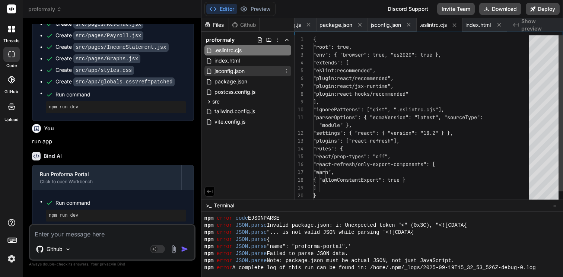
click at [230, 71] on span "jsconfig.json" at bounding box center [230, 71] width 32 height 9
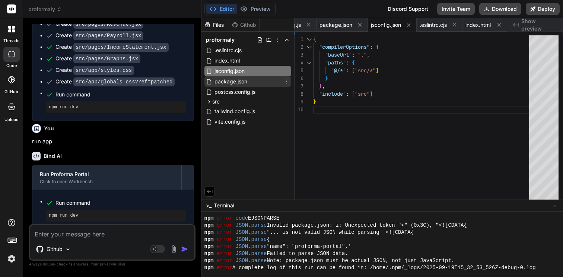
click at [230, 80] on span "package.json" at bounding box center [231, 81] width 34 height 9
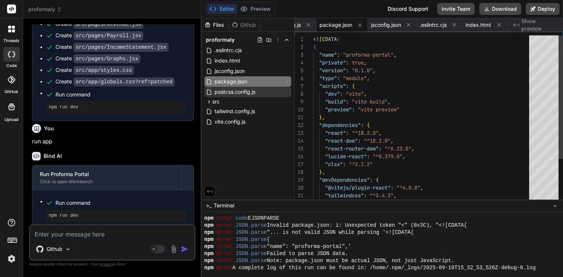
scroll to position [63, 0]
click at [231, 91] on span "postcss.config.js" at bounding box center [235, 91] width 42 height 9
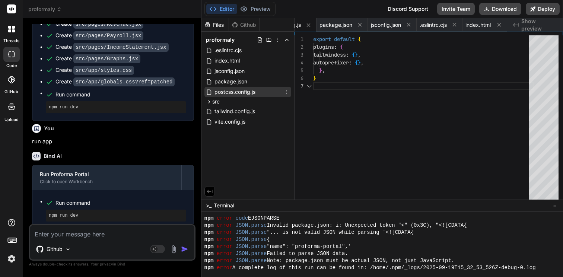
scroll to position [47, 0]
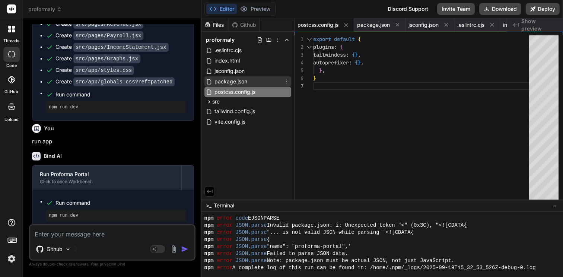
click at [229, 84] on span "package.json" at bounding box center [231, 81] width 34 height 9
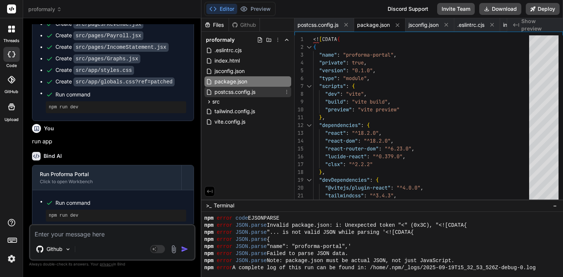
click at [230, 94] on span "postcss.config.js" at bounding box center [235, 91] width 42 height 9
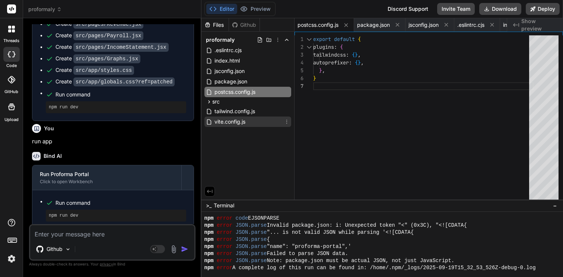
click at [228, 123] on span "vite.config.js" at bounding box center [230, 121] width 32 height 9
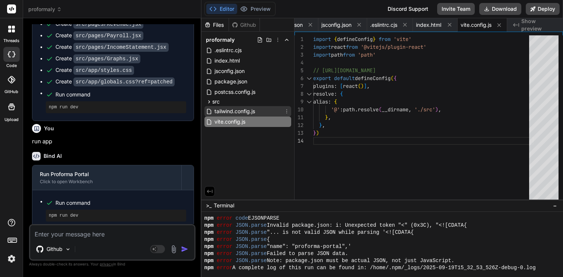
click at [227, 113] on span "tailwind.config.js" at bounding box center [235, 111] width 42 height 9
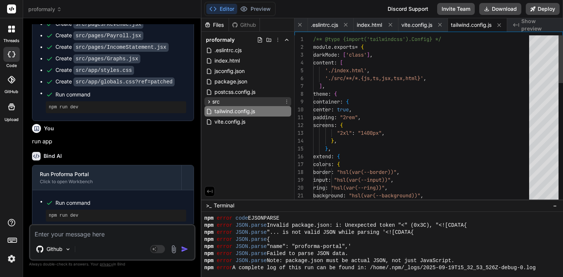
click at [217, 100] on span "src" at bounding box center [215, 101] width 7 height 7
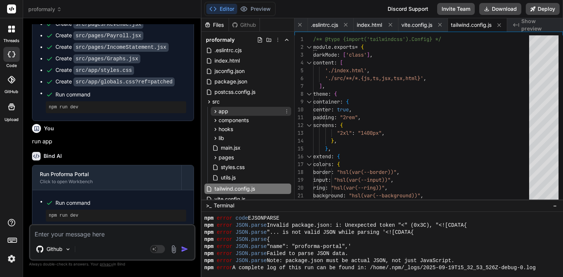
click at [223, 113] on span "app" at bounding box center [223, 111] width 10 height 7
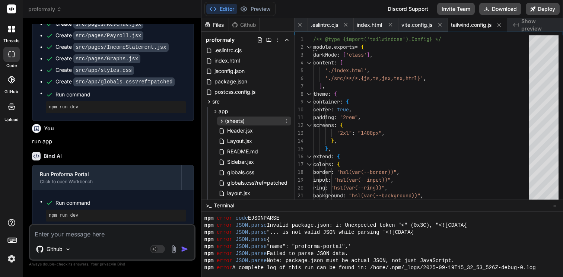
click at [238, 124] on span "(sheets)" at bounding box center [235, 120] width 20 height 7
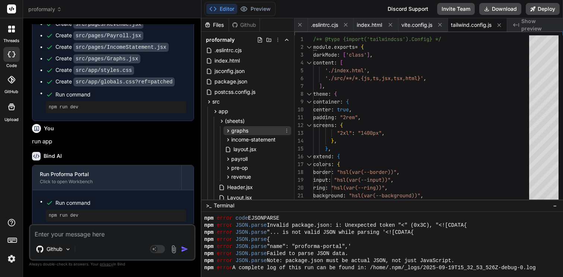
click at [241, 134] on div "graphs" at bounding box center [257, 130] width 68 height 9
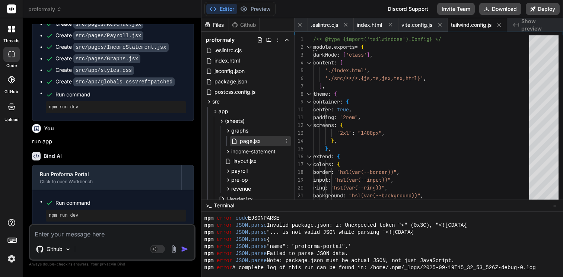
click at [241, 139] on span "page.jsx" at bounding box center [250, 141] width 22 height 9
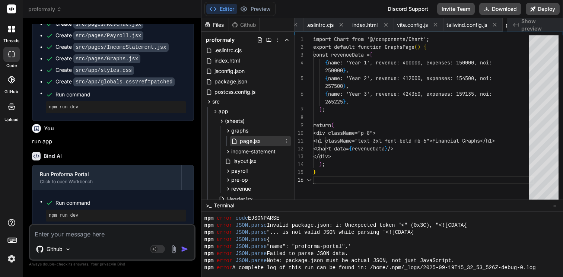
scroll to position [63, 0]
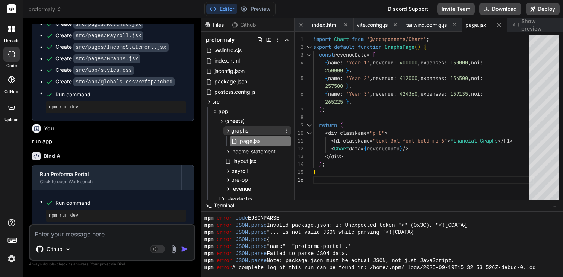
click at [225, 131] on icon at bounding box center [228, 131] width 6 height 6
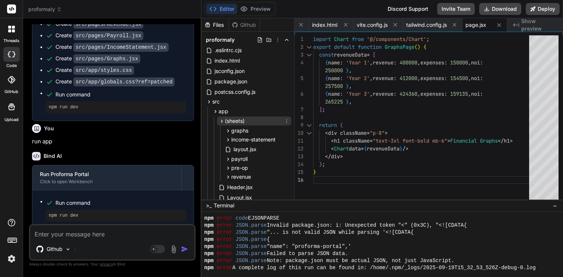
click at [221, 123] on icon at bounding box center [221, 121] width 6 height 6
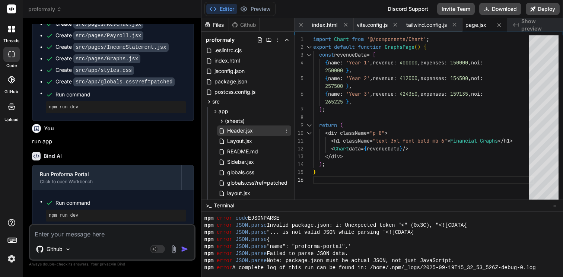
click at [232, 134] on span "Header.jsx" at bounding box center [239, 130] width 27 height 9
type textarea "</button> </header> ); }"
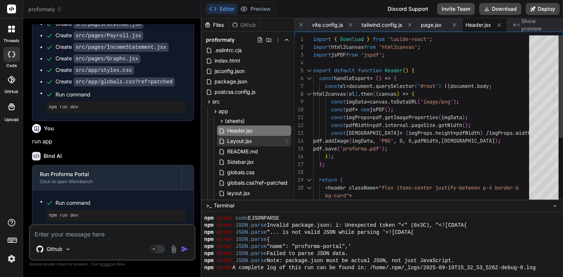
click at [235, 141] on span "Layout.jsx" at bounding box center [239, 141] width 26 height 9
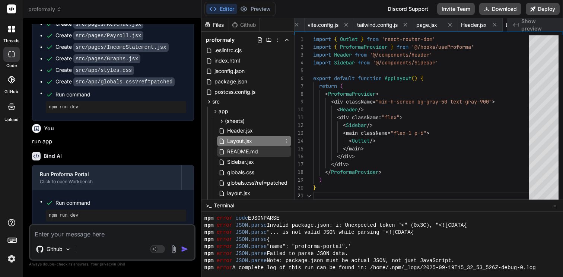
scroll to position [0, 0]
click at [240, 154] on span "README.md" at bounding box center [242, 151] width 32 height 9
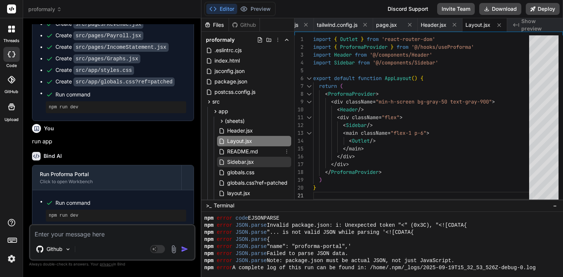
scroll to position [39, 0]
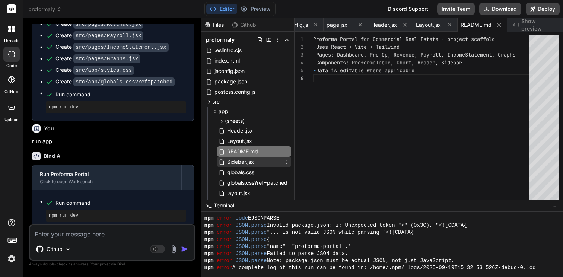
click at [243, 166] on span "Sidebar.jsx" at bounding box center [240, 161] width 28 height 9
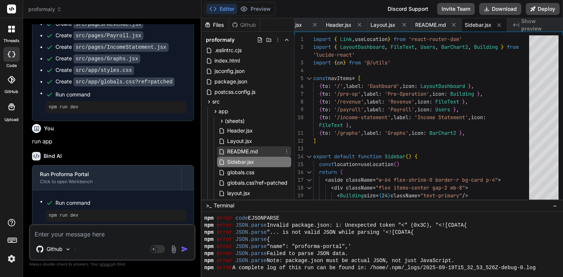
click at [237, 155] on span "README.md" at bounding box center [242, 151] width 32 height 9
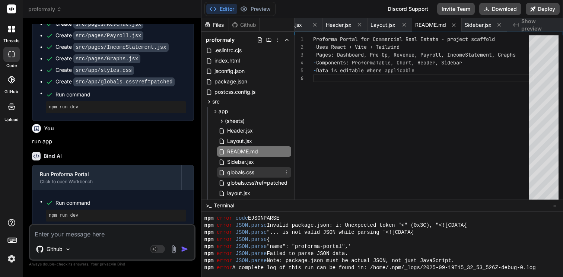
click at [244, 173] on span "globals.css" at bounding box center [240, 172] width 29 height 9
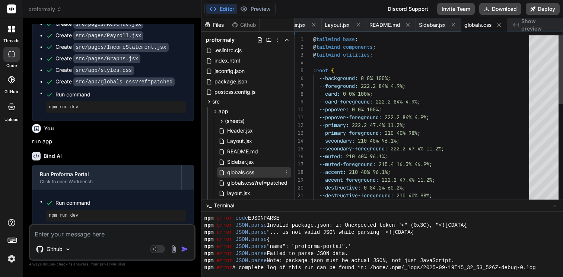
scroll to position [0, 0]
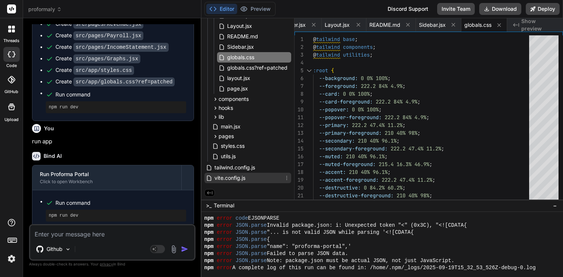
click at [240, 176] on span "vite.config.js" at bounding box center [230, 177] width 32 height 9
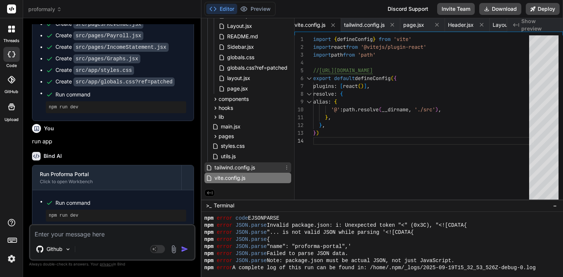
click at [236, 167] on span "tailwind.config.js" at bounding box center [235, 167] width 42 height 9
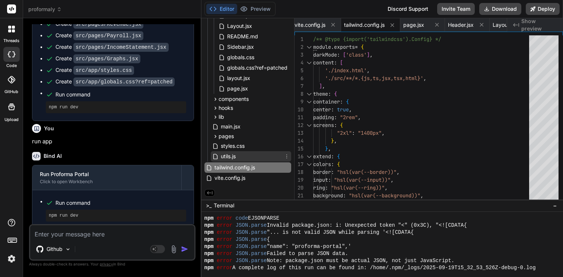
click at [235, 157] on span "utils.js" at bounding box center [228, 156] width 16 height 9
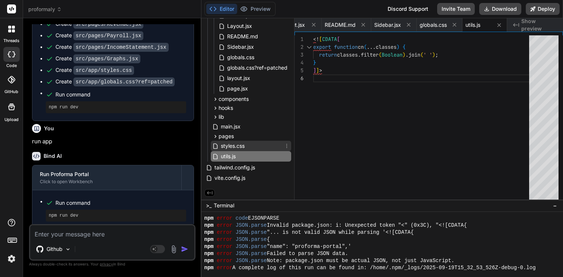
click at [233, 147] on span "styles.css" at bounding box center [232, 145] width 25 height 9
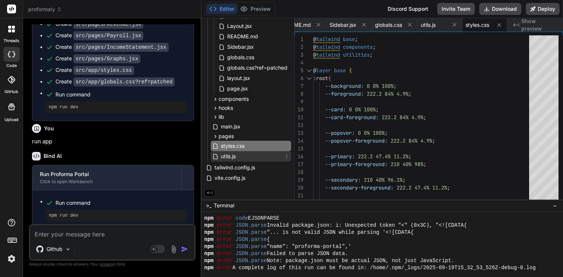
click at [236, 156] on span "utils.js" at bounding box center [228, 156] width 16 height 9
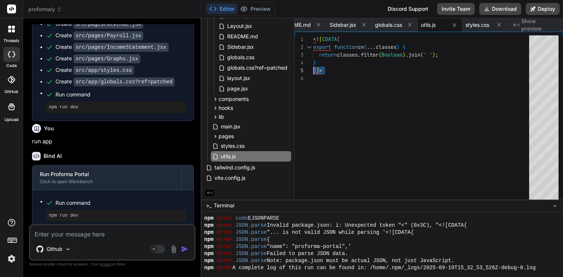
drag, startPoint x: 323, startPoint y: 72, endPoint x: 307, endPoint y: 68, distance: 16.6
click at [313, 68] on div "<! [ CDATA [ export function cn ( ... classes ) { return classes . filter ( Boo…" at bounding box center [423, 118] width 220 height 167
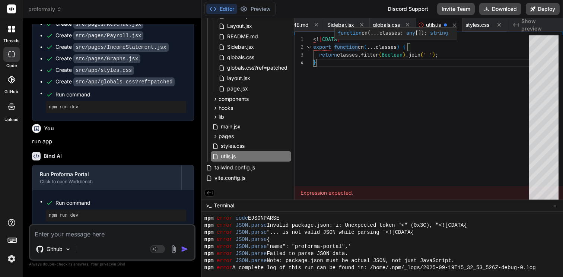
click at [346, 40] on div "<! [ CDATA [ export function cn ( ... classes ) { return classes . filter ( Boo…" at bounding box center [423, 118] width 220 height 167
click at [319, 40] on div "<! [ CDATA [ export function cn ( ... classes ) { return classes . filter ( Boo…" at bounding box center [423, 118] width 220 height 167
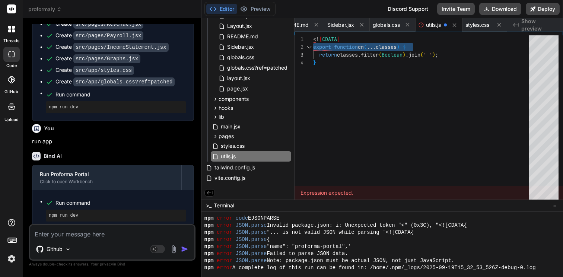
click at [318, 39] on div "<! [ CDATA [ export function cn ( ... classes ) { return classes . filter ( Boo…" at bounding box center [423, 118] width 220 height 167
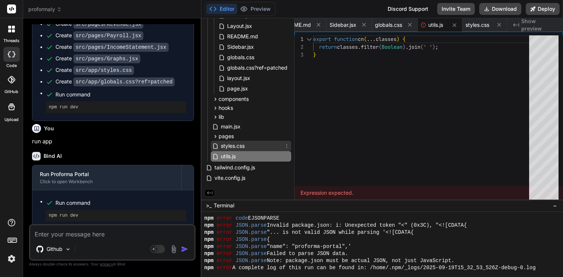
click at [227, 149] on span "styles.css" at bounding box center [232, 145] width 25 height 9
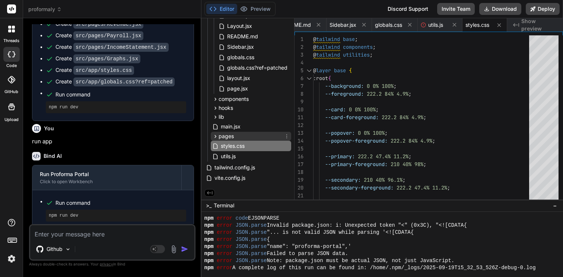
click at [225, 138] on span "pages" at bounding box center [225, 135] width 15 height 7
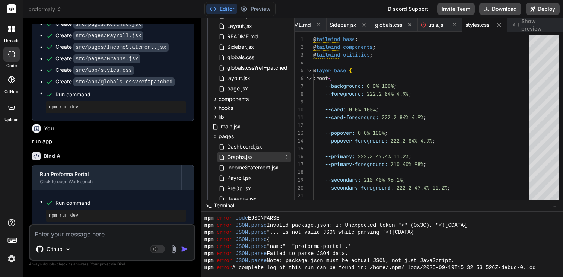
click at [238, 152] on div "Graphs.jsx" at bounding box center [254, 157] width 74 height 10
type textarea "return ( <div className="p-6"> <h1 className="text-2xl font-bold mb-4">Graphs</…"
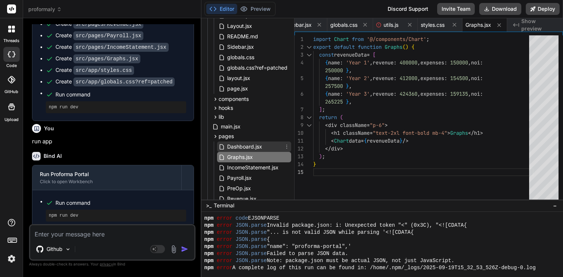
click at [237, 146] on span "Dashboard.jsx" at bounding box center [244, 146] width 36 height 9
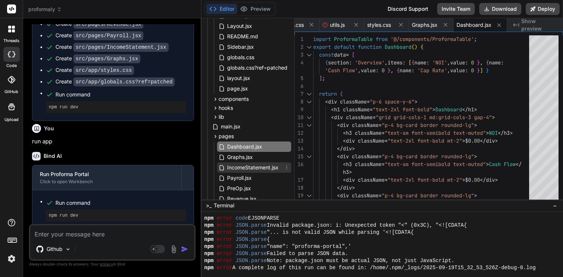
click at [240, 164] on span "IncomeStatement.jsx" at bounding box center [252, 167] width 53 height 9
type textarea "<h1 className="text-2xl font-bold mb-4">Income Statement</h1> <ProformaTable da…"
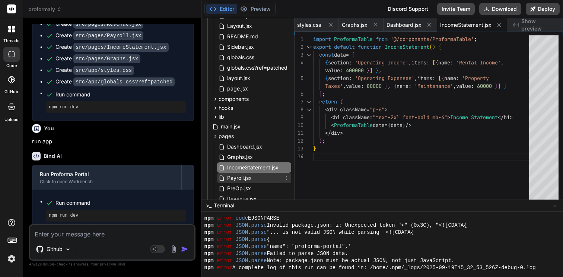
click at [241, 175] on span "Payroll.jsx" at bounding box center [239, 177] width 26 height 9
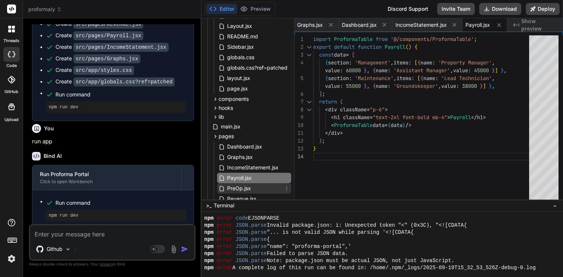
click at [243, 186] on span "PreOp.jsx" at bounding box center [238, 188] width 25 height 9
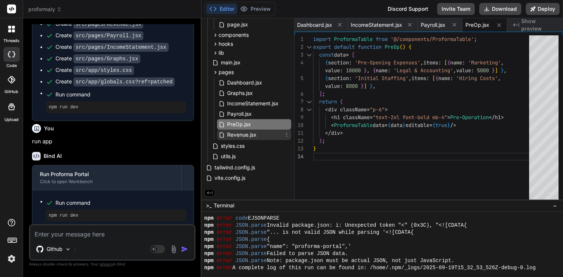
click at [251, 133] on span "Revenue.jsx" at bounding box center [241, 134] width 31 height 9
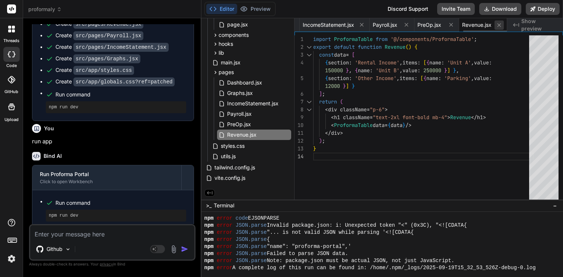
click at [496, 25] on icon at bounding box center [499, 25] width 6 height 6
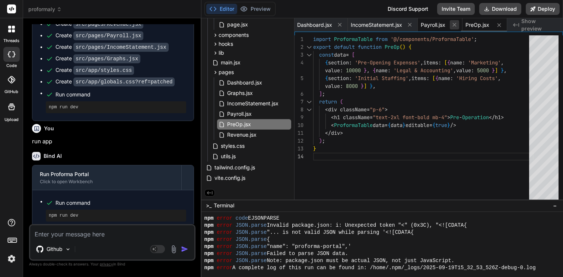
click at [452, 25] on icon at bounding box center [454, 25] width 6 height 6
click at [333, 26] on button at bounding box center [330, 24] width 9 height 9
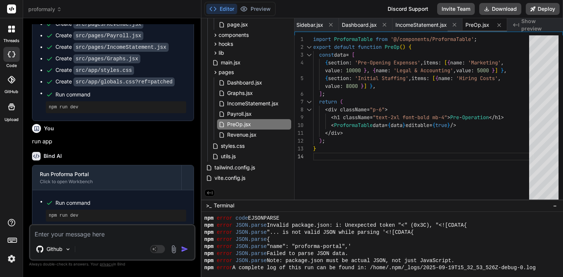
click at [333, 26] on button at bounding box center [330, 24] width 9 height 9
click at [330, 26] on button at bounding box center [325, 24] width 9 height 9
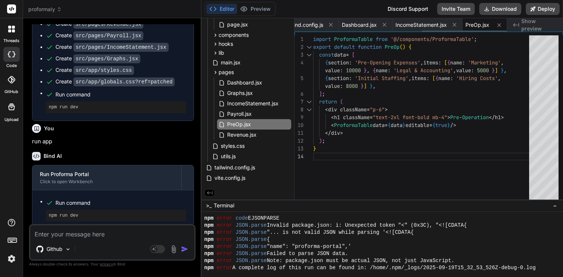
click at [333, 26] on button at bounding box center [330, 24] width 9 height 9
click at [332, 26] on button at bounding box center [327, 24] width 9 height 9
click at [333, 26] on button at bounding box center [330, 24] width 9 height 9
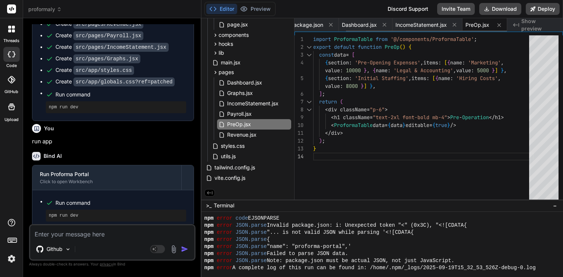
click at [333, 26] on button at bounding box center [330, 24] width 9 height 9
click at [354, 26] on div "Dashboard.jsx" at bounding box center [381, 24] width 54 height 13
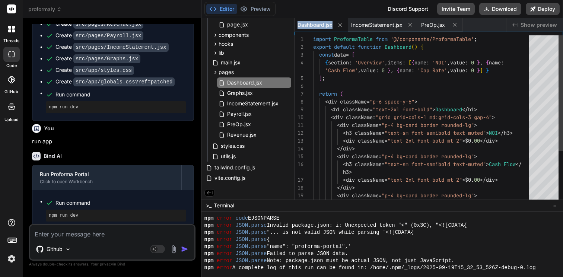
click at [333, 26] on div "Dashboard.jsx" at bounding box center [321, 24] width 54 height 13
click at [344, 25] on button at bounding box center [339, 24] width 9 height 9
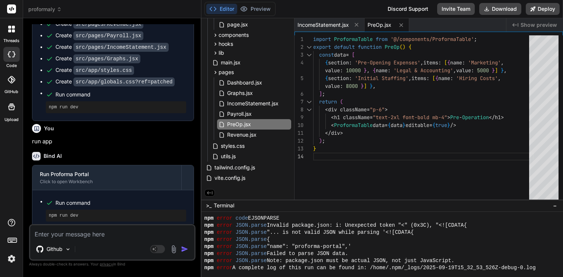
click at [344, 25] on span "IncomeStatement.jsx" at bounding box center [322, 24] width 51 height 7
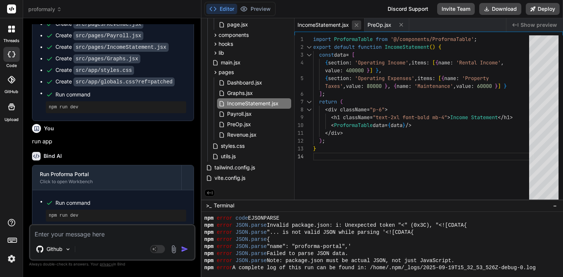
click at [358, 26] on icon at bounding box center [356, 25] width 6 height 6
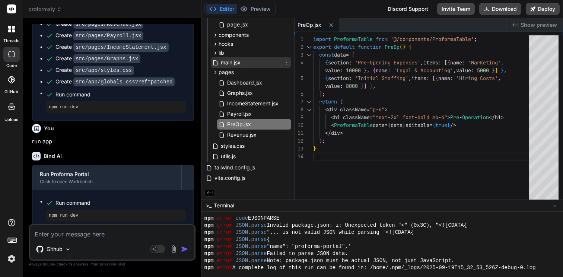
click at [221, 63] on span "main.jsx" at bounding box center [230, 62] width 21 height 9
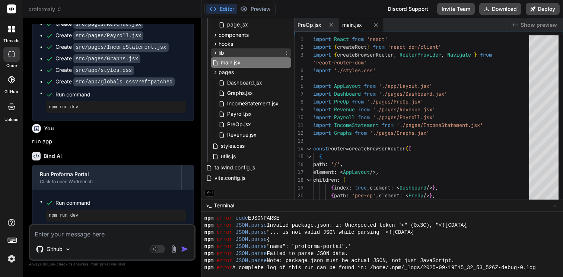
click at [236, 52] on div "lib" at bounding box center [251, 52] width 80 height 9
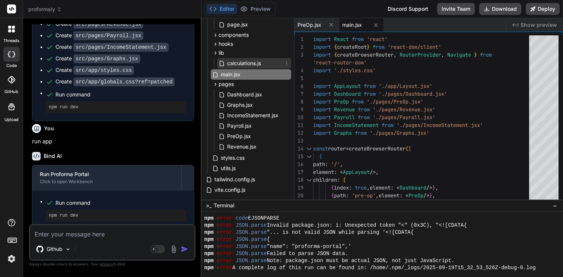
click at [240, 65] on span "calculations.js" at bounding box center [243, 63] width 35 height 9
type textarea "return projections; }"
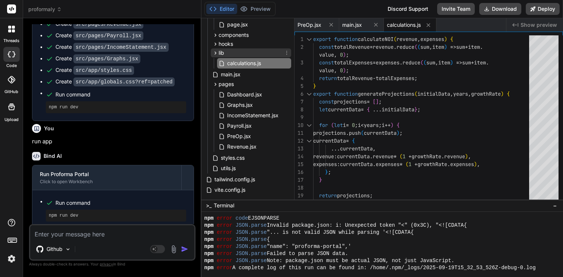
click at [233, 49] on div "lib" at bounding box center [251, 52] width 80 height 9
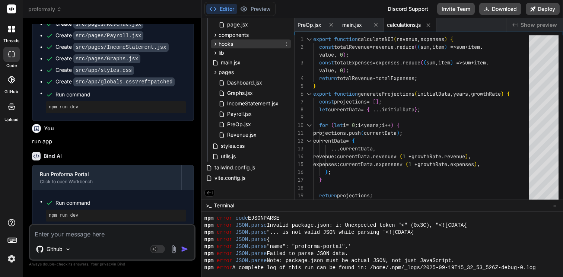
click at [235, 41] on div "hooks" at bounding box center [251, 43] width 80 height 9
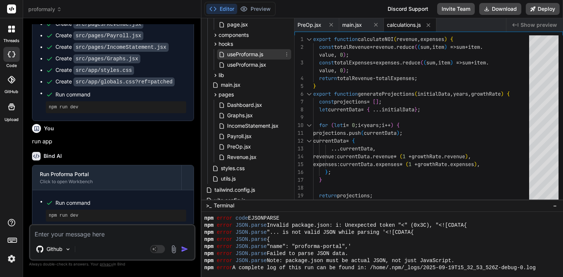
click at [237, 49] on div "useProforma.js" at bounding box center [254, 54] width 74 height 10
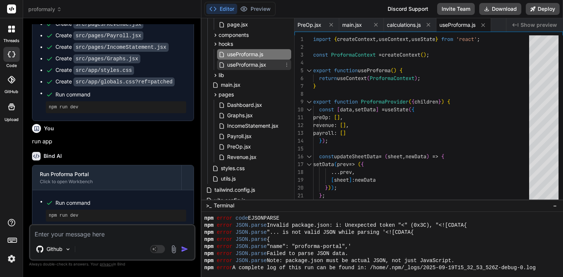
click at [241, 60] on div "useProforma.jsx" at bounding box center [254, 65] width 74 height 10
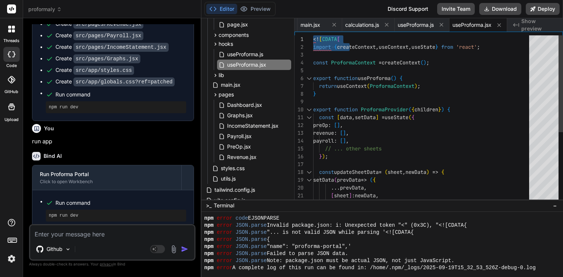
drag, startPoint x: 348, startPoint y: 41, endPoint x: 281, endPoint y: 33, distance: 67.8
click at [313, 35] on div "<! [ CDATA [ import { createContext , useContext , useState } from 'react' ; co…" at bounding box center [423, 179] width 220 height 289
click at [327, 36] on div "<! [ CDATA [ import { createContext , useContext , useState } from 'react' ; co…" at bounding box center [423, 179] width 220 height 289
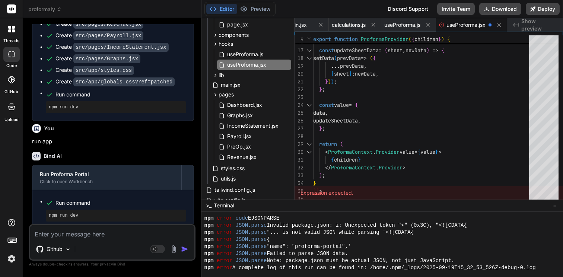
click at [317, 190] on div "Expression expected." at bounding box center [428, 192] width 269 height 13
click at [323, 179] on div "} ) ; const updateSheetData = ( sheet , newData ) => { setData ( prevData => ( …" at bounding box center [423, 61] width 220 height 281
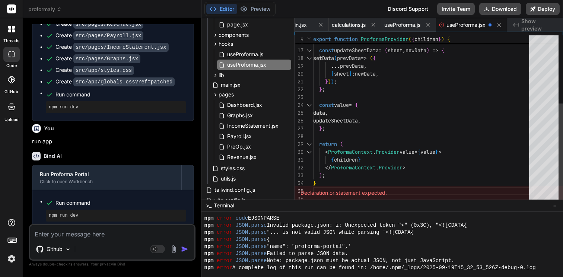
type textarea "{children} </ProformaContext.Provider> ); }"
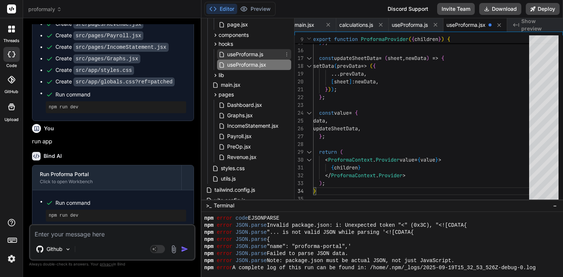
click at [244, 55] on span "useProforma.js" at bounding box center [245, 54] width 38 height 9
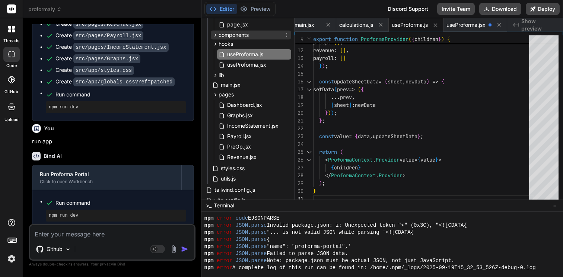
click at [234, 38] on span "components" at bounding box center [233, 34] width 30 height 7
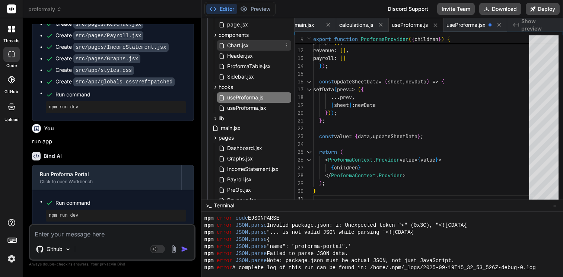
click at [237, 48] on span "Chart.jsx" at bounding box center [237, 45] width 23 height 9
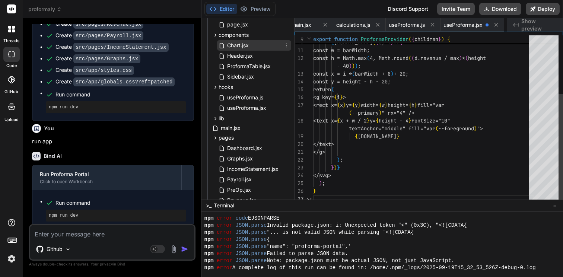
scroll to position [16, 0]
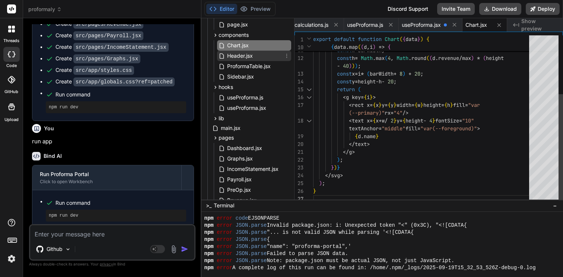
click at [239, 55] on span "Header.jsx" at bounding box center [239, 55] width 27 height 9
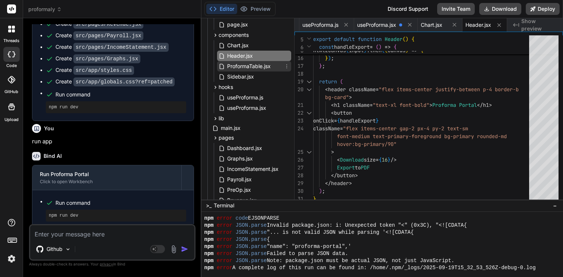
click at [240, 65] on span "ProformaTable.jsx" at bounding box center [248, 66] width 45 height 9
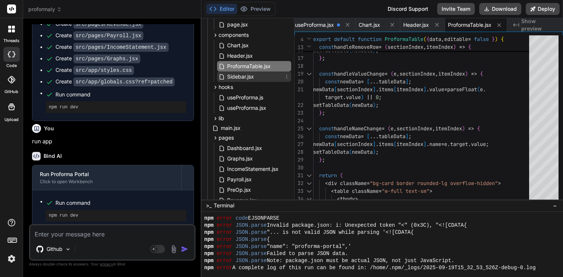
click at [242, 73] on span "Sidebar.jsx" at bounding box center [240, 76] width 28 height 9
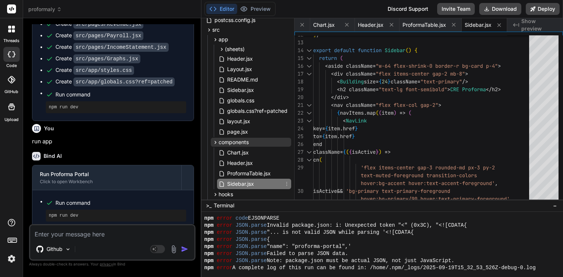
scroll to position [64, 0]
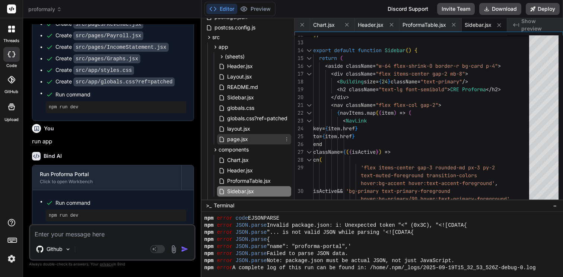
click at [237, 143] on span "page.jsx" at bounding box center [237, 139] width 22 height 9
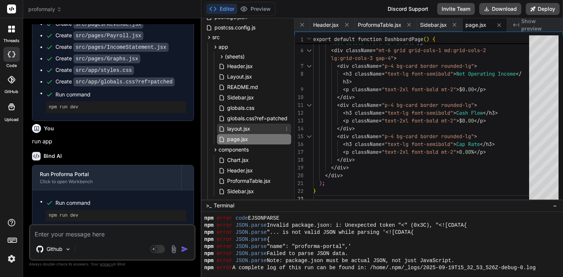
click at [238, 129] on span "layout.jsx" at bounding box center [238, 128] width 25 height 9
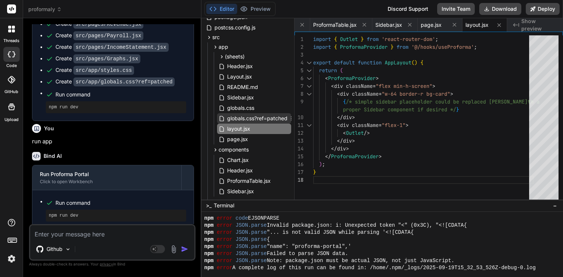
click at [236, 116] on span "globals.css?ref=patched" at bounding box center [257, 118] width 62 height 9
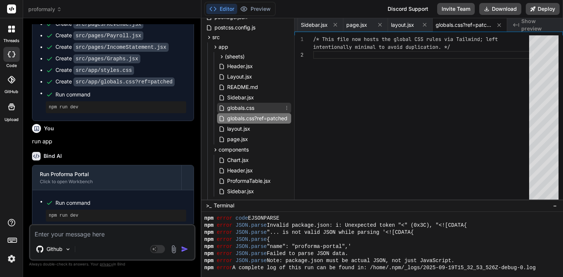
click at [234, 107] on span "globals.css" at bounding box center [240, 107] width 29 height 9
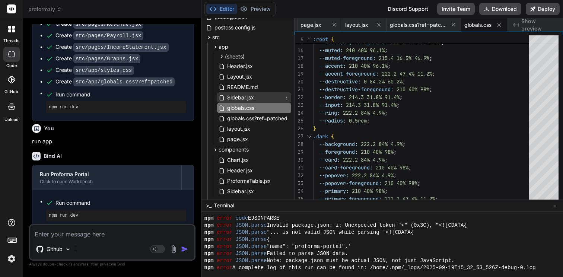
click at [234, 97] on span "Sidebar.jsx" at bounding box center [240, 97] width 28 height 9
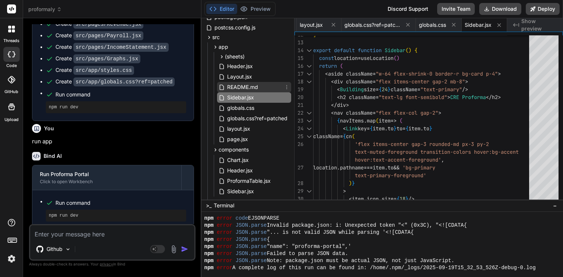
click at [234, 90] on span "README.md" at bounding box center [242, 87] width 32 height 9
type textarea "Proforma Portal for Commercial Real Estate - project scaffold - Uses React + Vi…"
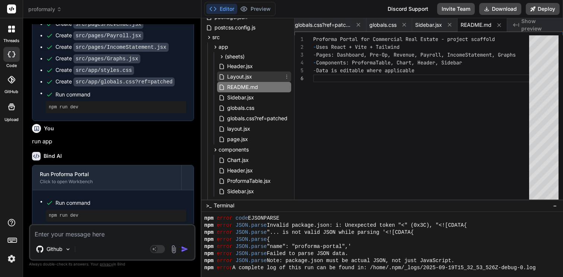
click at [235, 75] on span "Layout.jsx" at bounding box center [239, 76] width 26 height 9
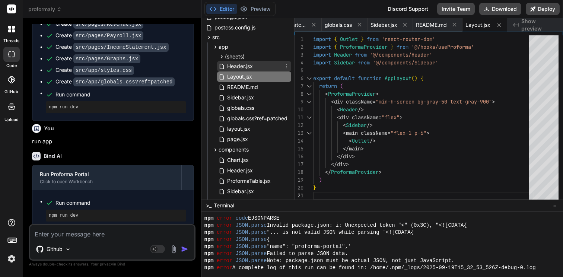
click at [236, 64] on span "Header.jsx" at bounding box center [239, 66] width 27 height 9
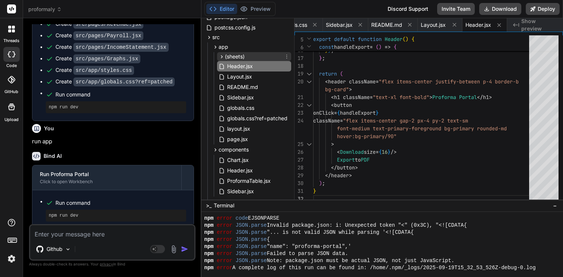
click at [237, 58] on span "(sheets)" at bounding box center [235, 56] width 20 height 7
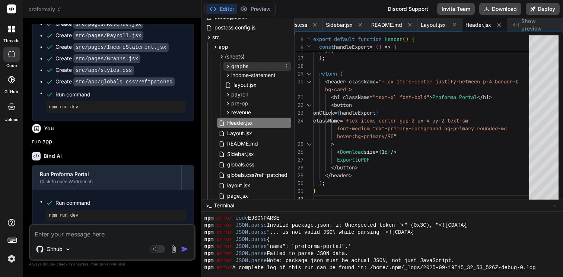
click at [236, 63] on span "graphs" at bounding box center [239, 66] width 17 height 7
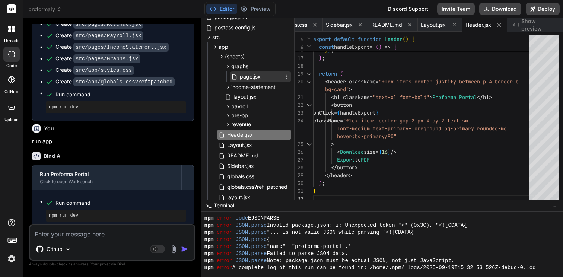
click at [243, 77] on span "page.jsx" at bounding box center [250, 76] width 22 height 9
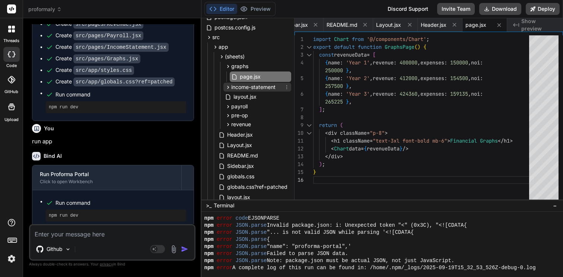
click at [245, 91] on div "income-statement" at bounding box center [257, 87] width 68 height 9
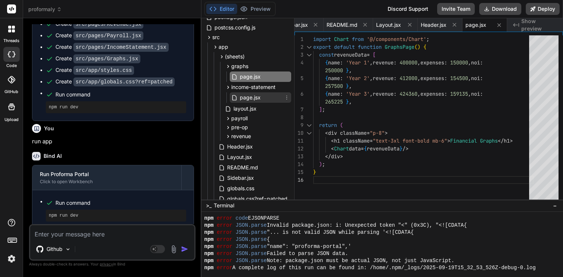
click at [246, 93] on span "page.jsx" at bounding box center [250, 97] width 22 height 9
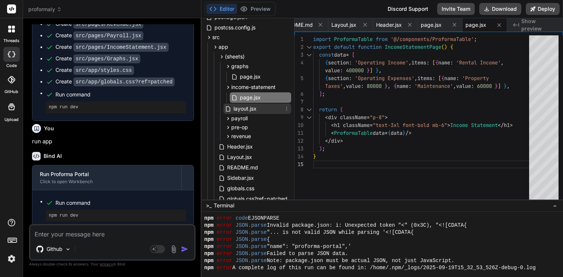
click at [243, 113] on div "layout.jsx" at bounding box center [257, 108] width 68 height 10
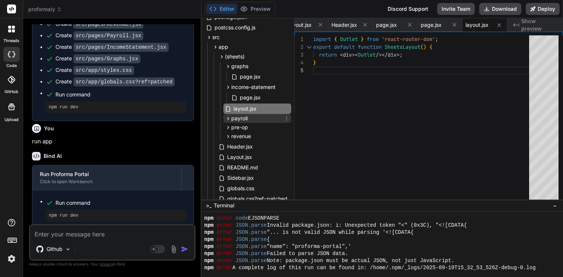
click at [245, 118] on span "payroll" at bounding box center [239, 118] width 16 height 7
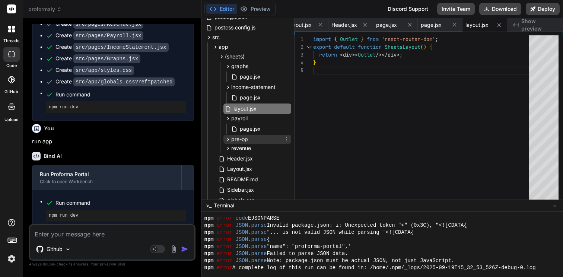
click at [246, 135] on div "pre-op" at bounding box center [257, 139] width 68 height 9
click at [245, 129] on span "page.jsx" at bounding box center [250, 128] width 22 height 9
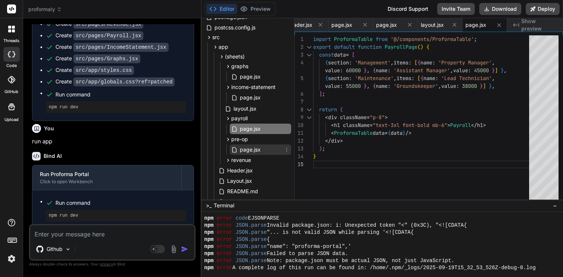
click at [252, 145] on span "page.jsx" at bounding box center [250, 149] width 22 height 9
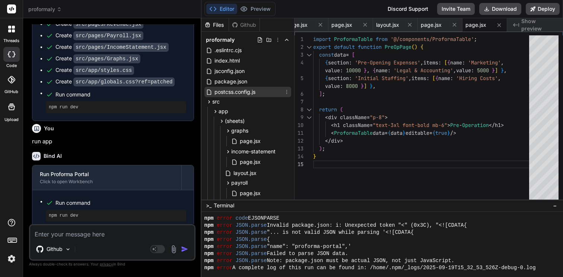
click at [227, 94] on span "postcss.config.js" at bounding box center [235, 91] width 42 height 9
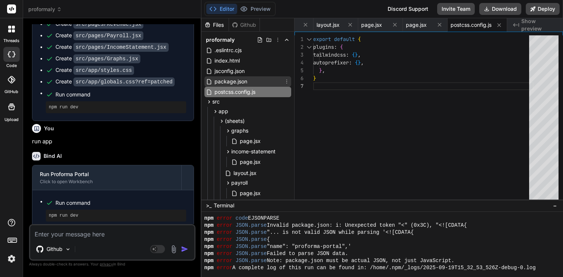
click at [227, 82] on span "package.json" at bounding box center [231, 81] width 34 height 9
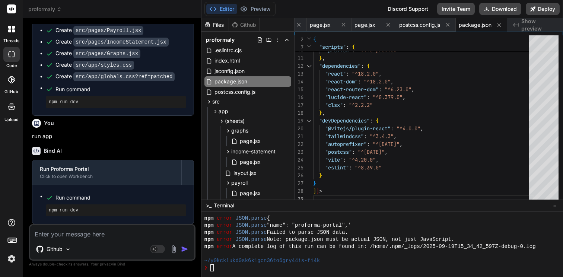
scroll to position [269, 0]
click at [107, 189] on div "Run command npm run dev" at bounding box center [112, 204] width 161 height 39
click at [96, 231] on textarea at bounding box center [112, 231] width 164 height 13
click at [106, 196] on span "Run command" at bounding box center [120, 197] width 131 height 7
click at [304, 207] on div ">_ Terminal −" at bounding box center [382, 205] width 362 height 12
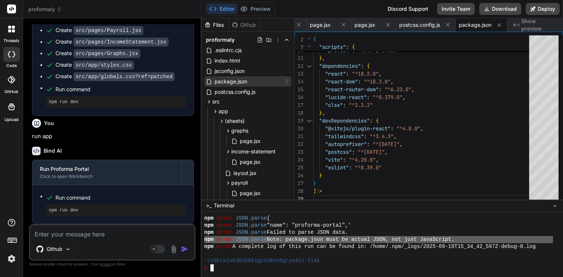
click at [231, 79] on span "package.json" at bounding box center [231, 81] width 34 height 9
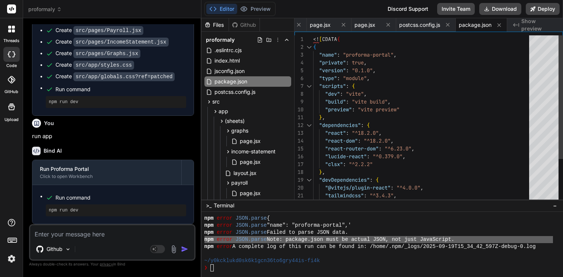
scroll to position [8, 0]
click at [356, 41] on div ""dev" : "vite" , "build" : "vite build" , "preview" : "vite preview" } , "depen…" at bounding box center [423, 148] width 220 height 227
click at [356, 39] on div ""dev" : "vite" , "build" : "vite build" , "preview" : "vite preview" } , "depen…" at bounding box center [423, 148] width 220 height 227
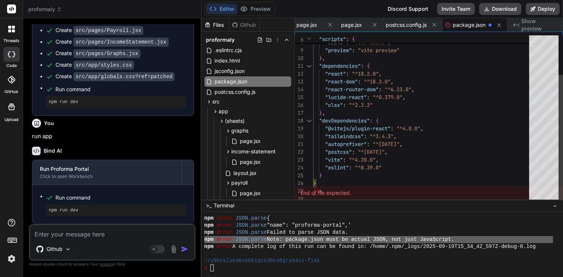
scroll to position [39, 0]
click at [358, 183] on div ""dev" : "vite" , "build" : "vite build" , "preview" : "vite preview" } , "depen…" at bounding box center [423, 93] width 220 height 219
type textarea ""autoprefixer": "^[DATE]", "postcss": "^[DATE]", "vite": "^4.20.0", "eslint": "…"
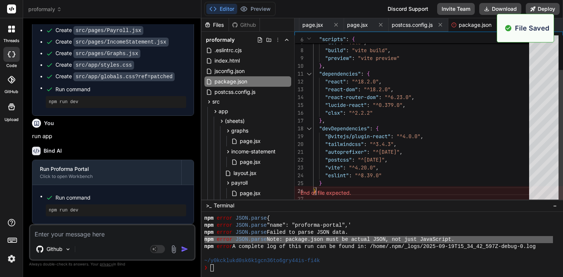
scroll to position [0, 986]
click at [136, 241] on div "Github" at bounding box center [112, 250] width 164 height 18
click at [138, 229] on textarea at bounding box center [112, 231] width 164 height 13
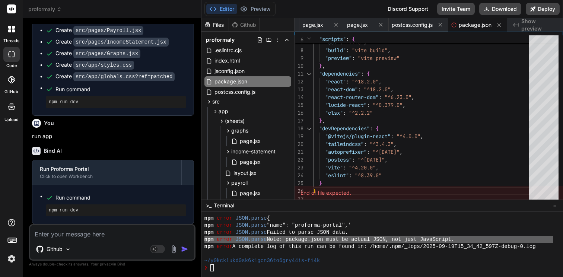
type textarea "r"
type textarea "x"
type textarea "ru"
type textarea "x"
type textarea "run"
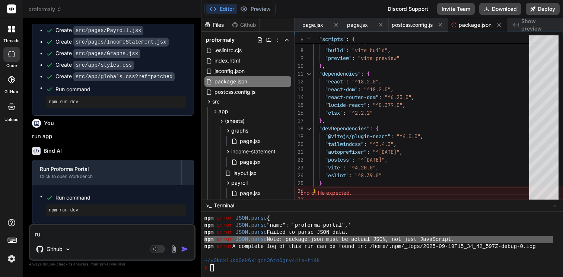
type textarea "x"
type textarea "run"
type textarea "x"
type textarea "run a"
type textarea "x"
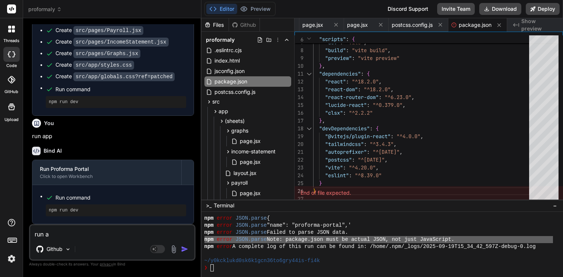
type textarea "run ap"
type textarea "x"
type textarea "run app"
type textarea "x"
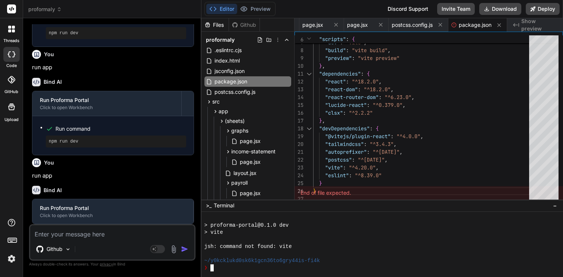
scroll to position [1721, 0]
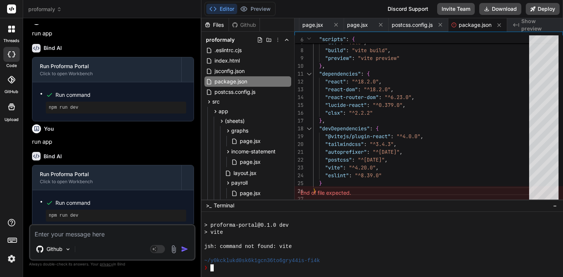
click at [316, 241] on div at bounding box center [378, 239] width 348 height 7
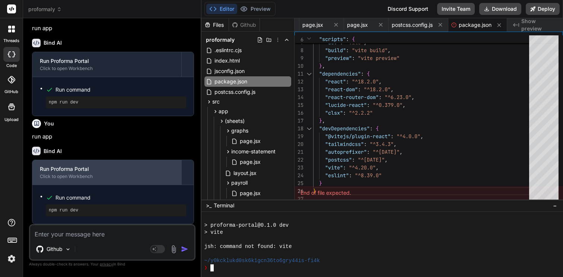
scroll to position [1752, 0]
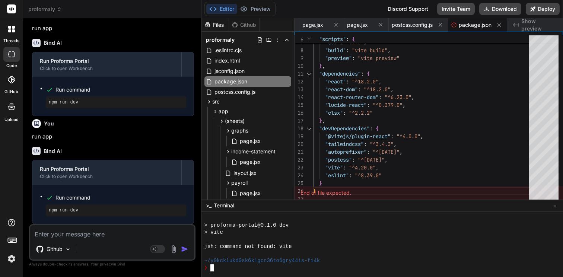
click at [288, 235] on div "> vite" at bounding box center [378, 232] width 348 height 7
click at [9, 260] on img at bounding box center [11, 258] width 13 height 13
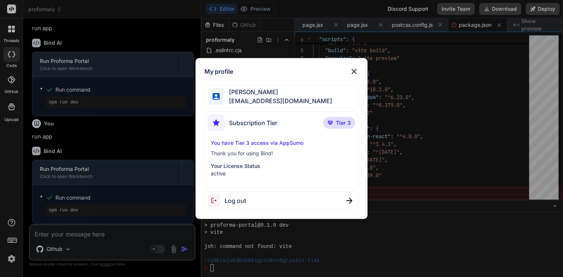
click at [350, 71] on img at bounding box center [353, 71] width 9 height 9
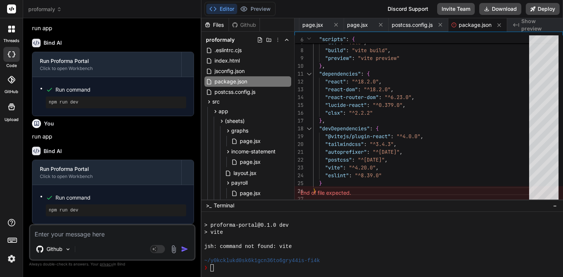
click at [9, 11] on rect at bounding box center [11, 8] width 9 height 9
click at [10, 78] on icon at bounding box center [11, 79] width 7 height 7
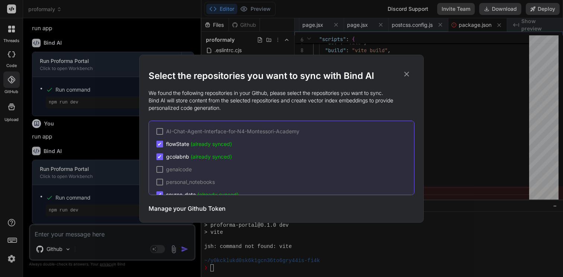
click at [405, 77] on icon at bounding box center [406, 74] width 8 height 8
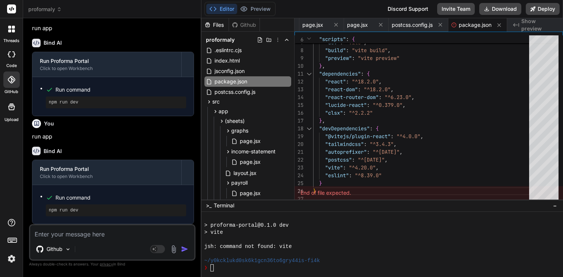
click at [11, 63] on label "code" at bounding box center [11, 66] width 10 height 6
click at [11, 61] on div at bounding box center [11, 54] width 16 height 15
click at [12, 57] on icon at bounding box center [13, 54] width 3 height 6
click at [170, 250] on img at bounding box center [173, 249] width 9 height 9
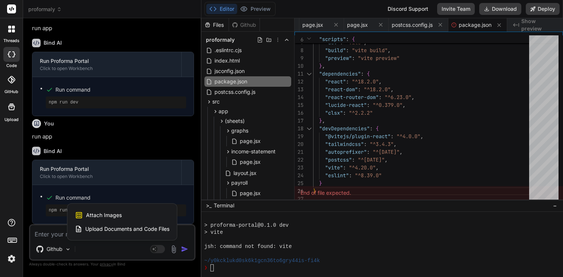
click at [143, 245] on div at bounding box center [281, 138] width 563 height 277
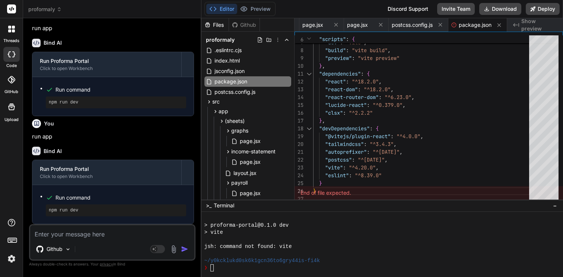
click at [164, 256] on div "Github" at bounding box center [112, 250] width 164 height 18
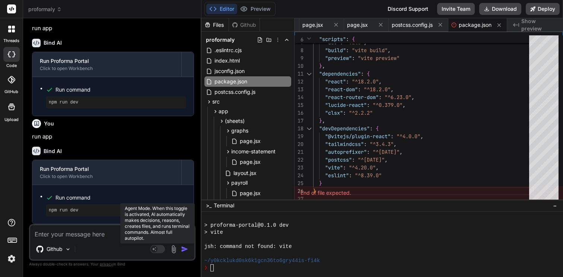
click at [161, 250] on rect at bounding box center [157, 249] width 15 height 8
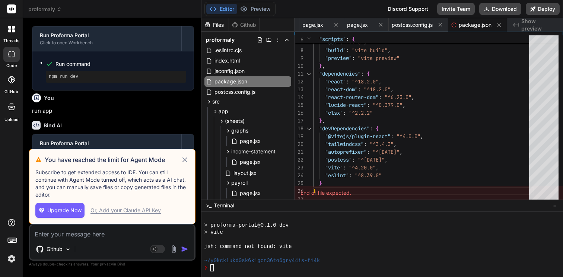
click at [109, 212] on div "Or, Add your Claude API Key" at bounding box center [125, 209] width 70 height 7
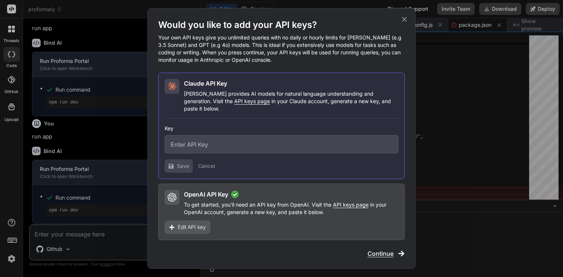
click at [406, 21] on icon at bounding box center [404, 19] width 5 height 5
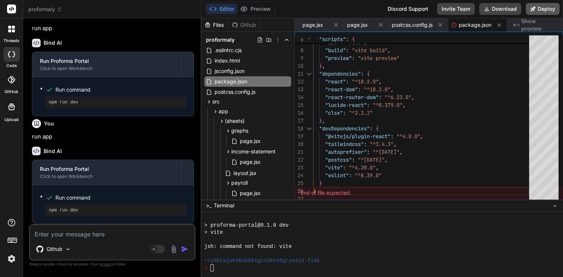
click at [535, 11] on icon at bounding box center [532, 8] width 5 height 5
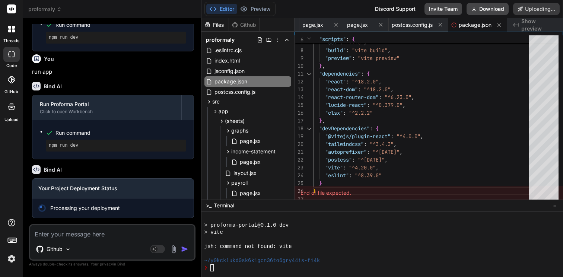
scroll to position [1816, 0]
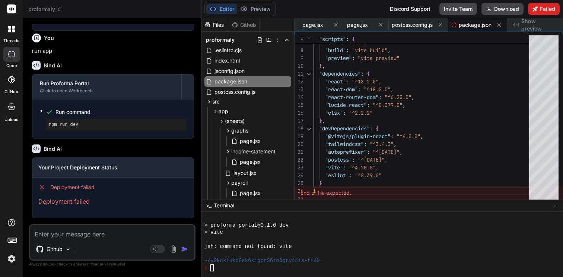
click at [538, 12] on button "Failed" at bounding box center [544, 9] width 32 height 12
click at [516, 9] on button "Download" at bounding box center [502, 9] width 42 height 12
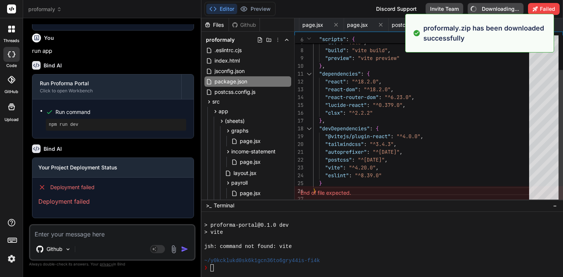
type textarea "x"
